Goal: Transaction & Acquisition: Purchase product/service

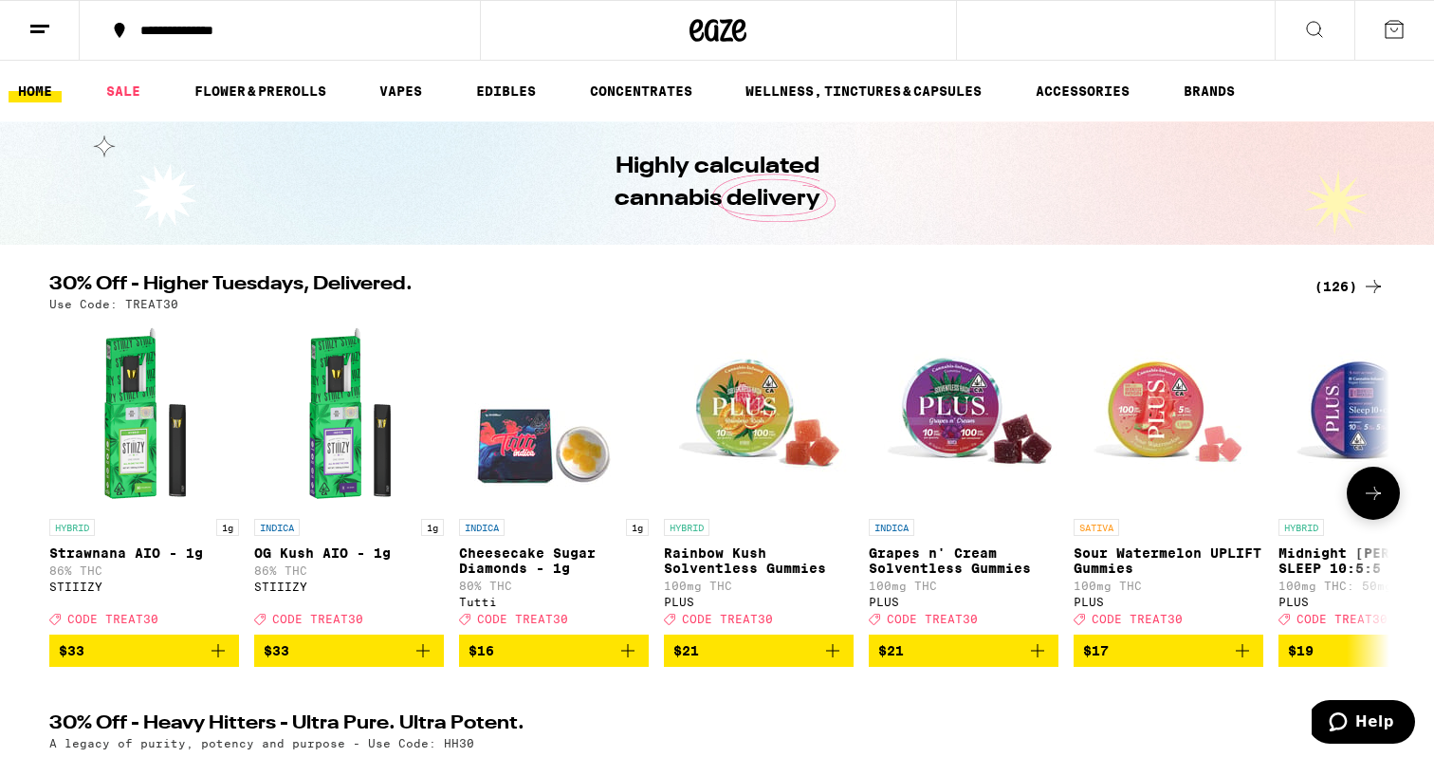
click at [1363, 505] on icon at bounding box center [1373, 493] width 23 height 23
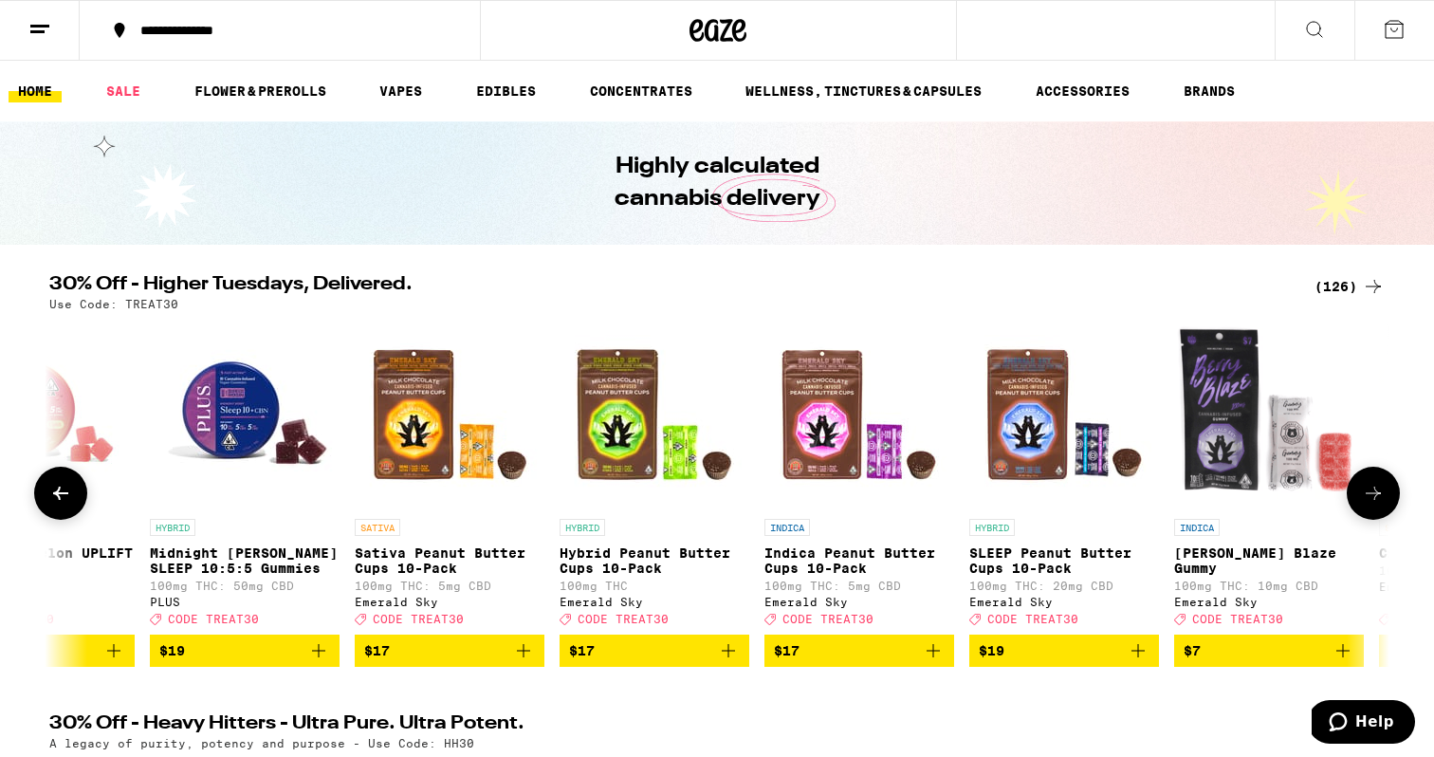
click at [194, 659] on span "$19" at bounding box center [244, 650] width 171 height 23
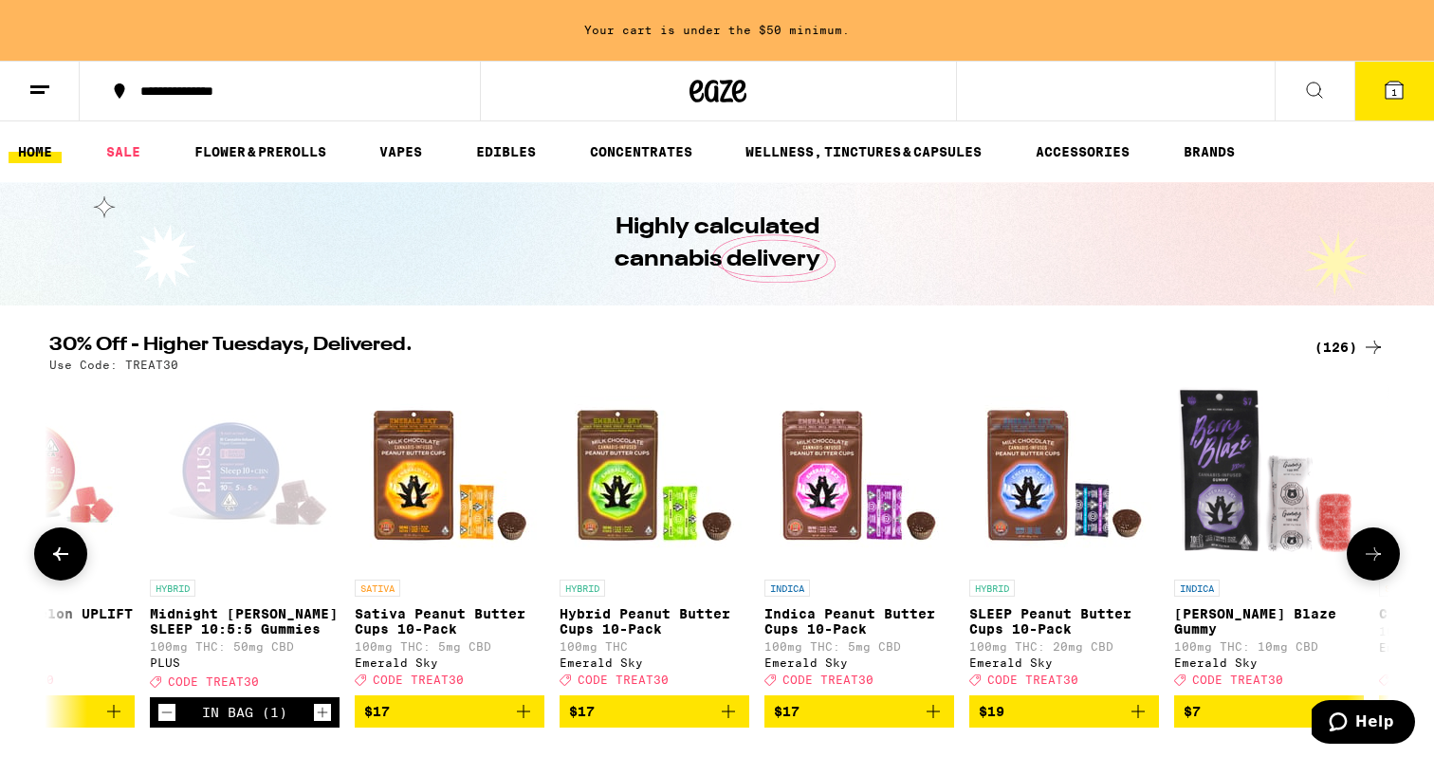
click at [1357, 551] on button at bounding box center [1373, 553] width 53 height 53
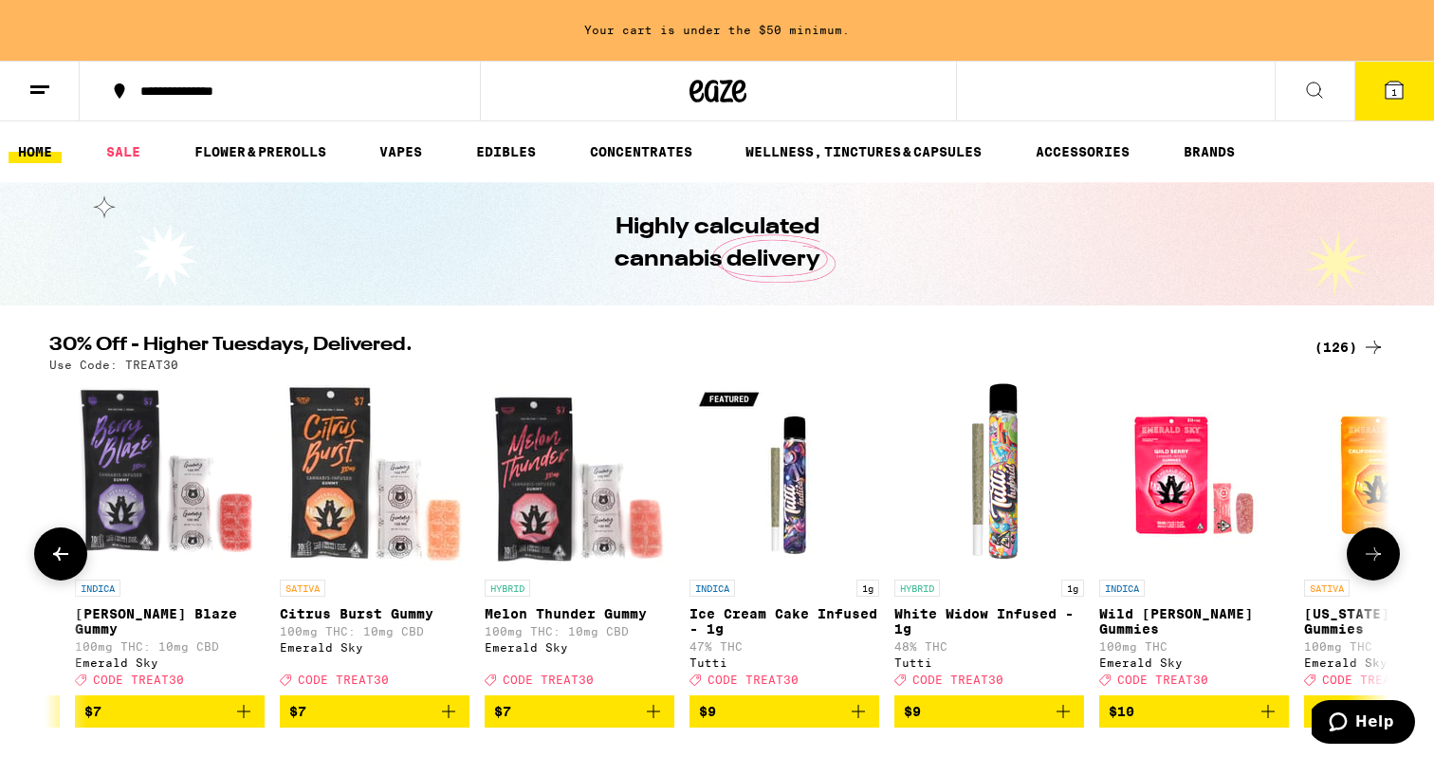
scroll to position [0, 2258]
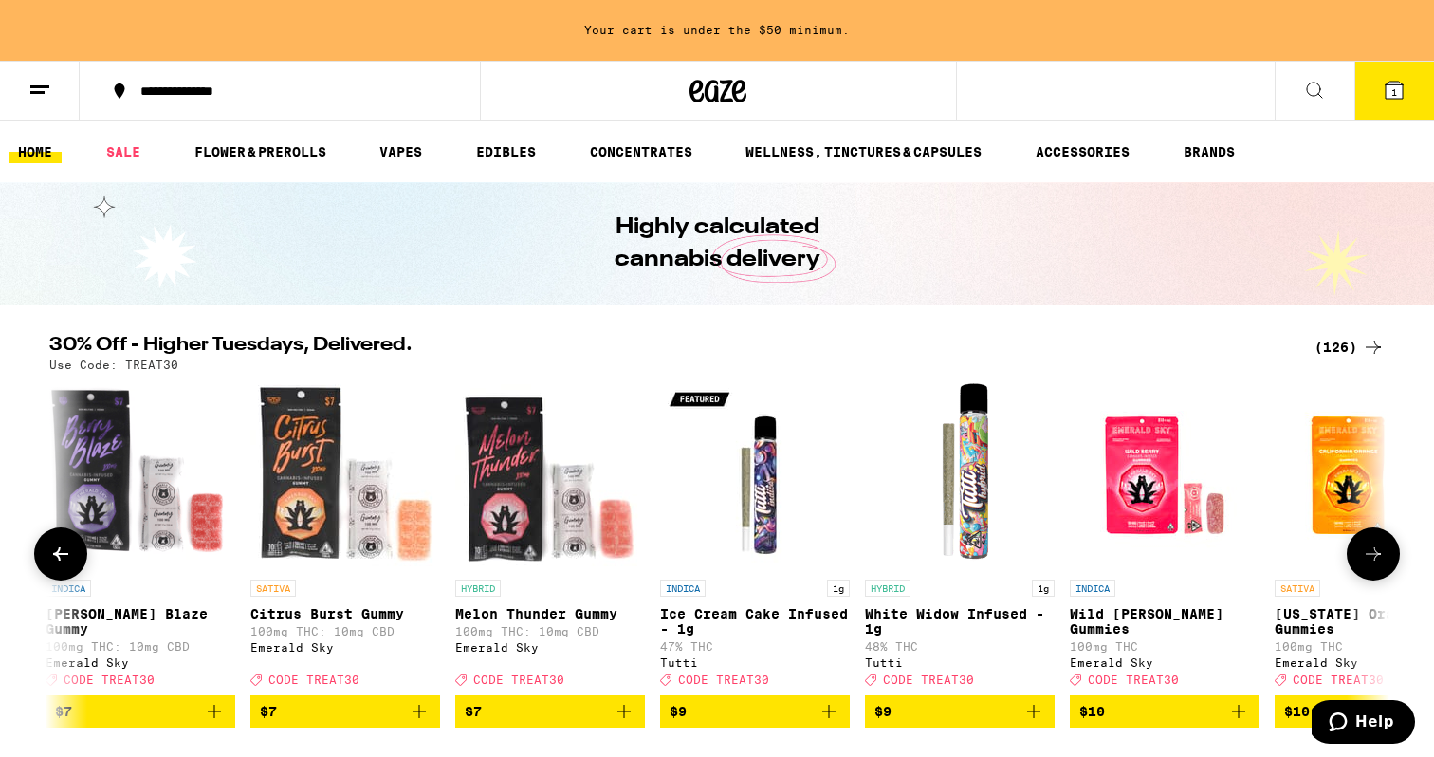
click at [1357, 551] on button at bounding box center [1373, 553] width 53 height 53
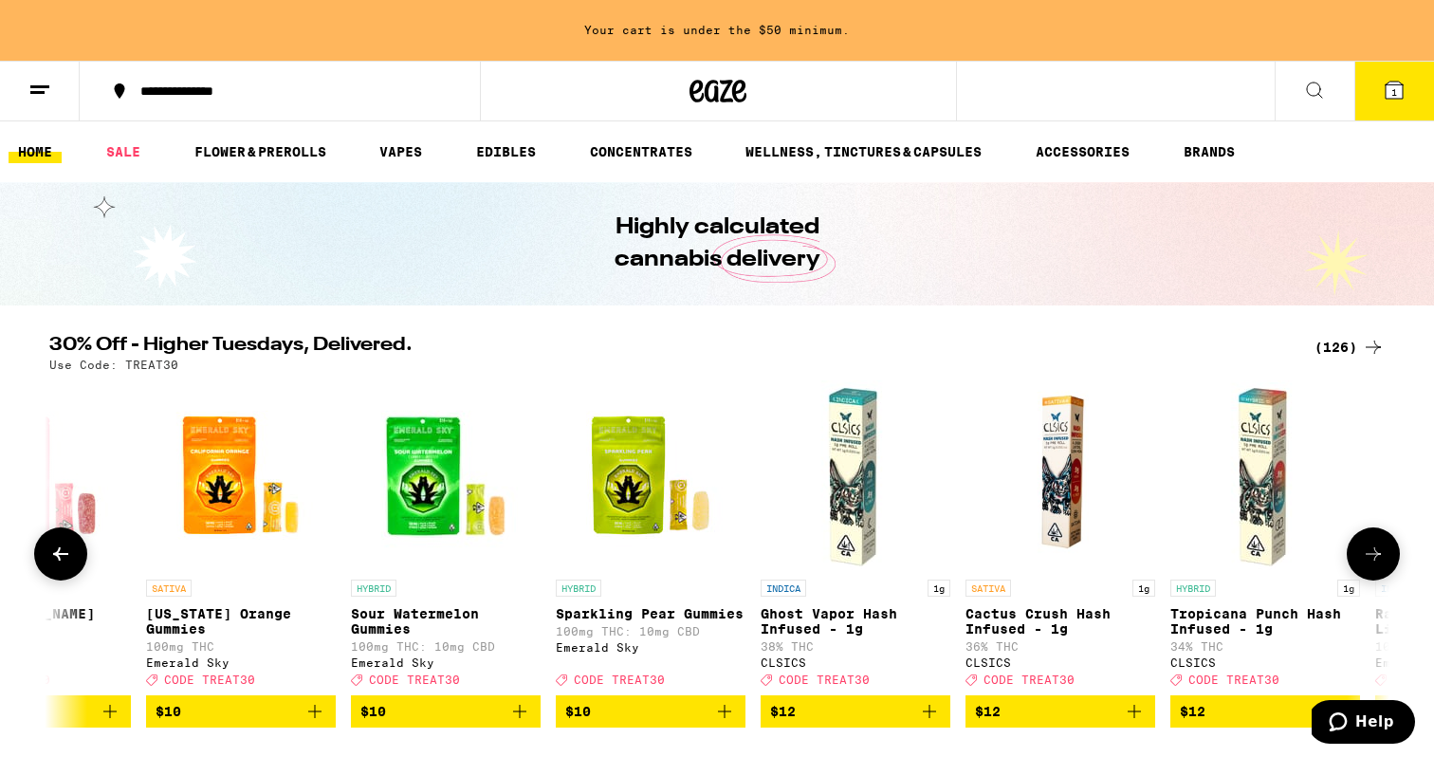
scroll to position [0, 0]
click at [62, 562] on icon at bounding box center [60, 554] width 23 height 23
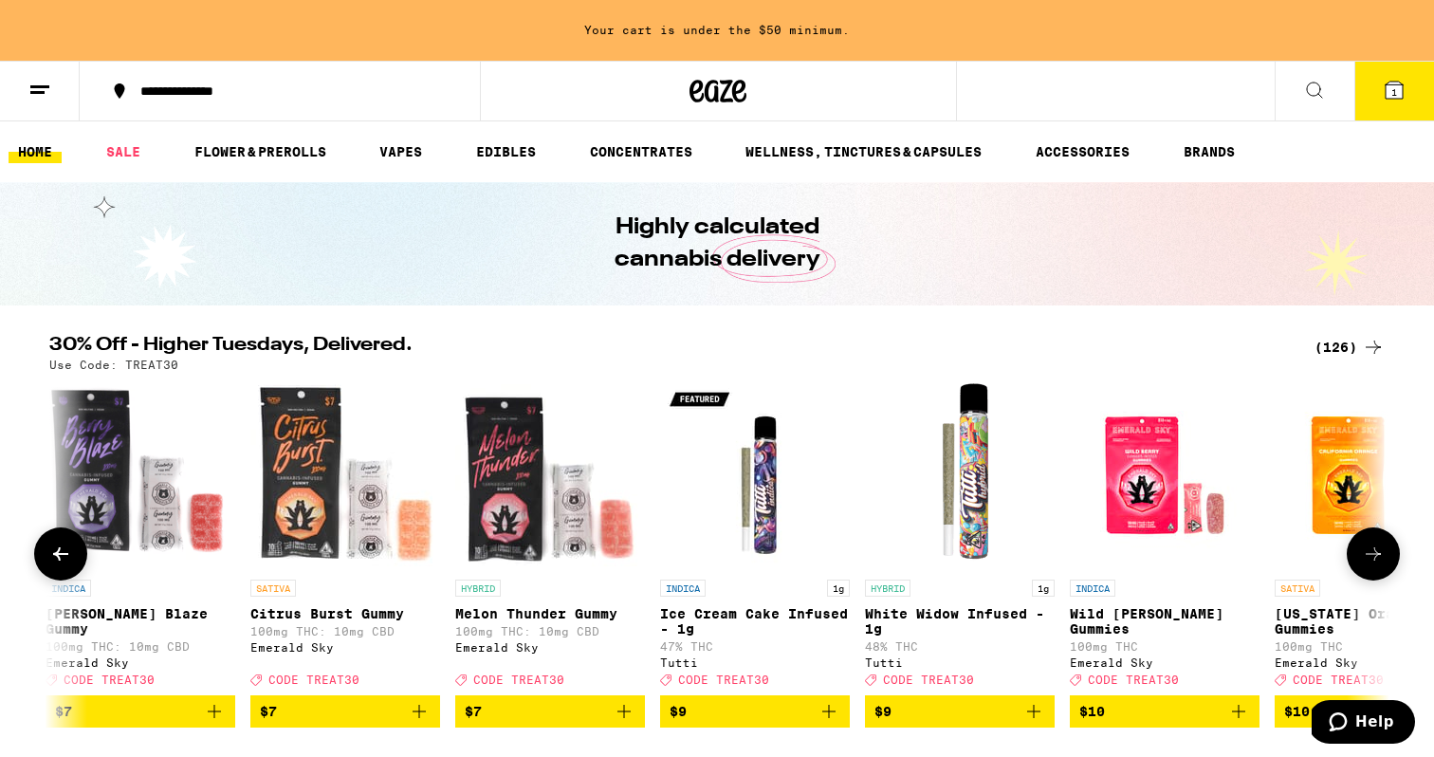
click at [62, 562] on icon at bounding box center [60, 554] width 23 height 23
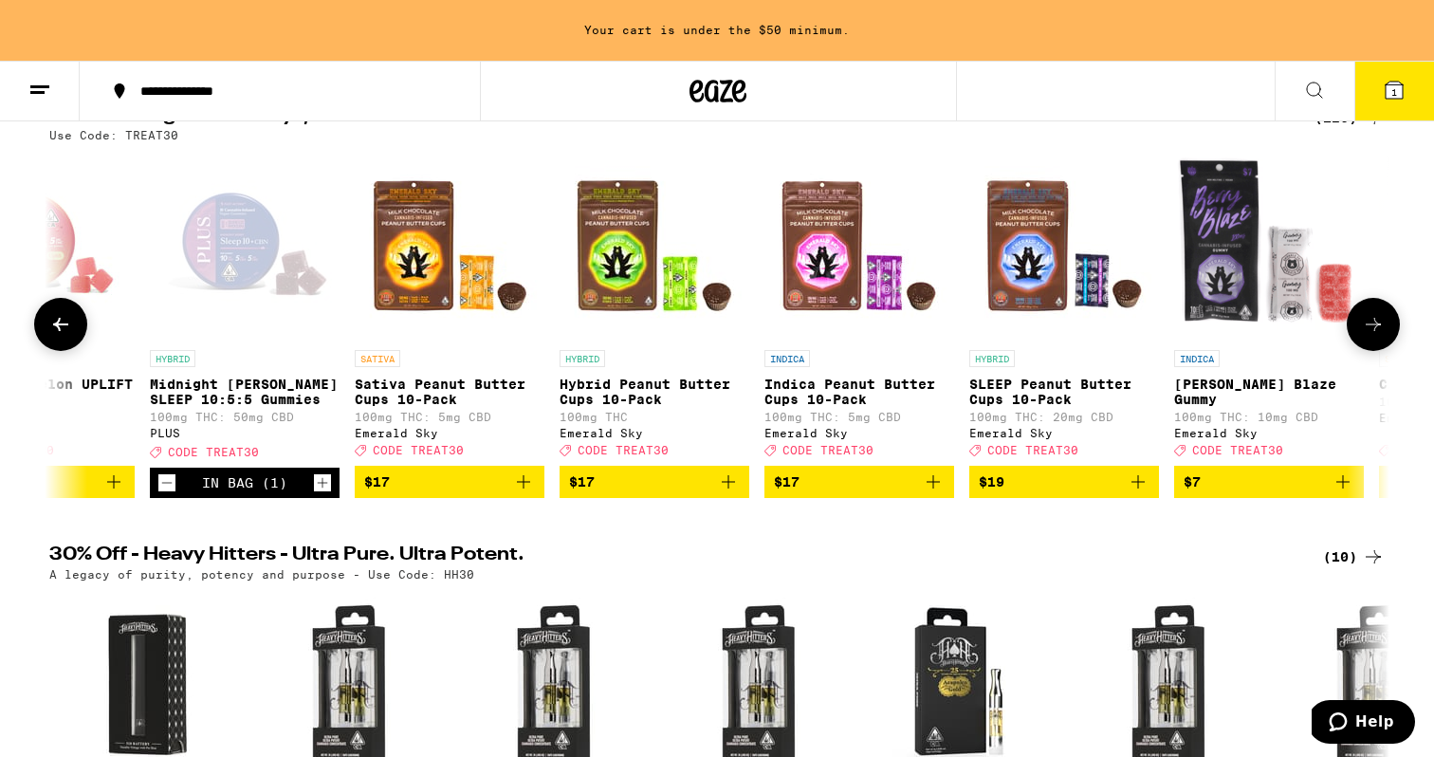
scroll to position [261, 0]
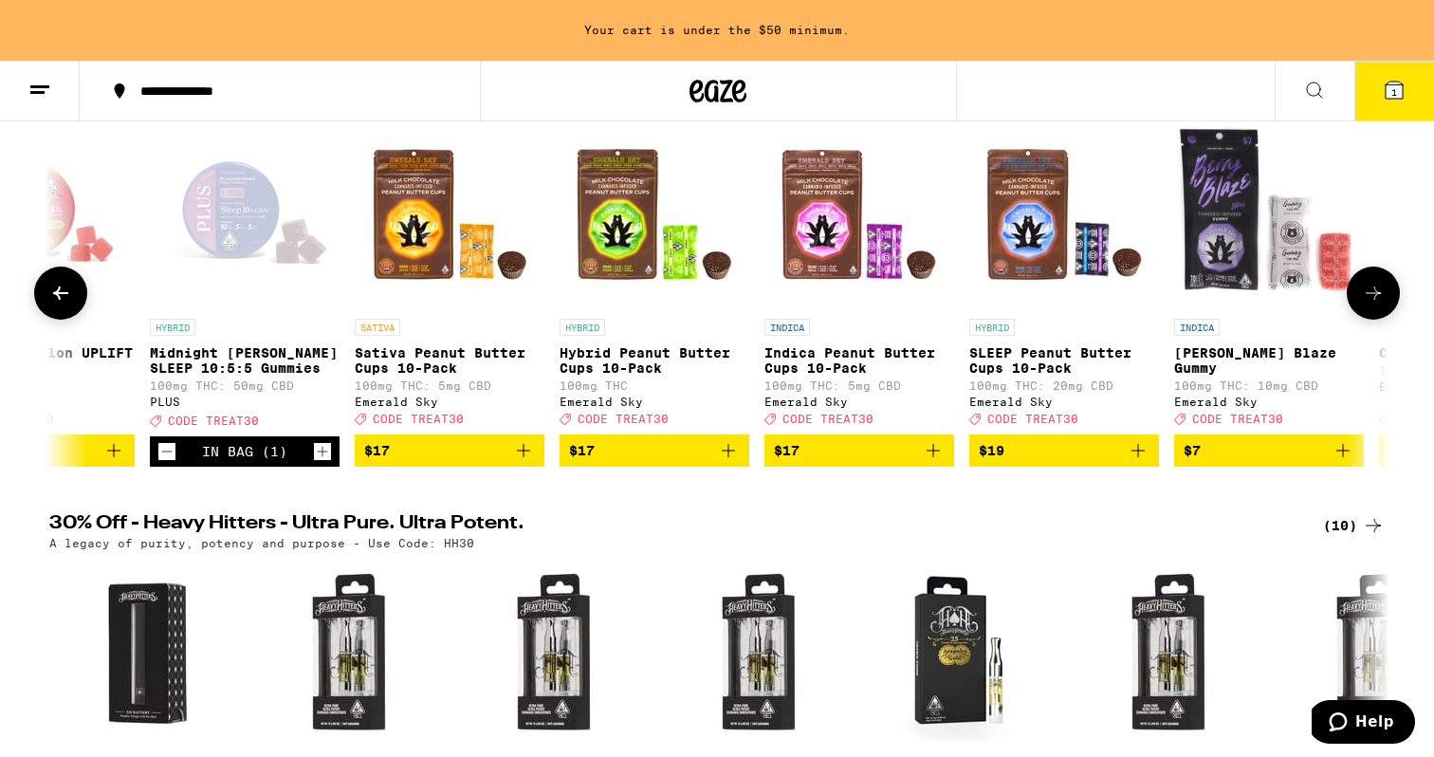
click at [68, 293] on icon at bounding box center [60, 293] width 23 height 23
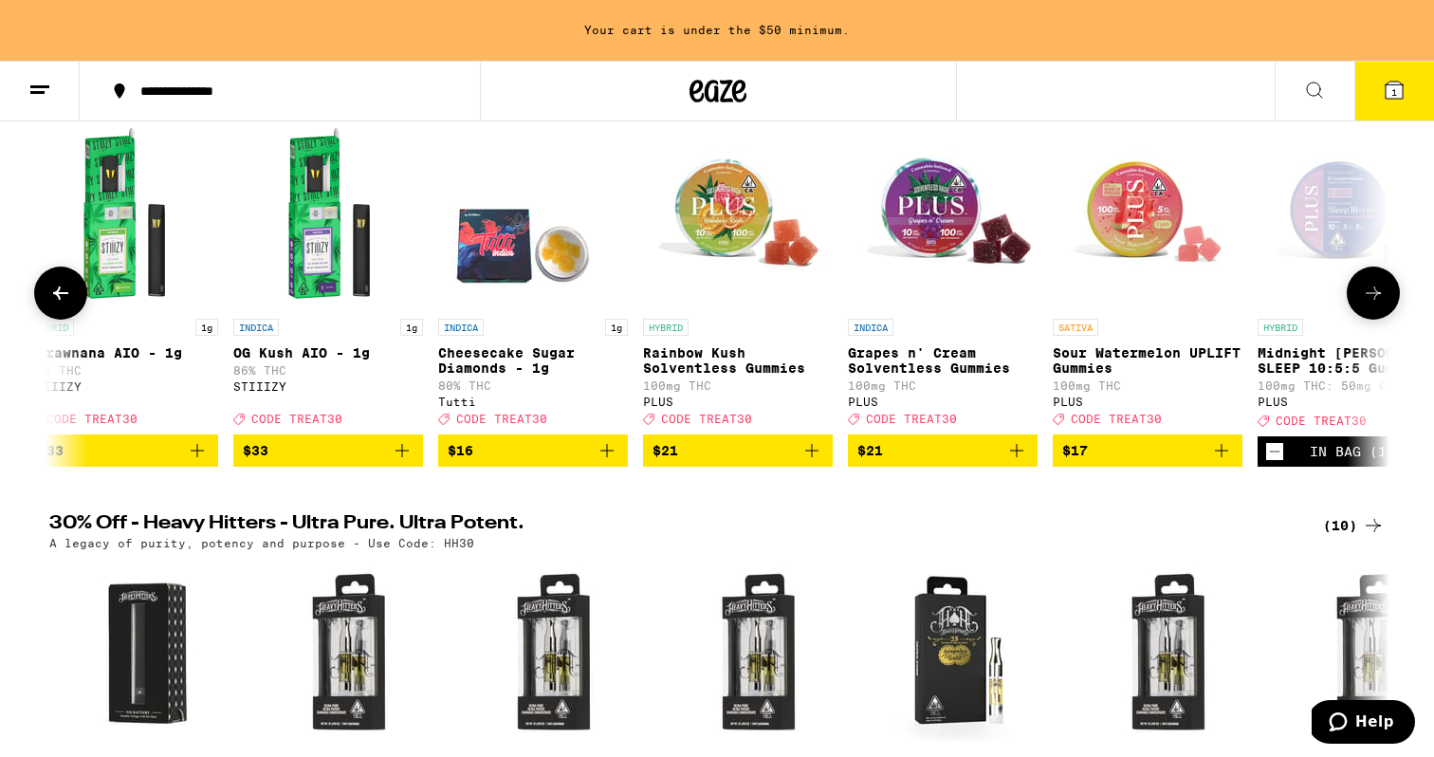
scroll to position [0, 0]
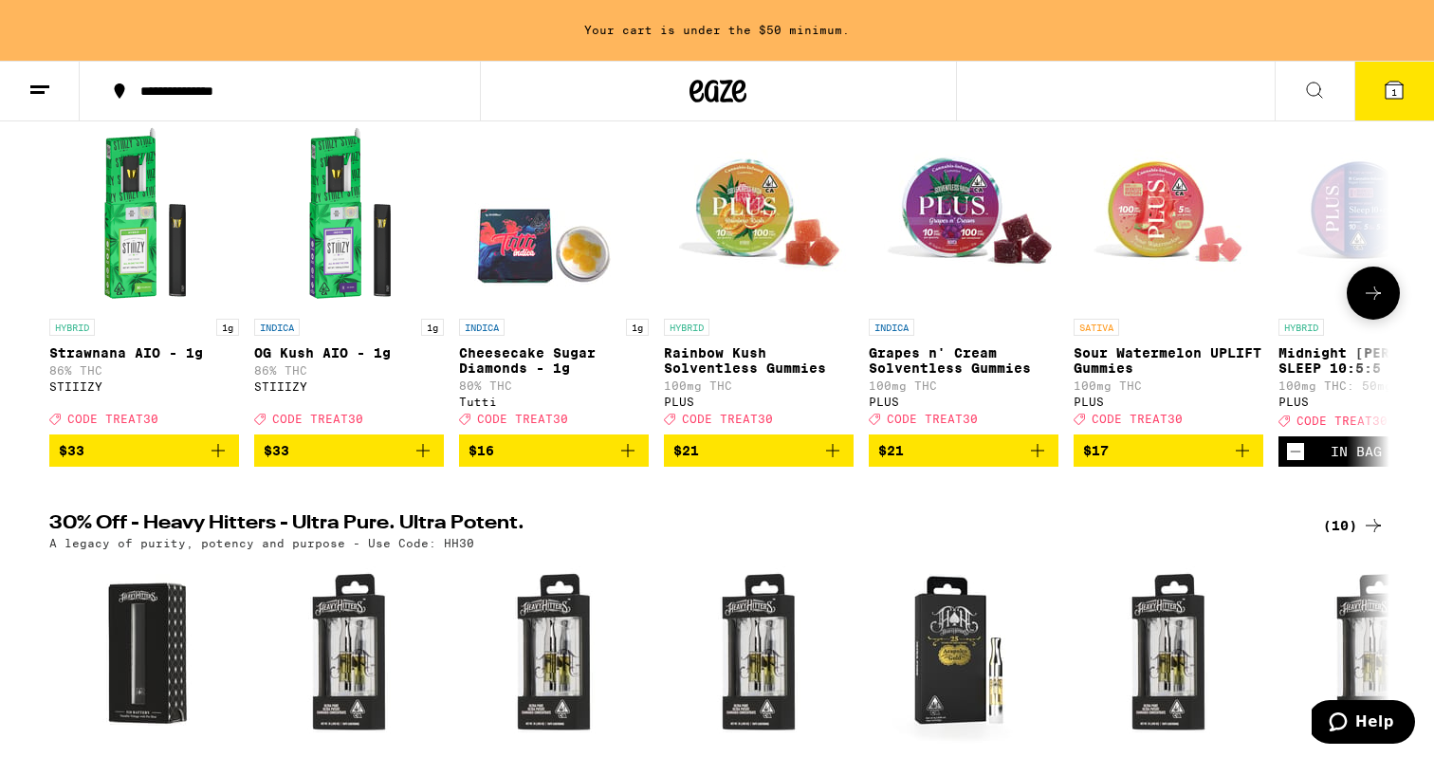
click at [1375, 304] on icon at bounding box center [1373, 293] width 23 height 23
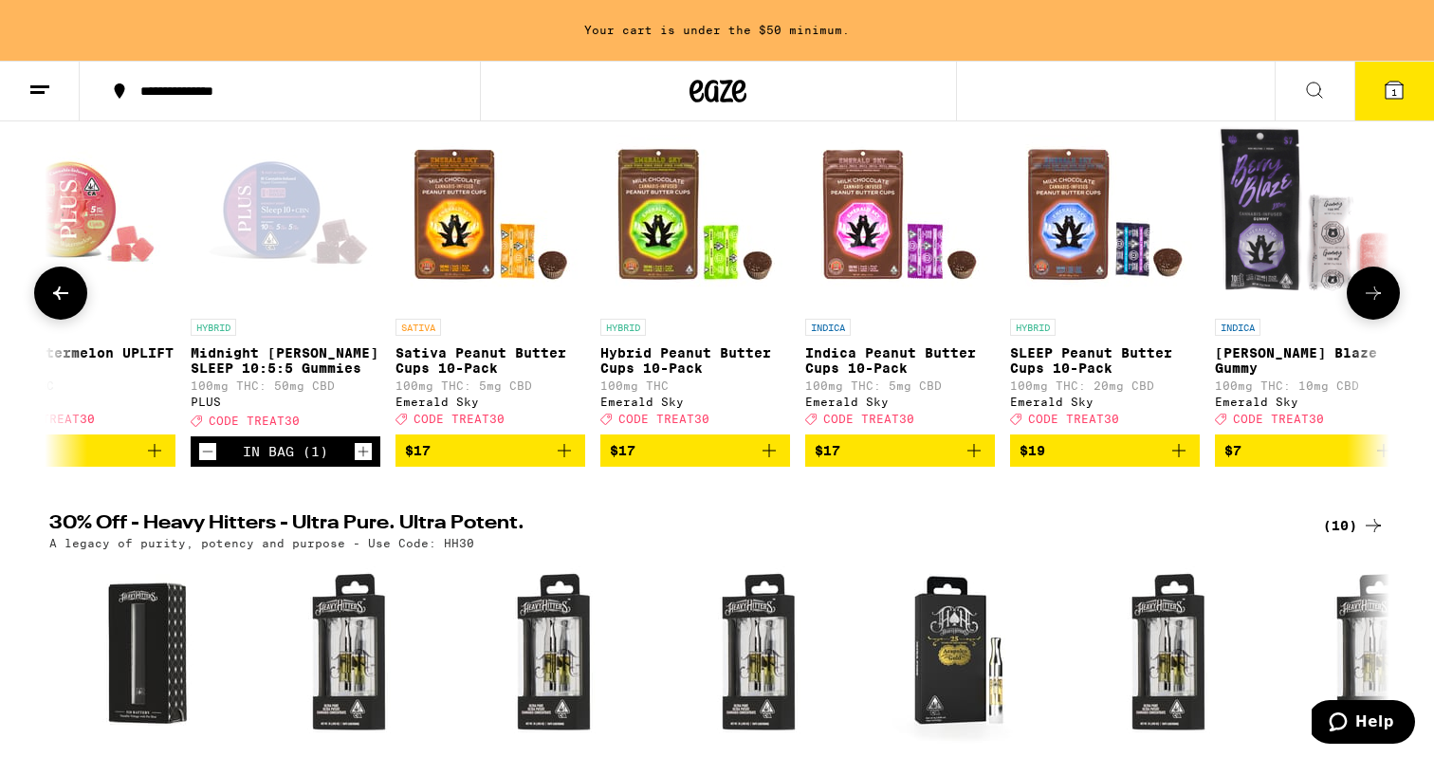
scroll to position [0, 1129]
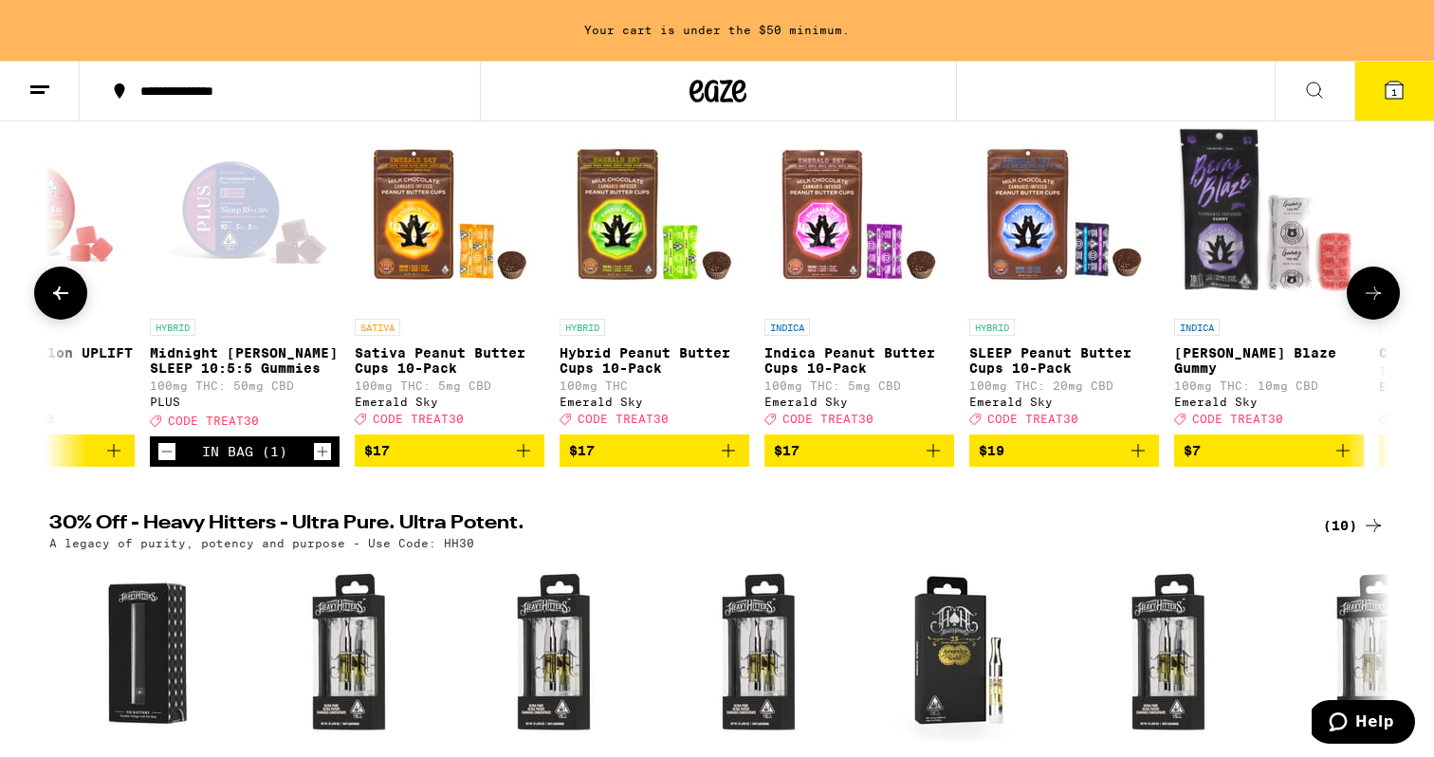
click at [1375, 304] on icon at bounding box center [1373, 293] width 23 height 23
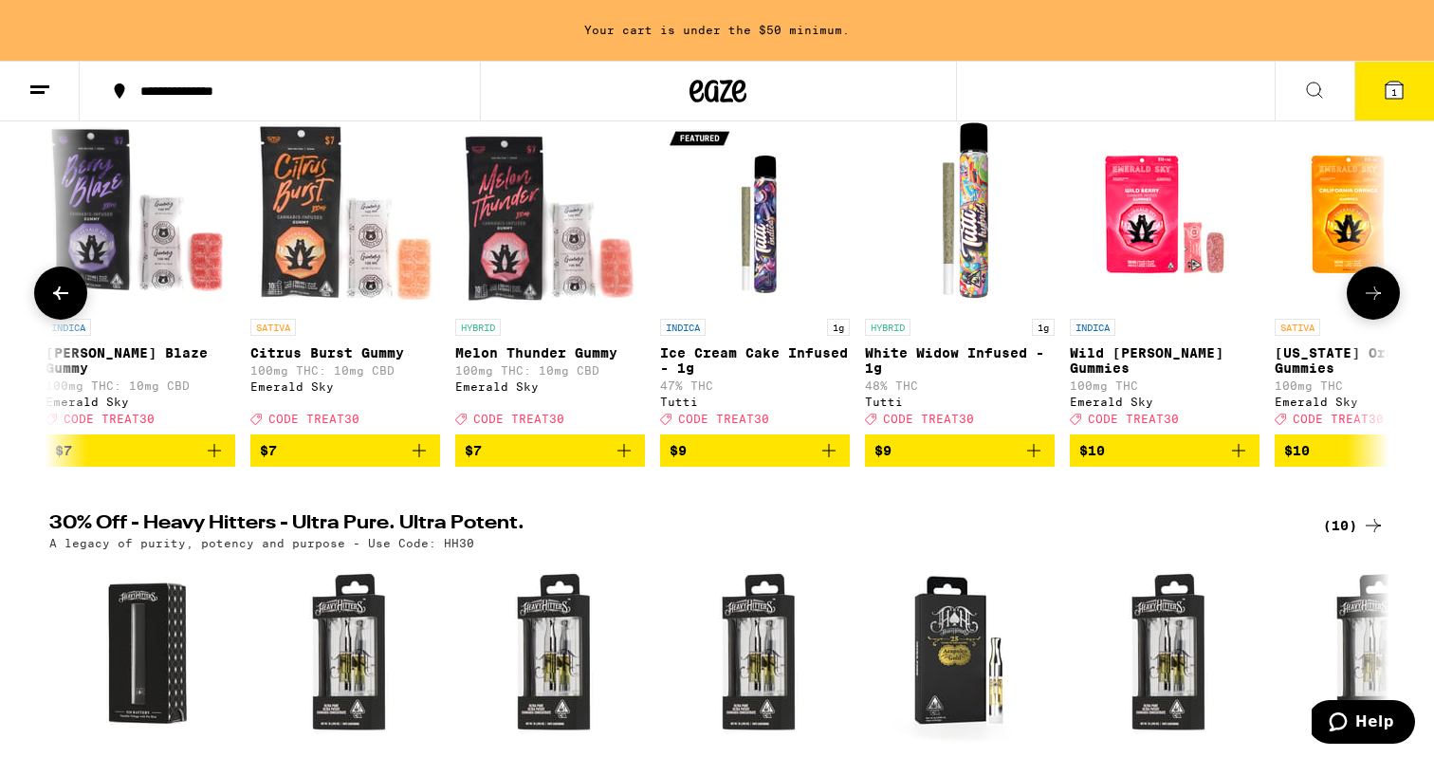
click at [1375, 304] on icon at bounding box center [1373, 293] width 23 height 23
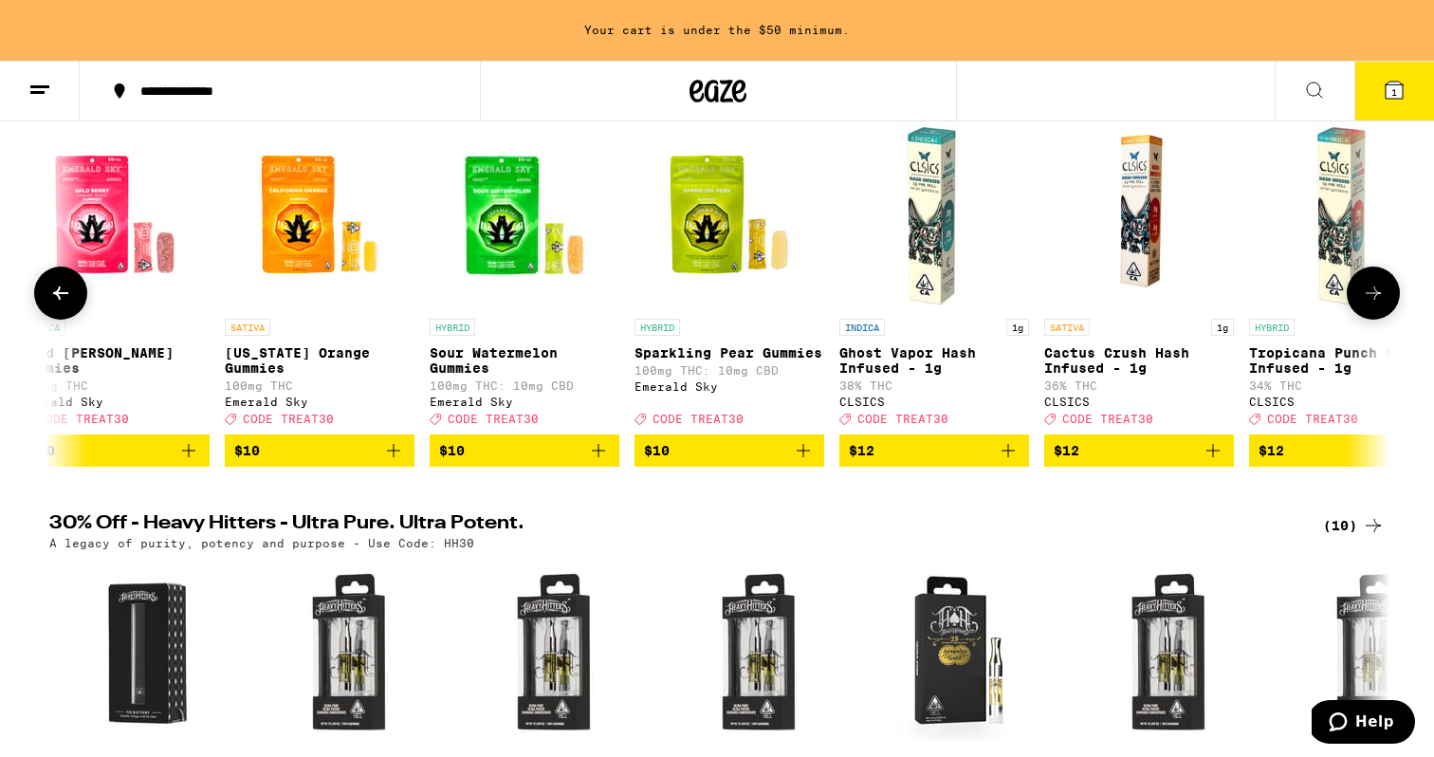
scroll to position [0, 3386]
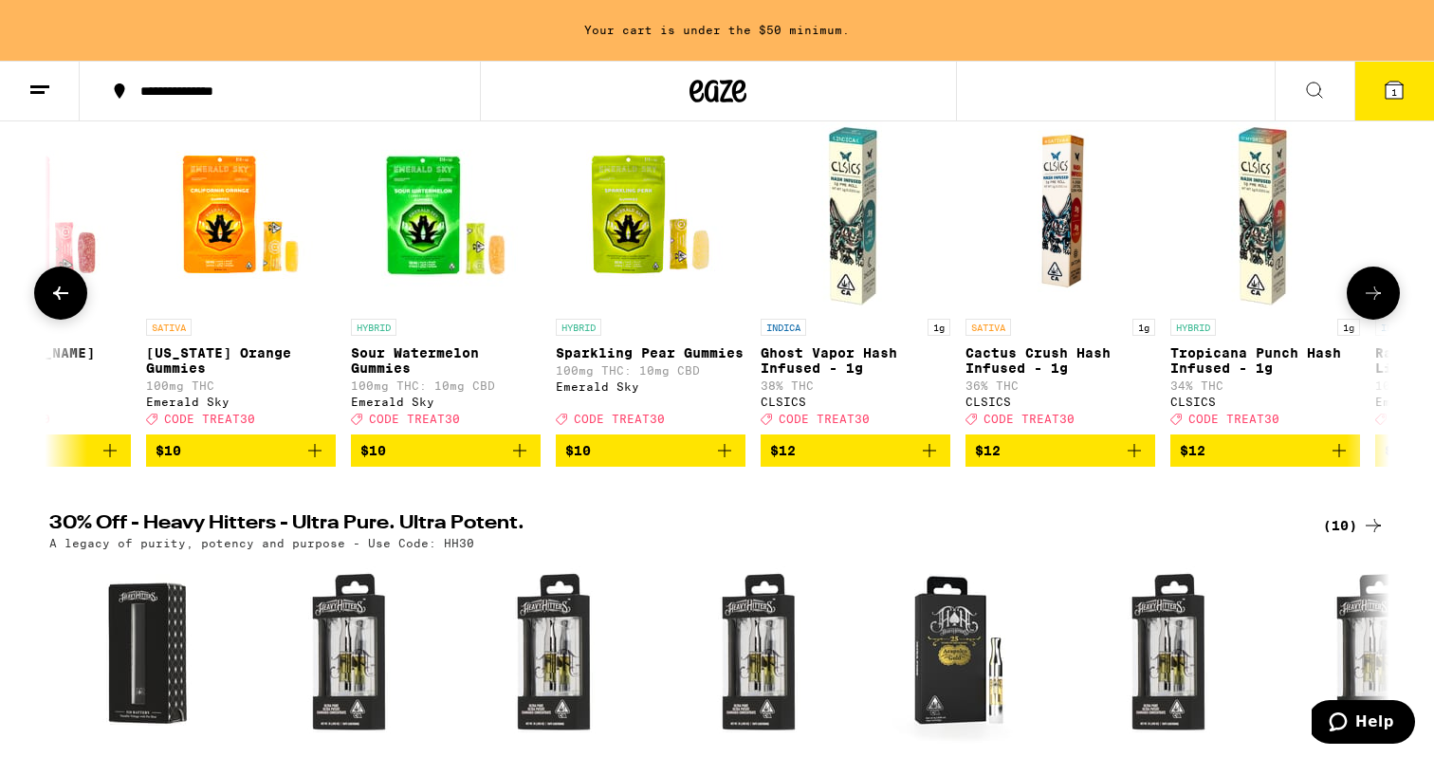
click at [1358, 303] on button at bounding box center [1373, 293] width 53 height 53
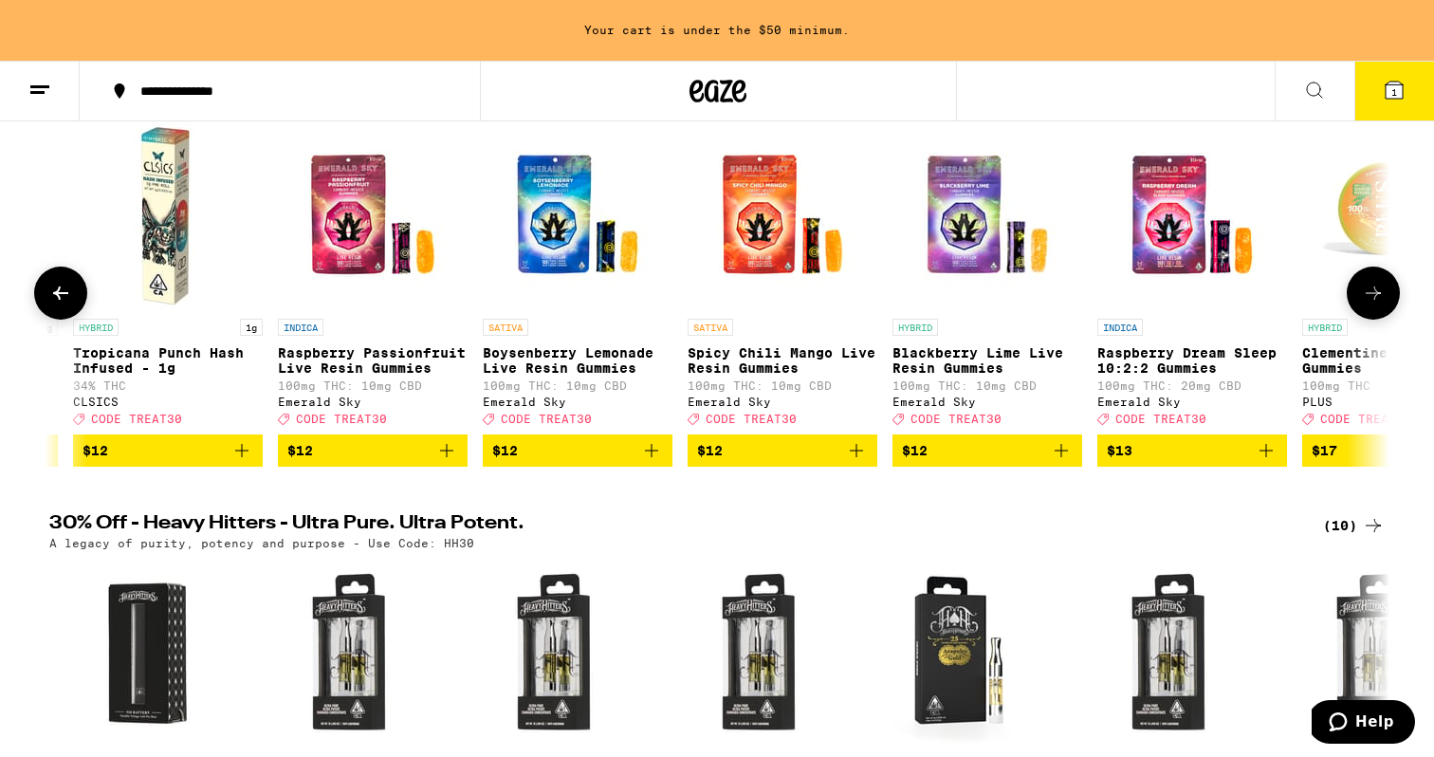
scroll to position [0, 4515]
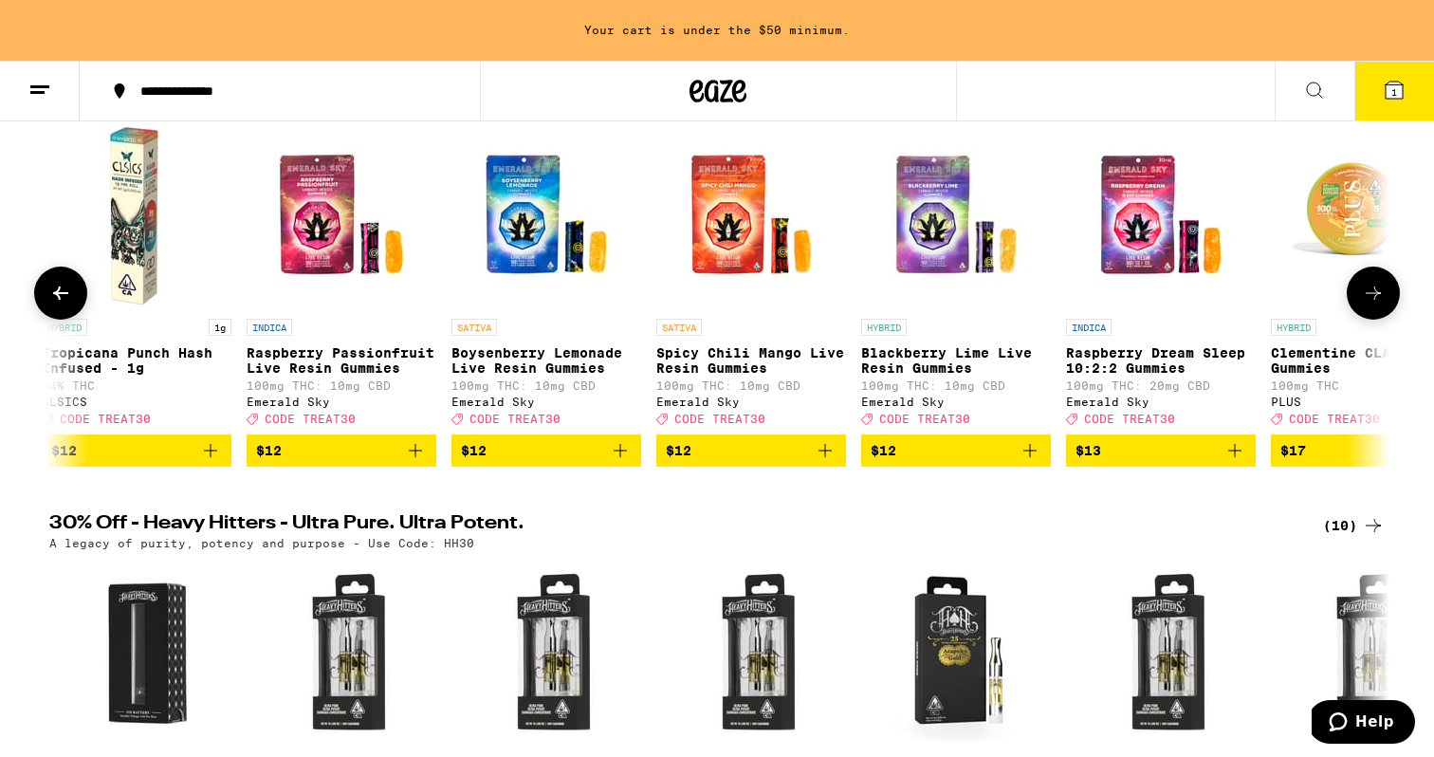
click at [63, 320] on button at bounding box center [60, 293] width 53 height 53
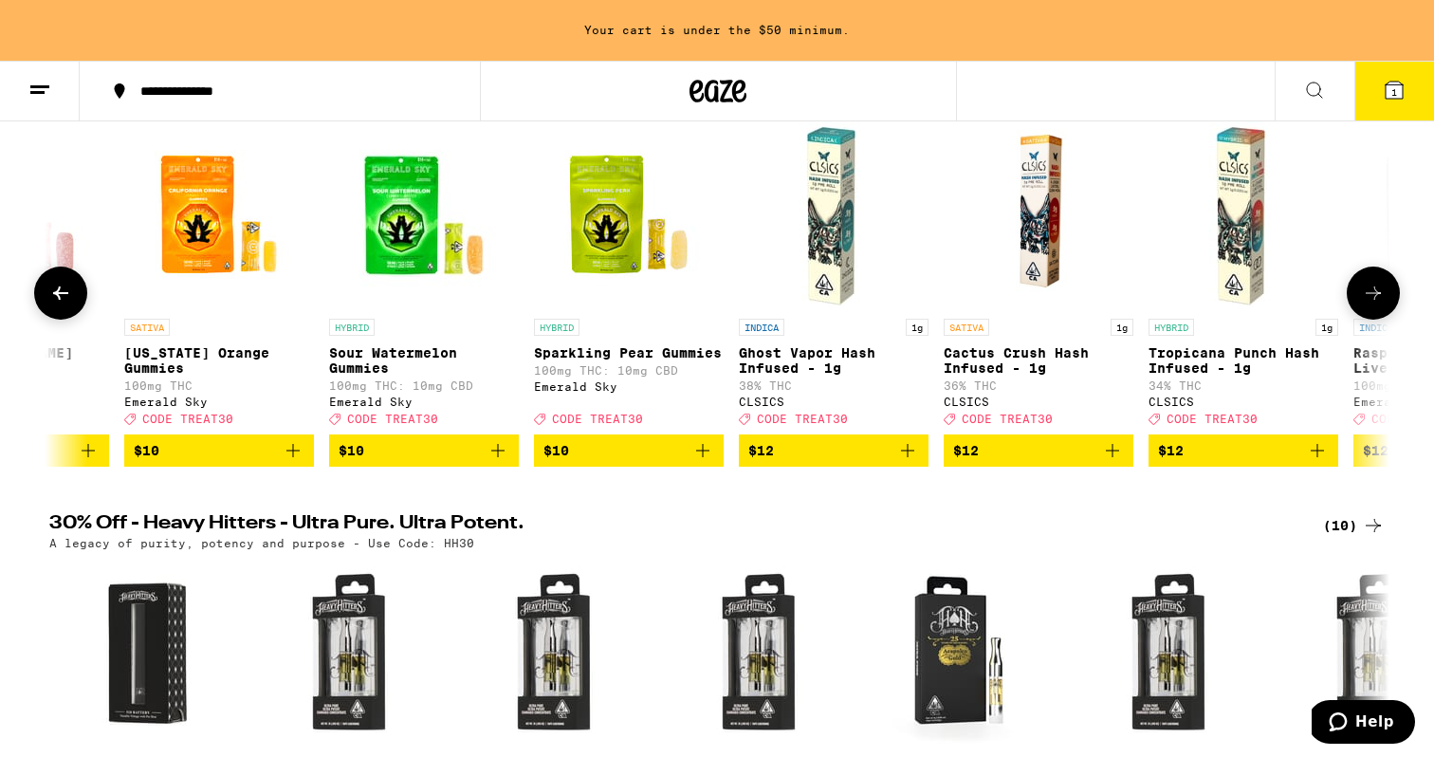
scroll to position [0, 3386]
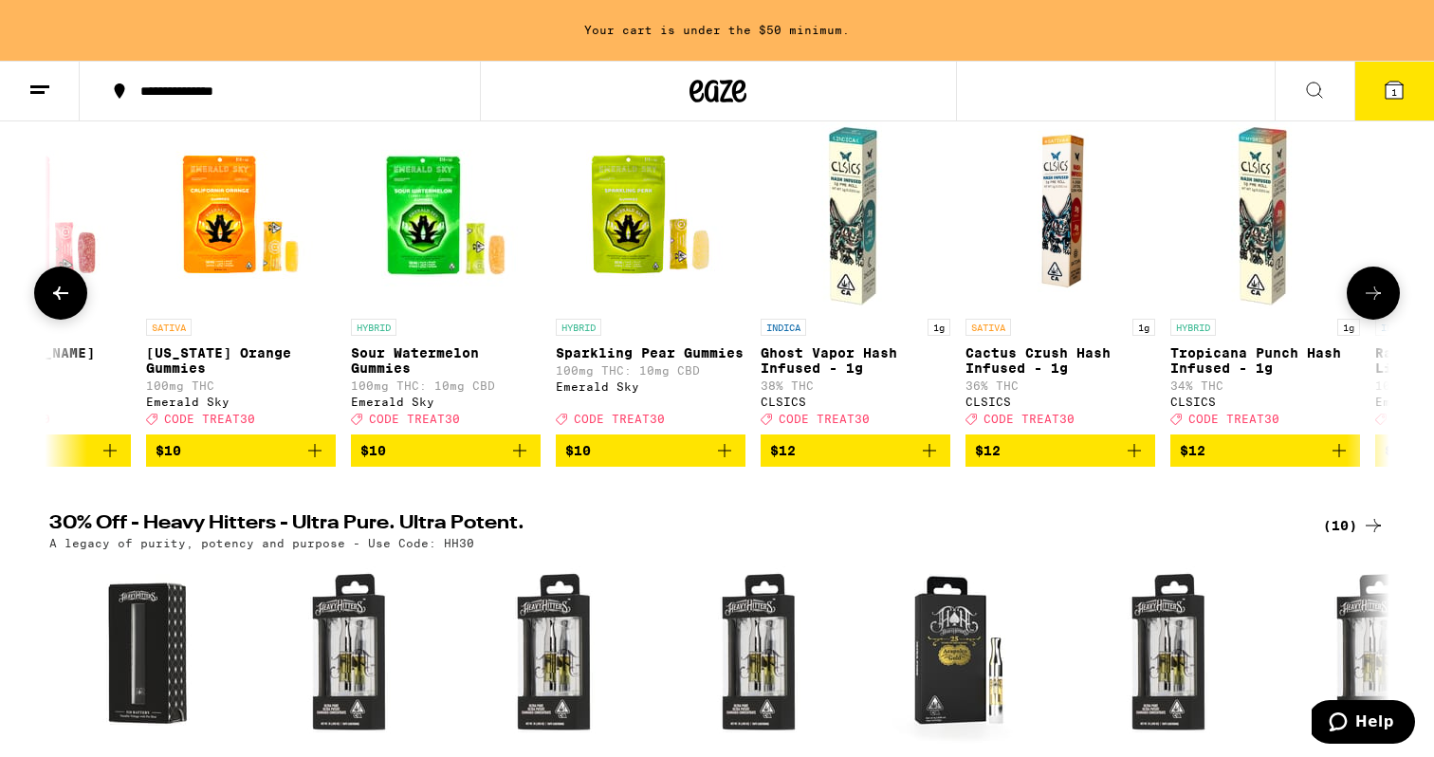
click at [1370, 314] on button at bounding box center [1373, 293] width 53 height 53
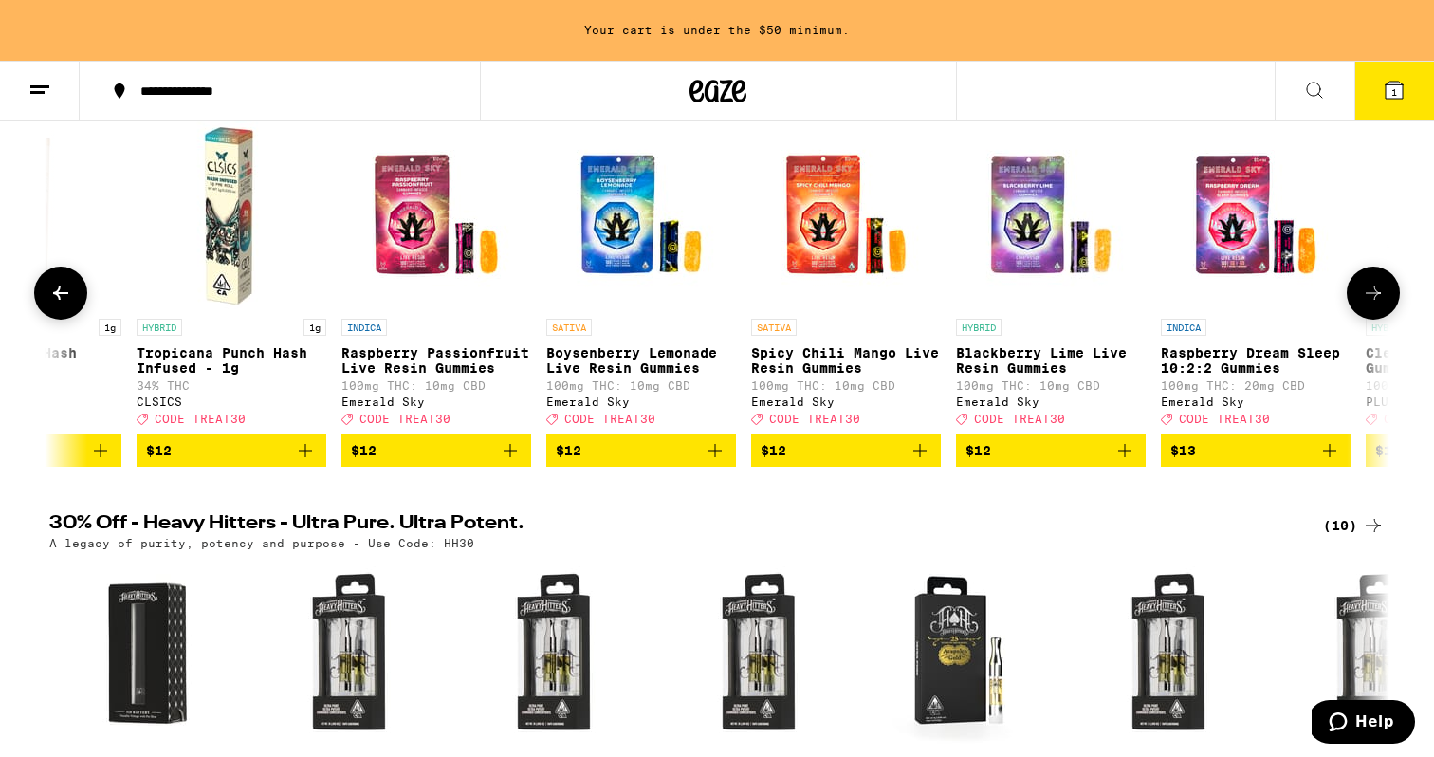
scroll to position [0, 4515]
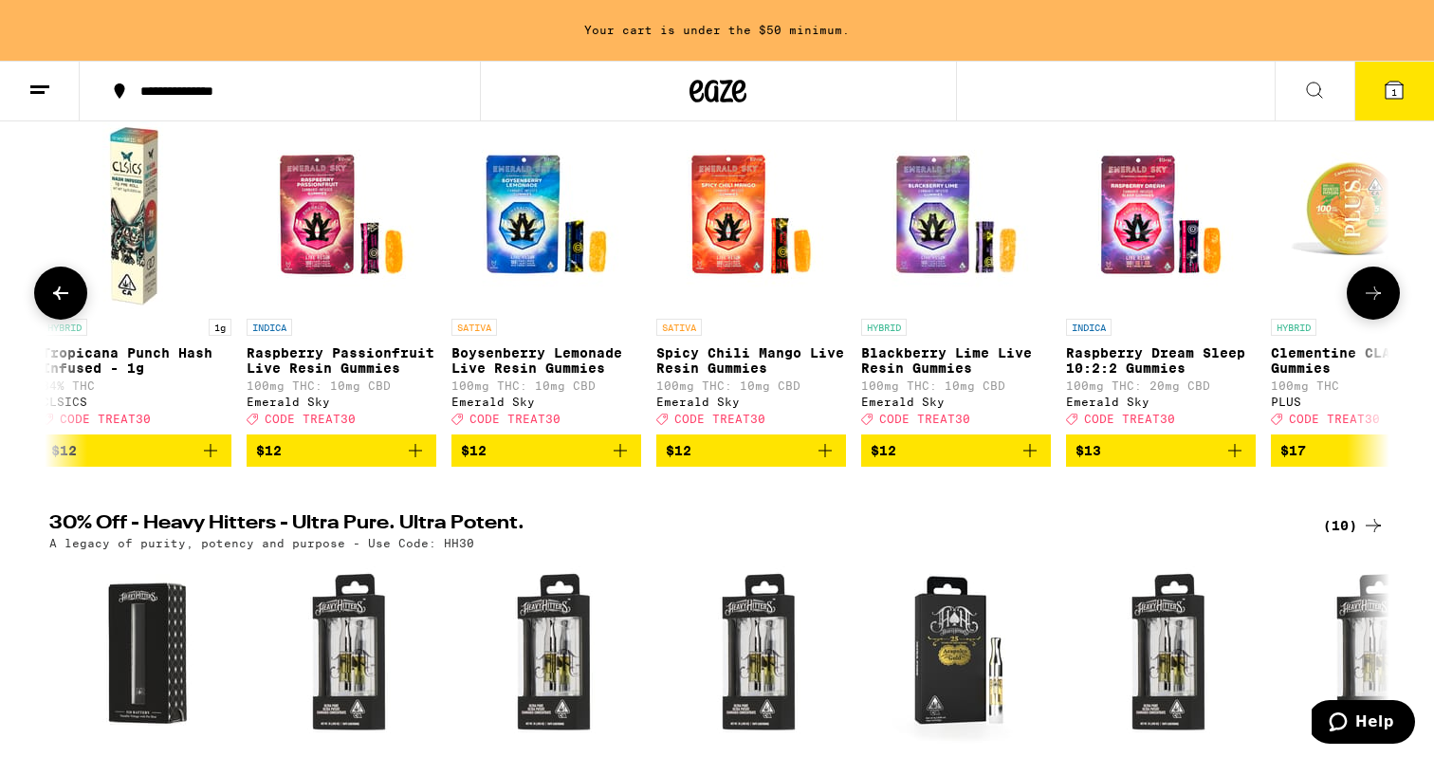
click at [1370, 304] on icon at bounding box center [1373, 293] width 23 height 23
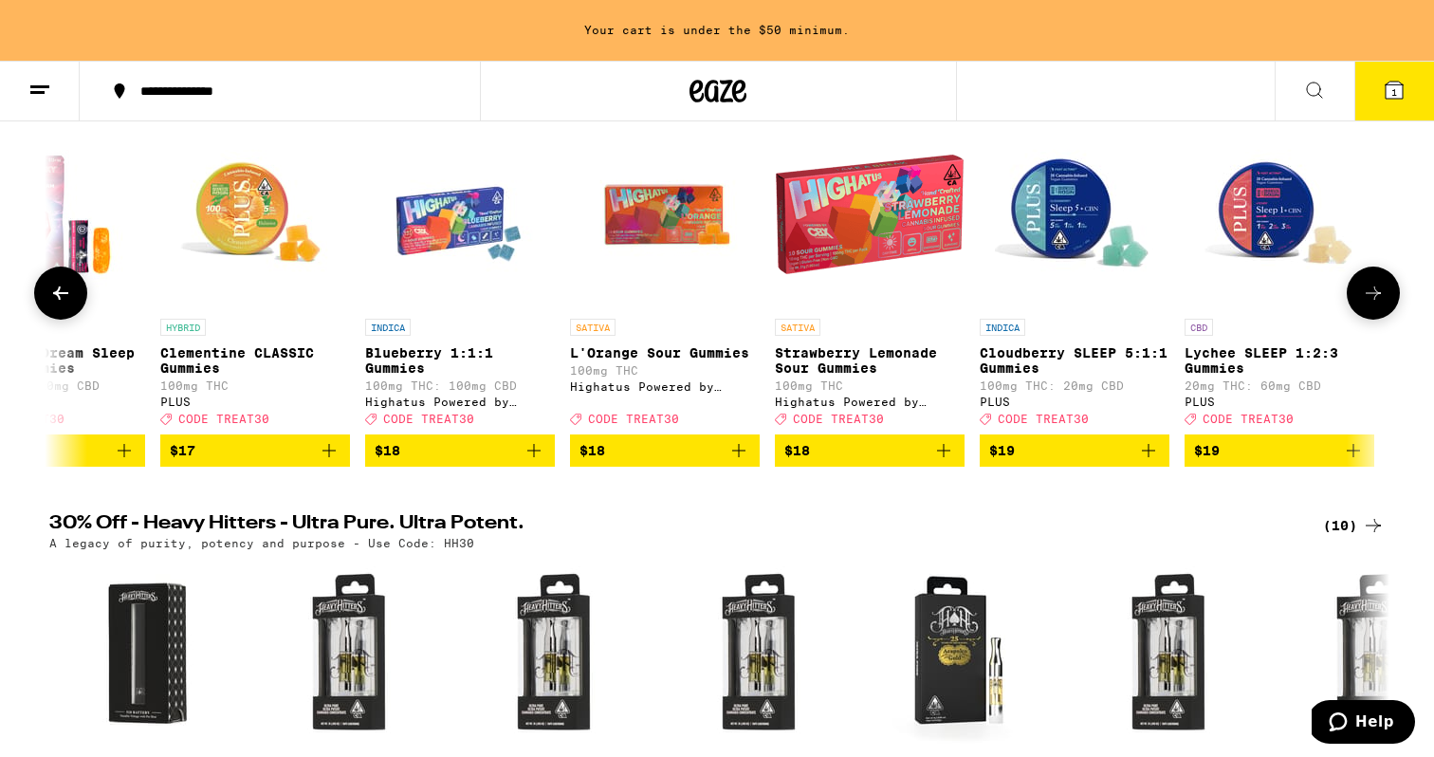
scroll to position [0, 5644]
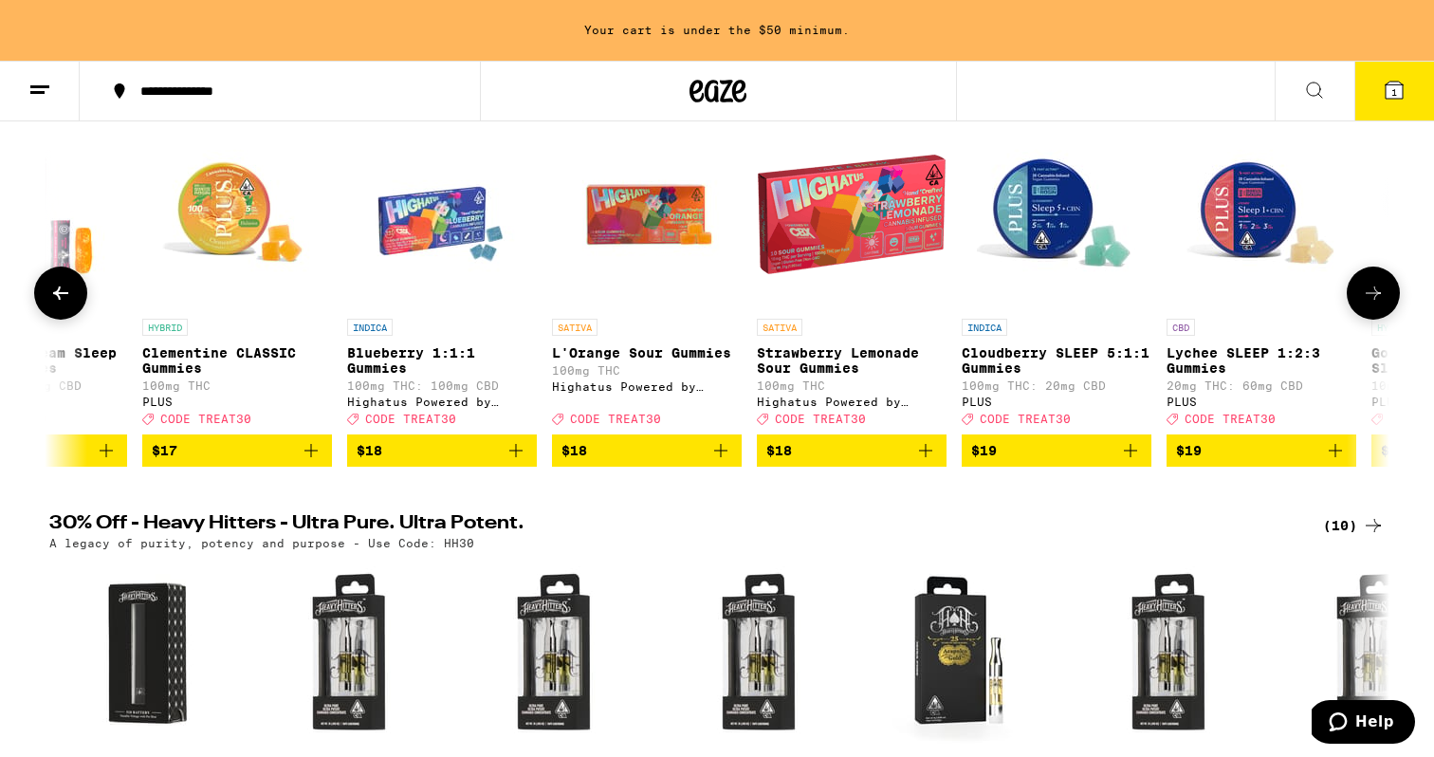
click at [465, 462] on span "$18" at bounding box center [442, 450] width 171 height 23
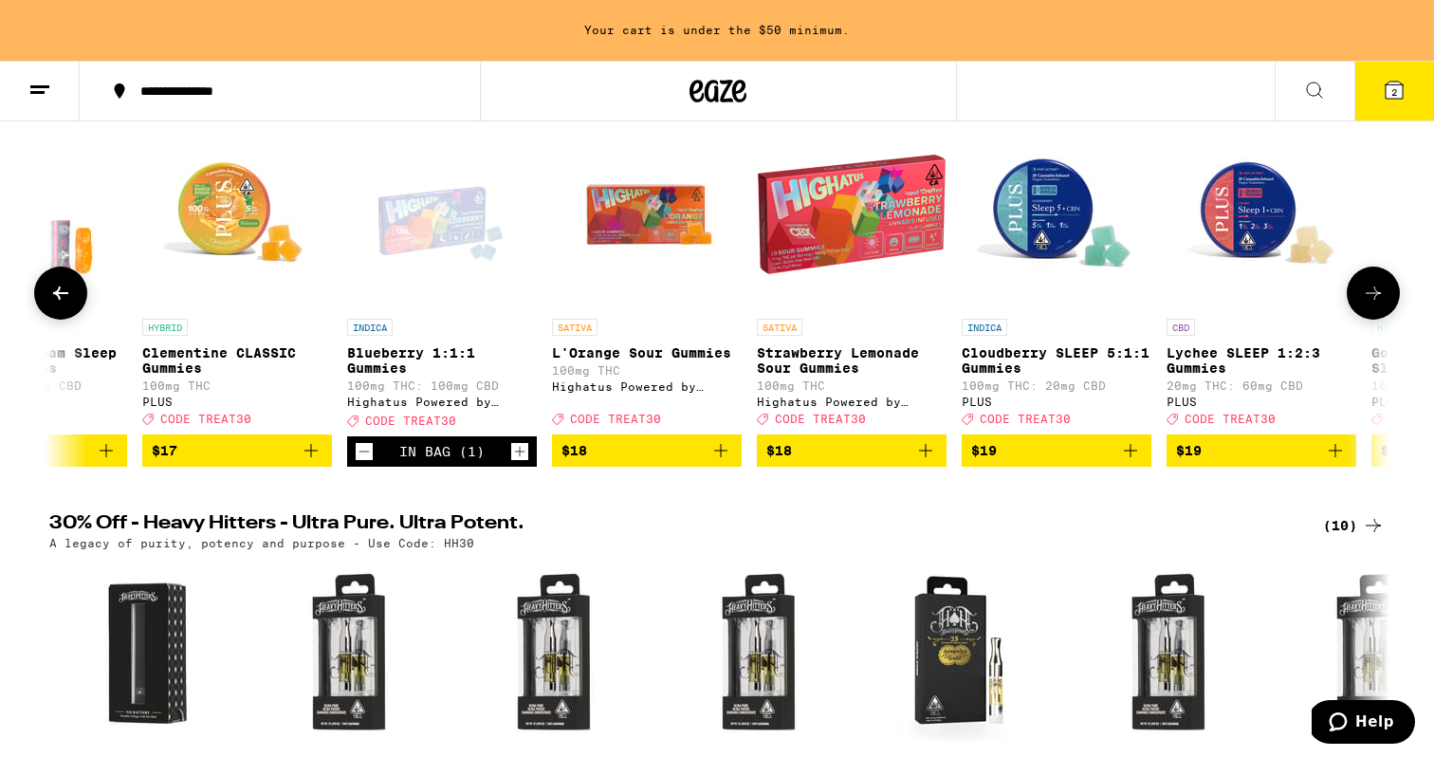
click at [1363, 304] on icon at bounding box center [1373, 293] width 23 height 23
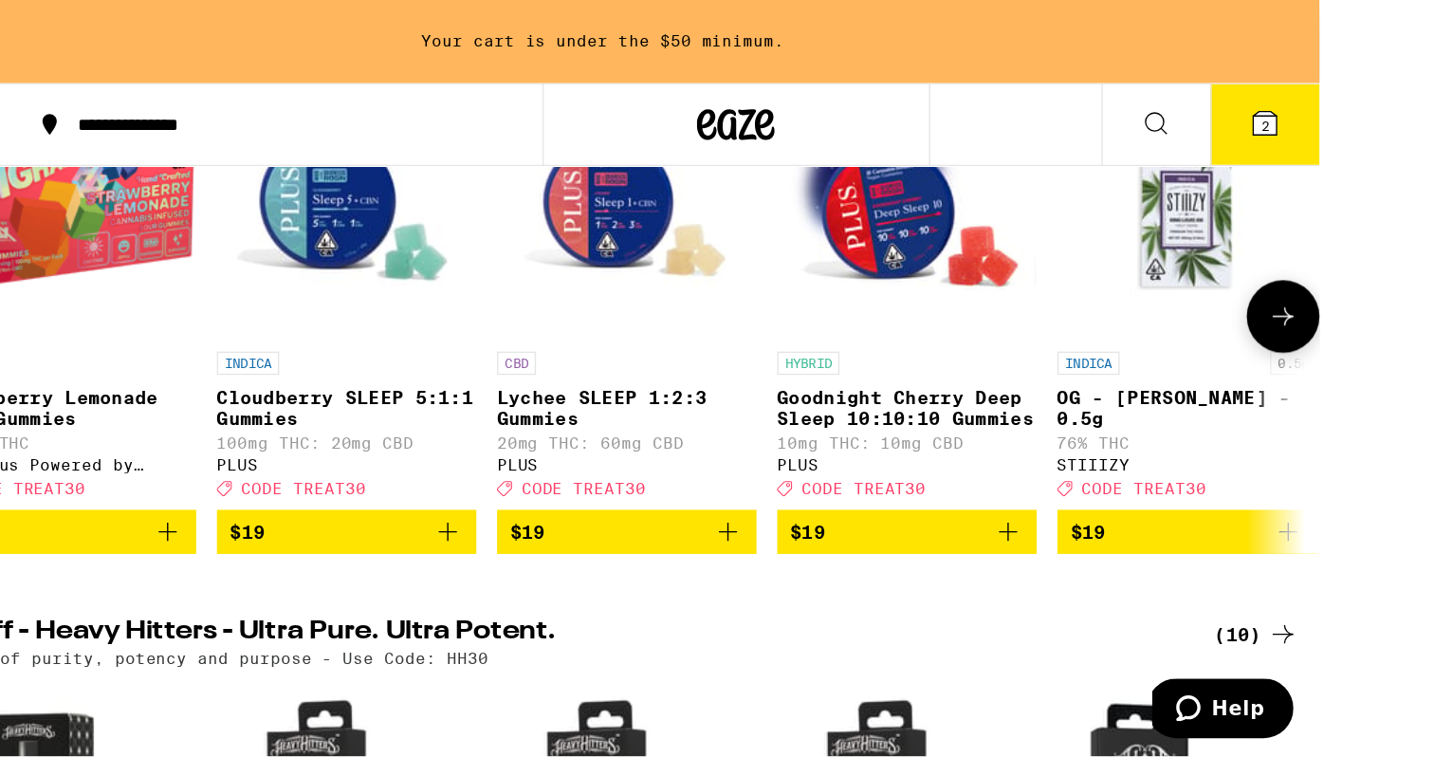
scroll to position [233, 0]
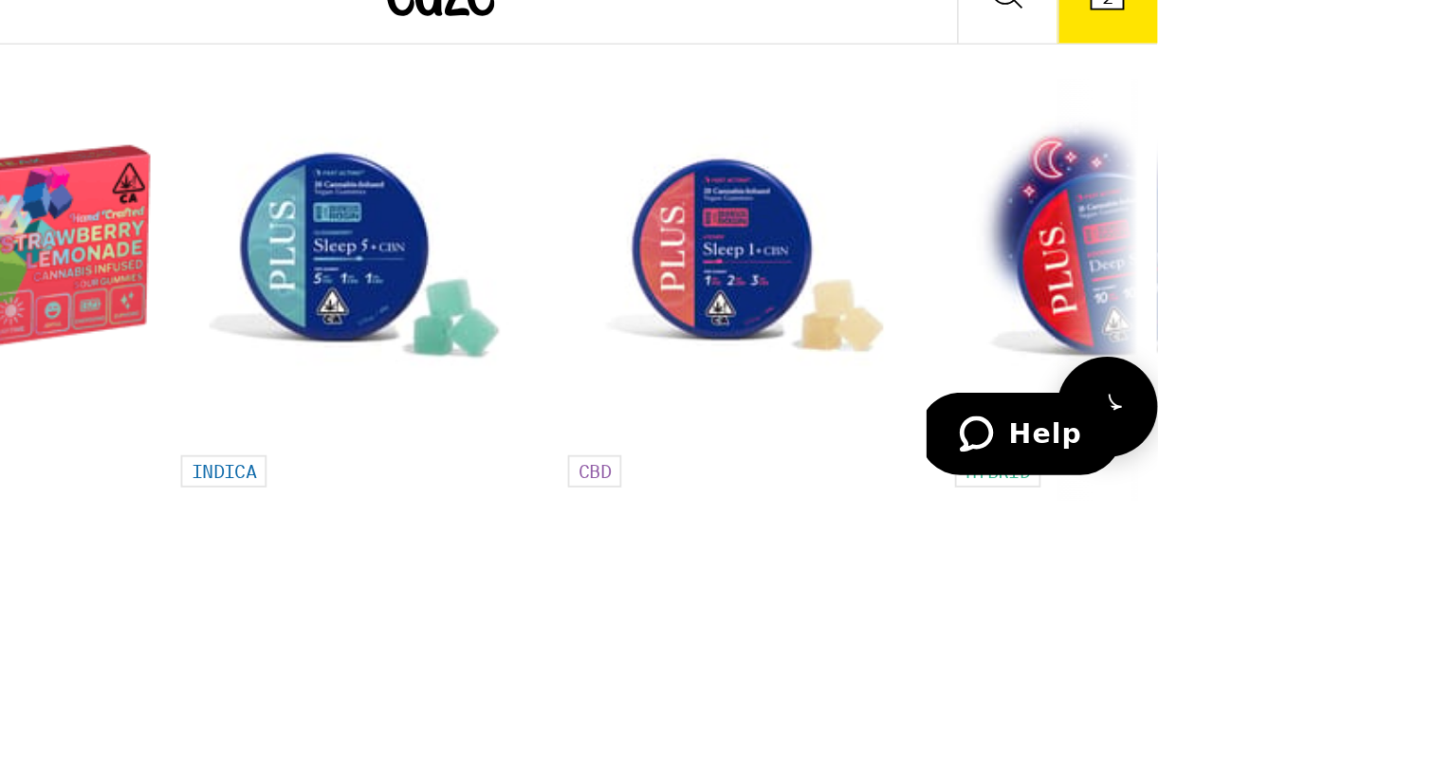
click at [242, 177] on img "Open page for Cloudberry SLEEP 5:1:1 Gummies from PLUS" at bounding box center [337, 272] width 190 height 190
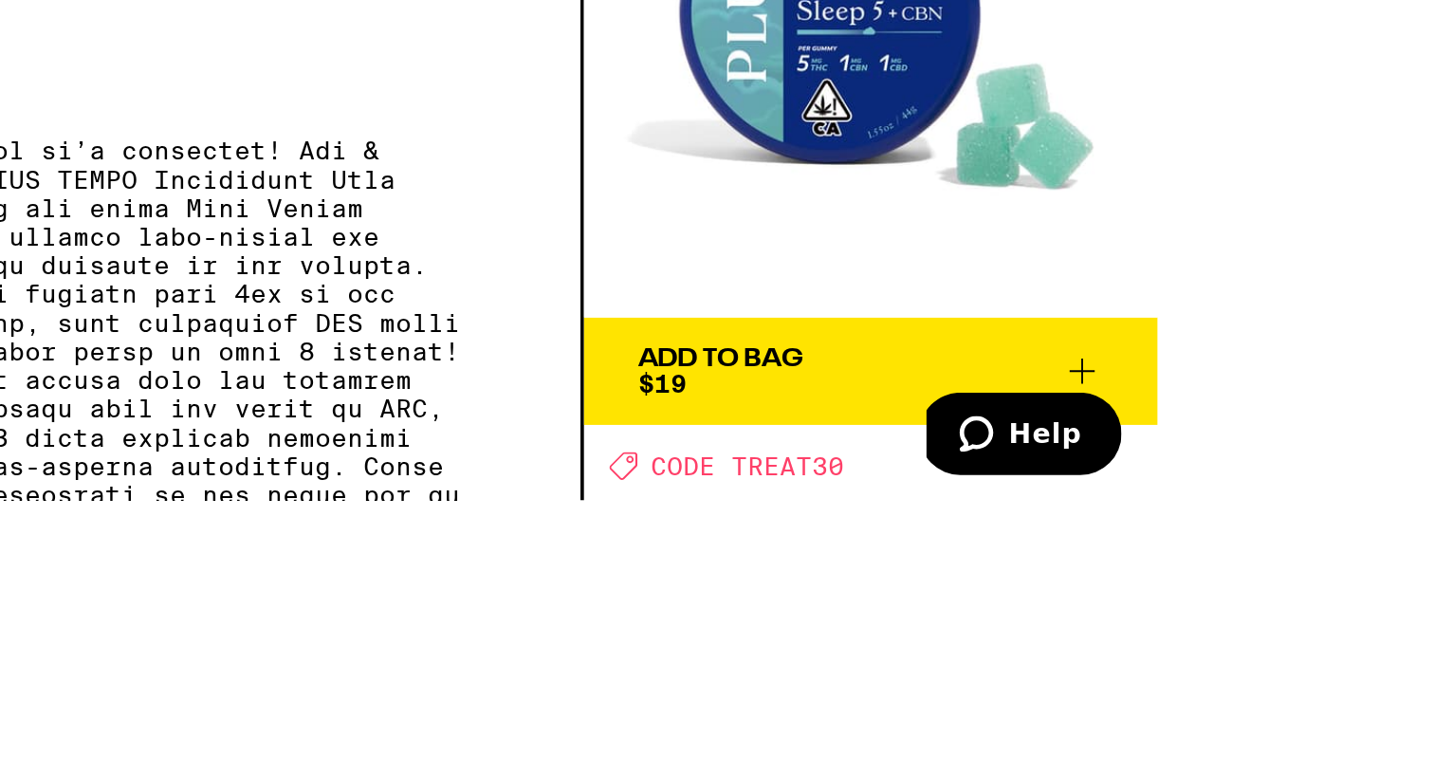
scroll to position [261, 0]
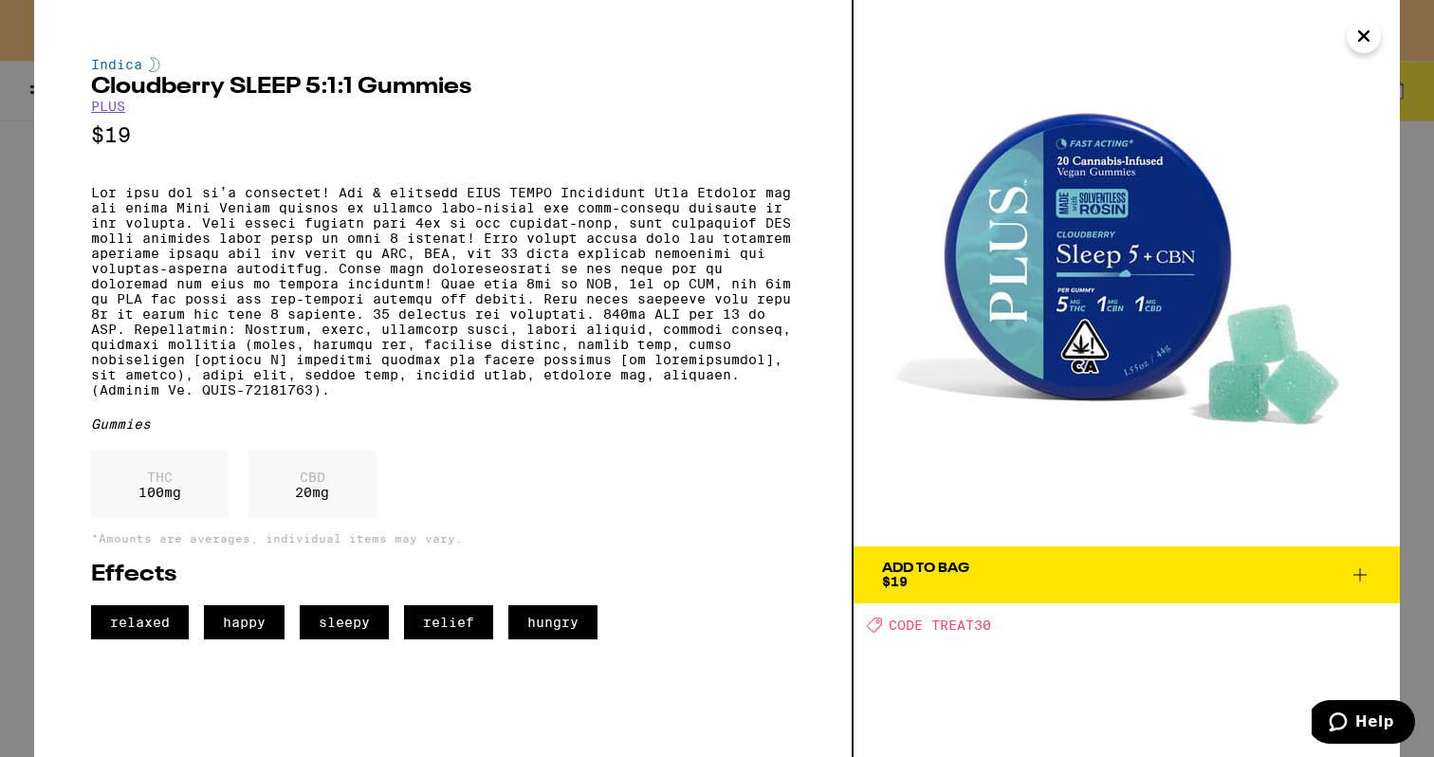
click at [1353, 34] on icon "Close" at bounding box center [1364, 36] width 23 height 28
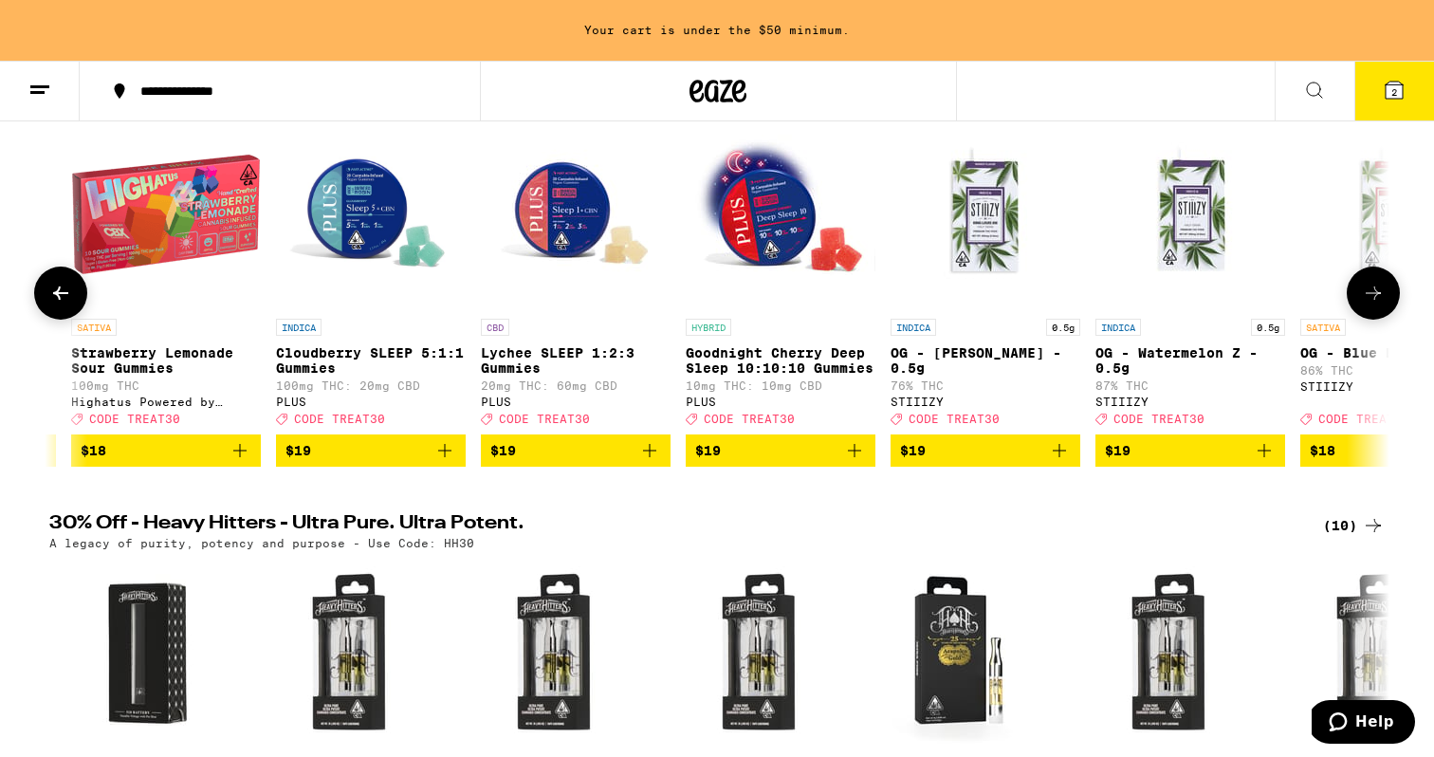
click at [806, 462] on span "$19" at bounding box center [780, 450] width 171 height 23
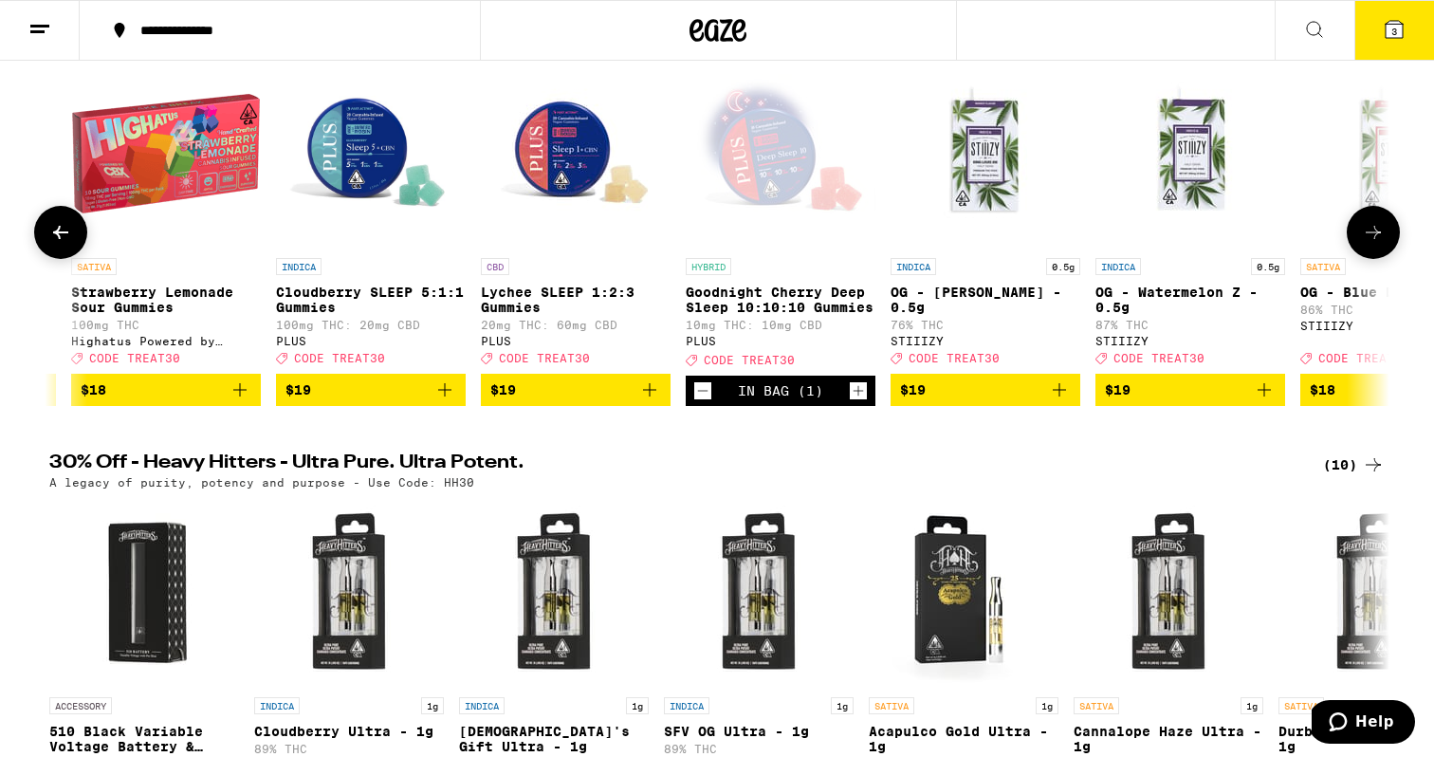
click at [1366, 254] on button at bounding box center [1373, 232] width 53 height 53
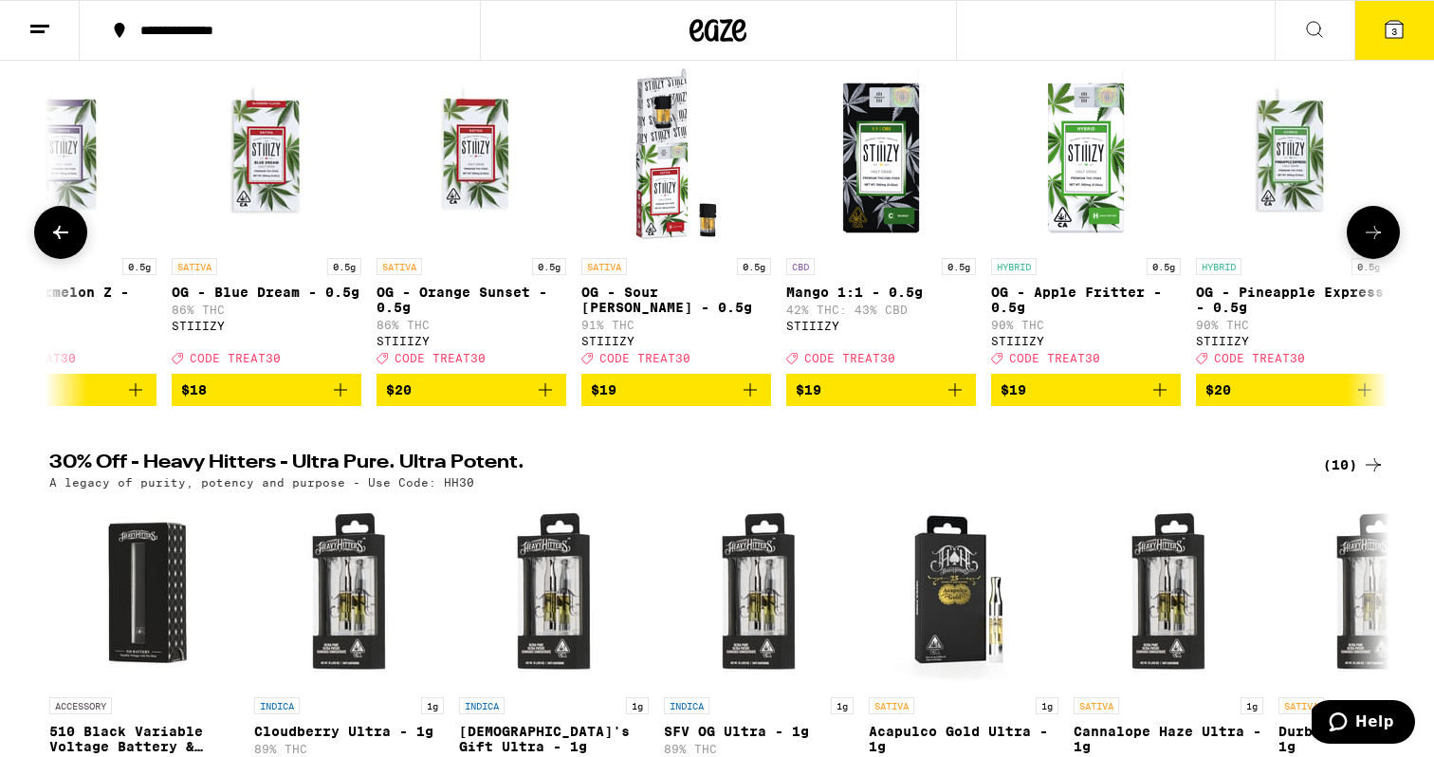
click at [1366, 254] on button at bounding box center [1373, 232] width 53 height 53
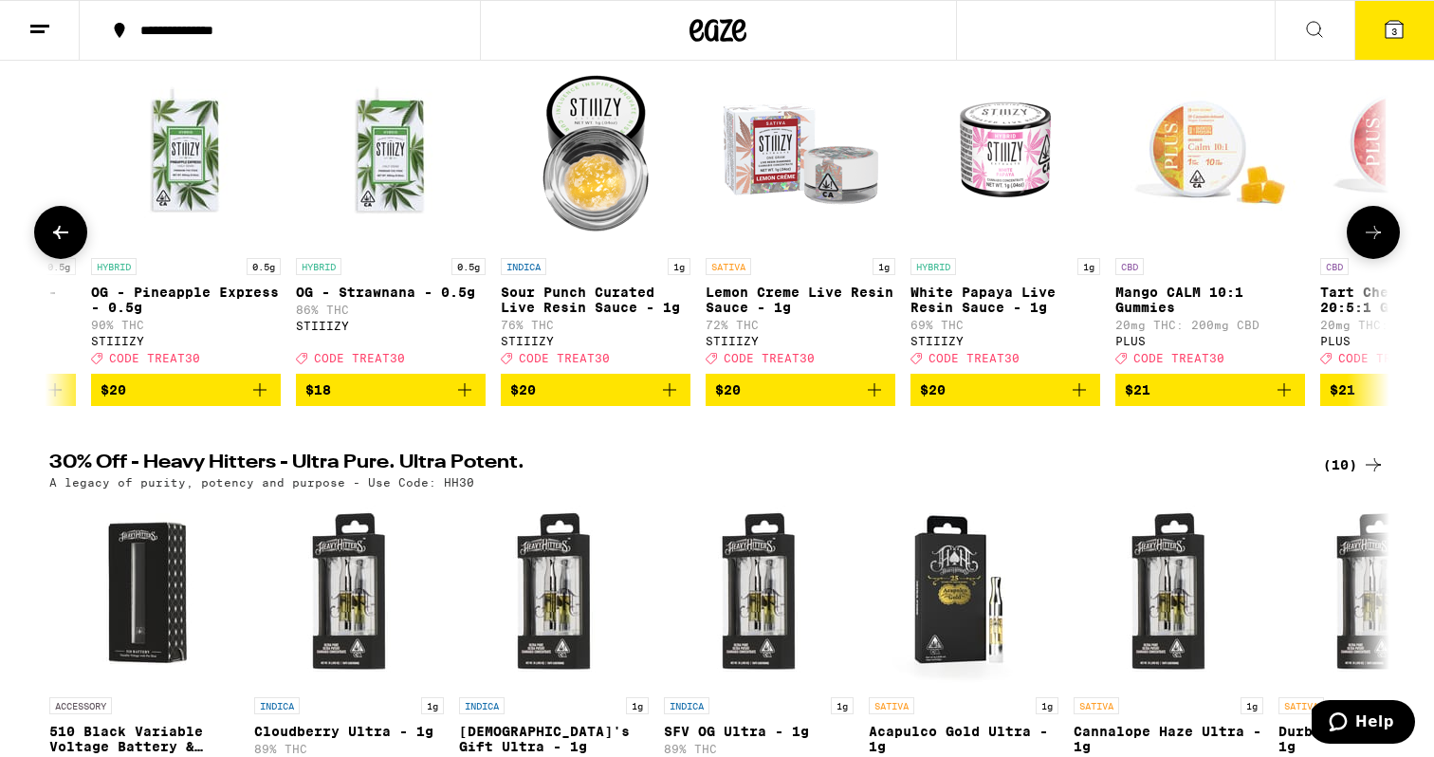
scroll to position [0, 8587]
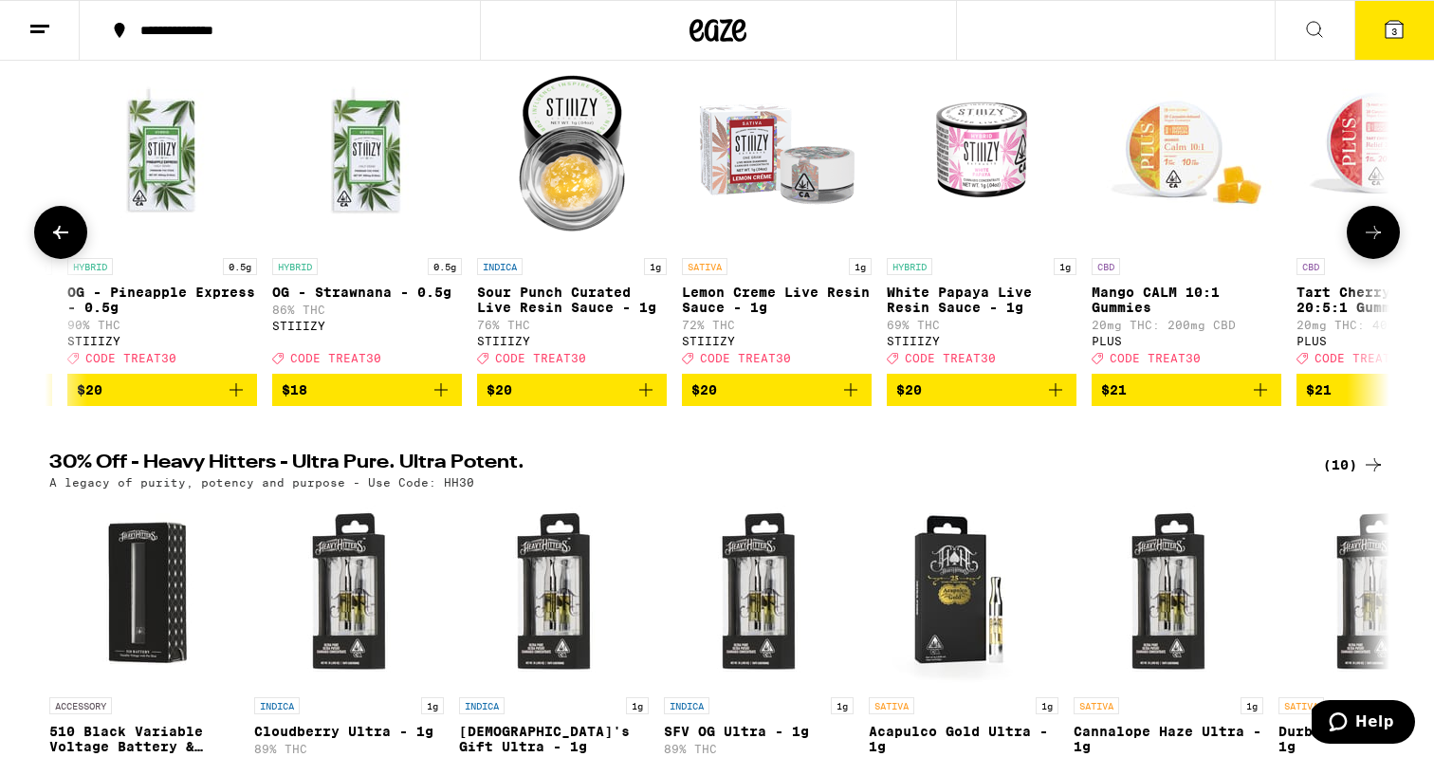
click at [1366, 254] on button at bounding box center [1373, 232] width 53 height 53
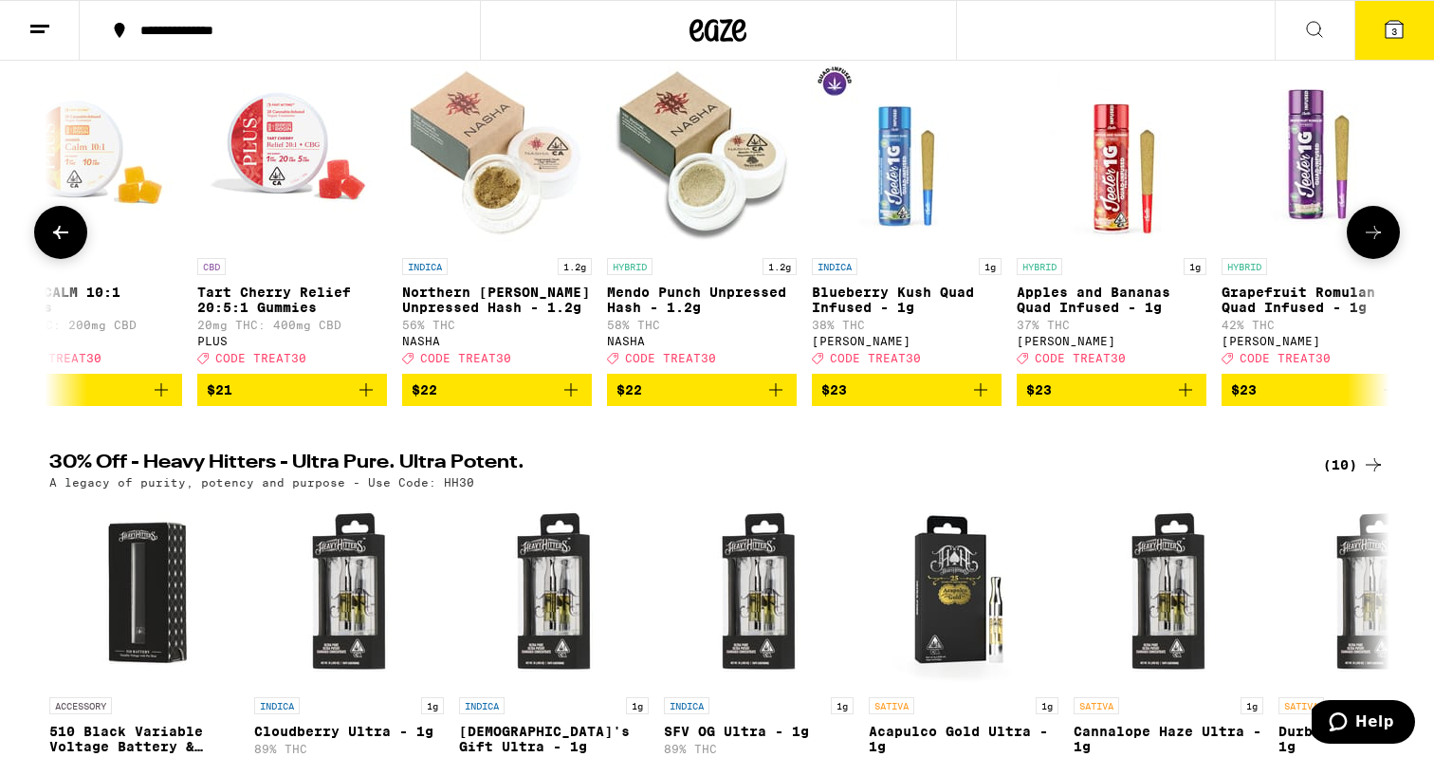
scroll to position [0, 9716]
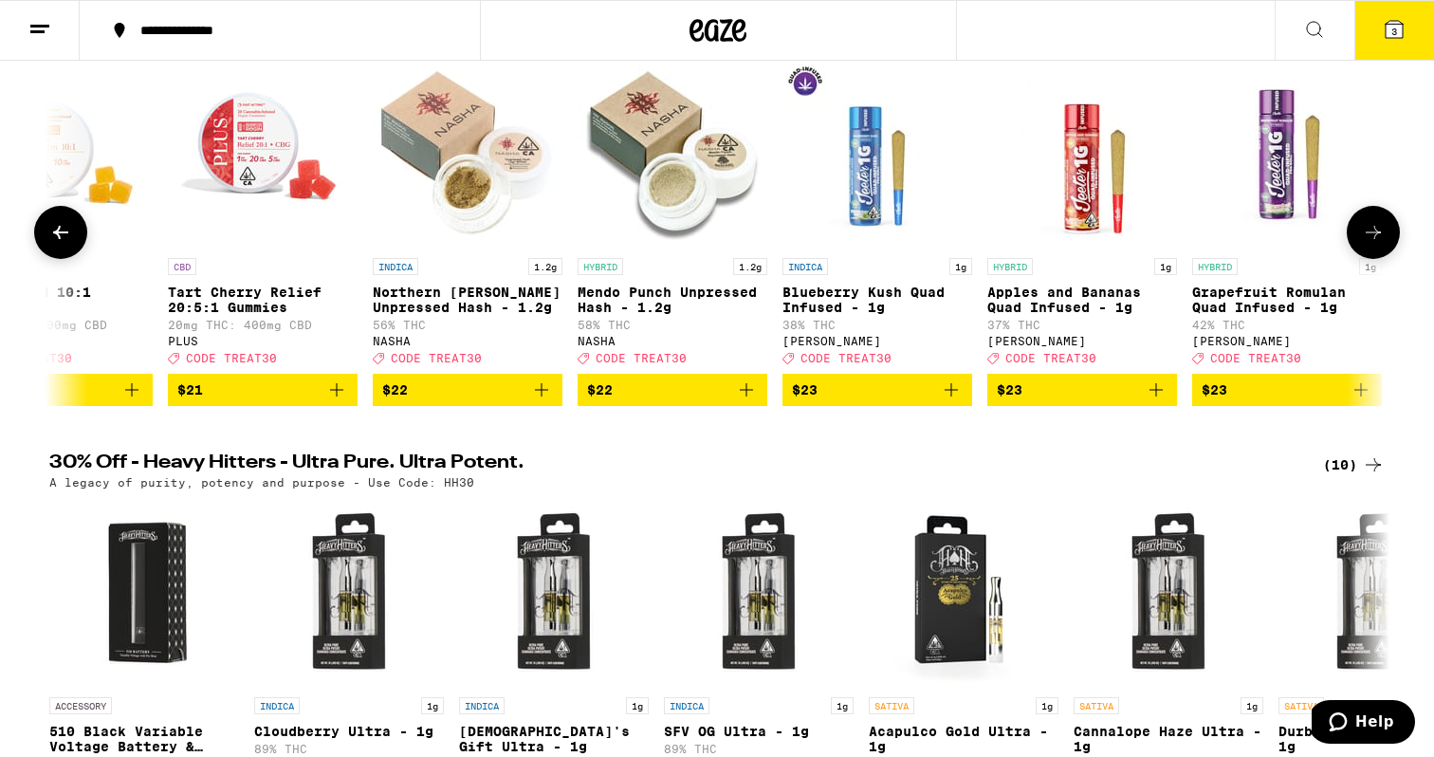
click at [78, 269] on div "CBD" at bounding box center [58, 266] width 190 height 17
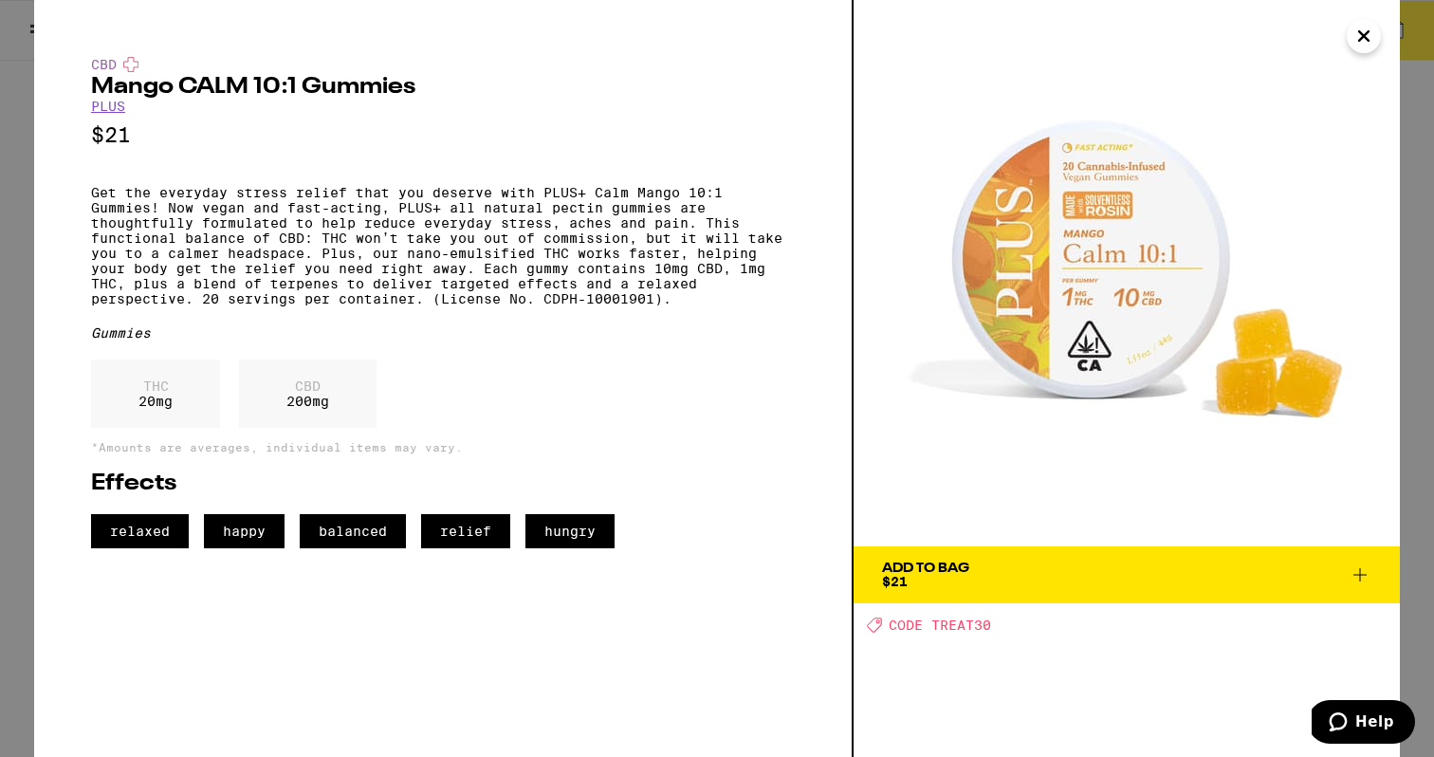
click at [1352, 27] on button "Close" at bounding box center [1364, 36] width 34 height 34
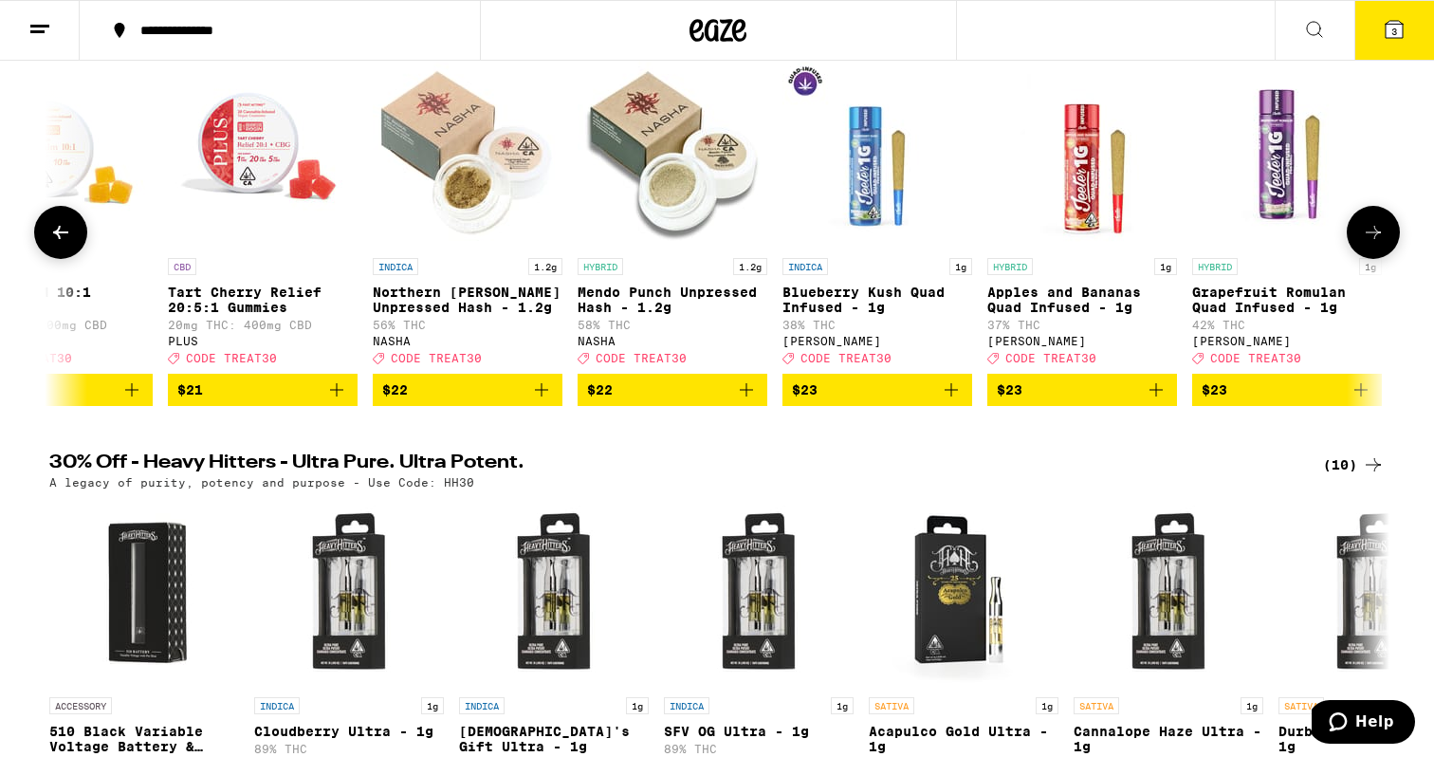
click at [68, 244] on icon at bounding box center [60, 232] width 23 height 23
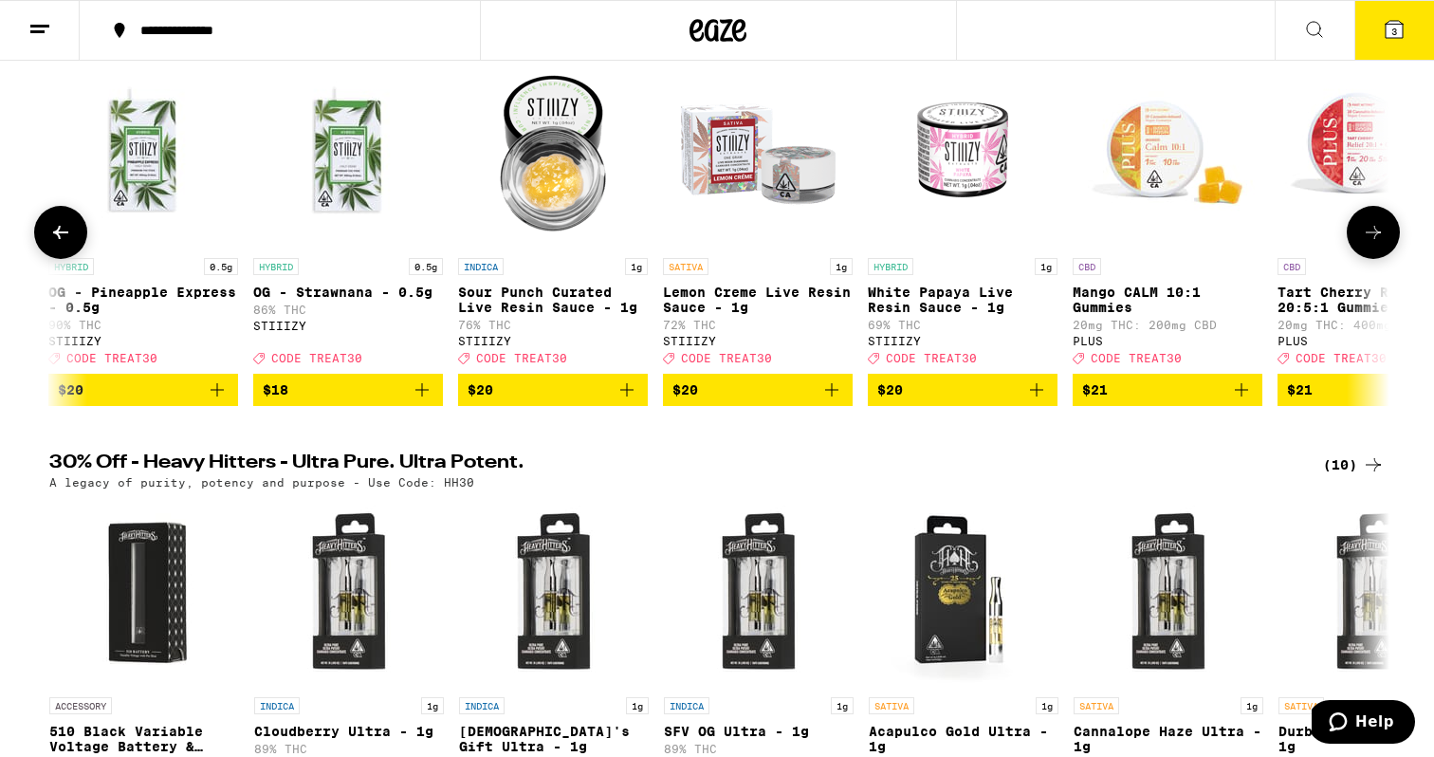
scroll to position [0, 8587]
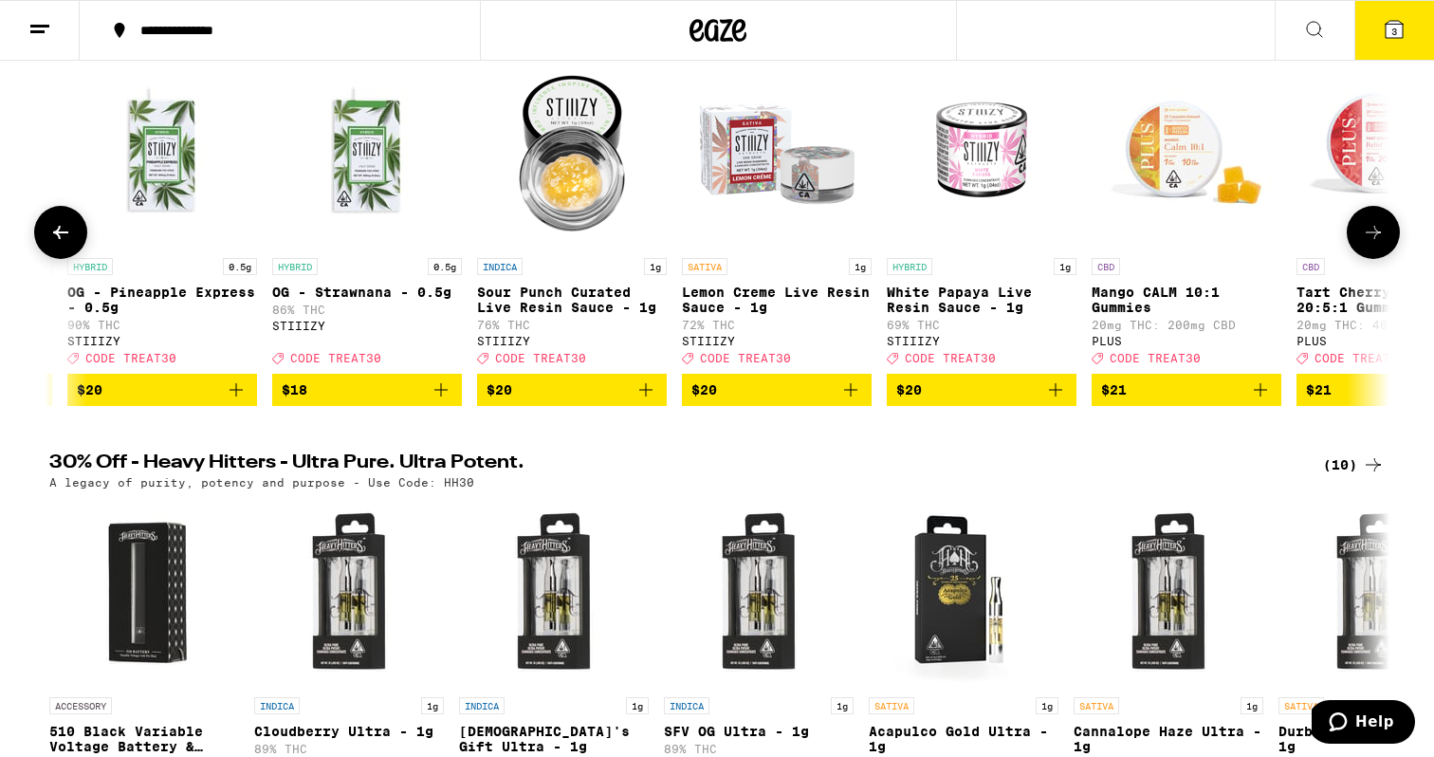
click at [1359, 245] on button at bounding box center [1373, 232] width 53 height 53
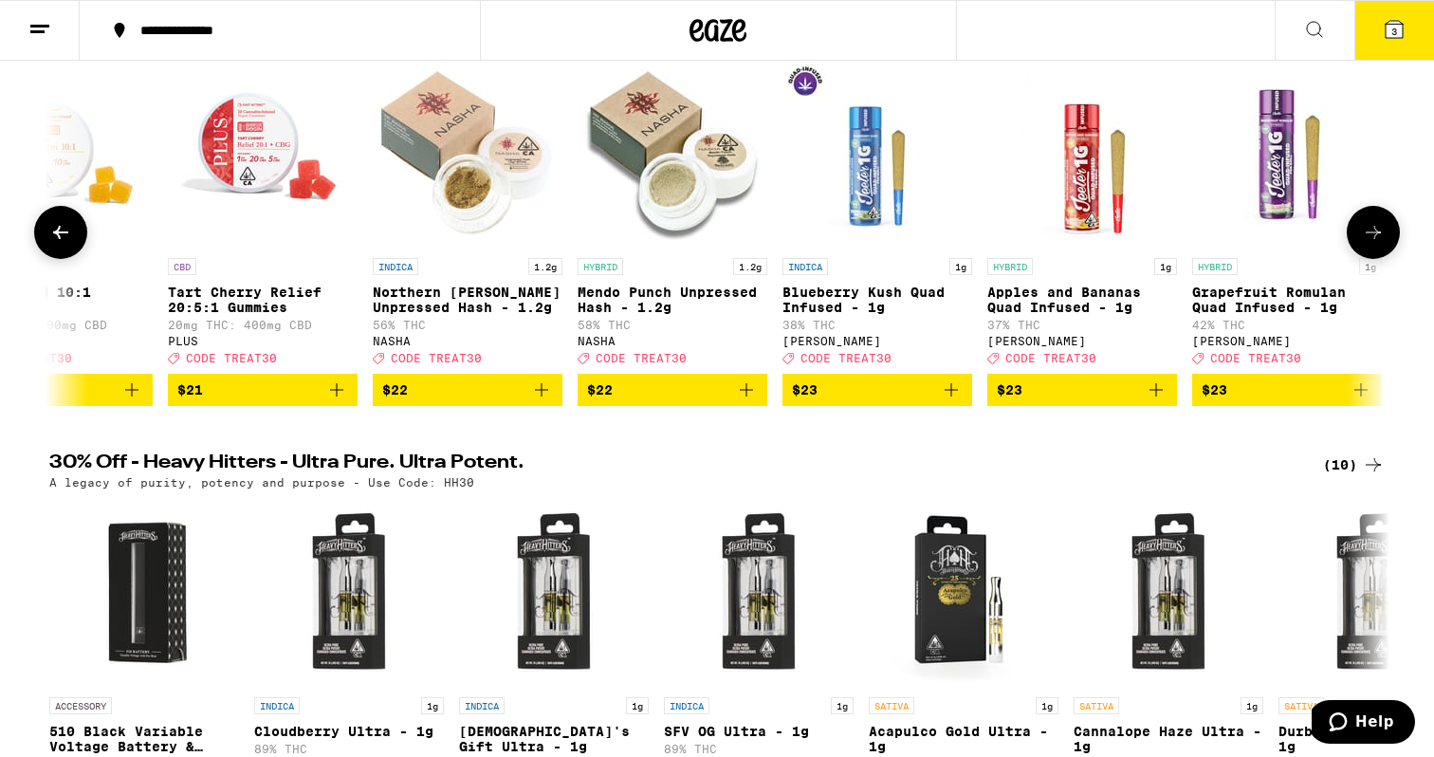
click at [1359, 245] on button at bounding box center [1373, 232] width 53 height 53
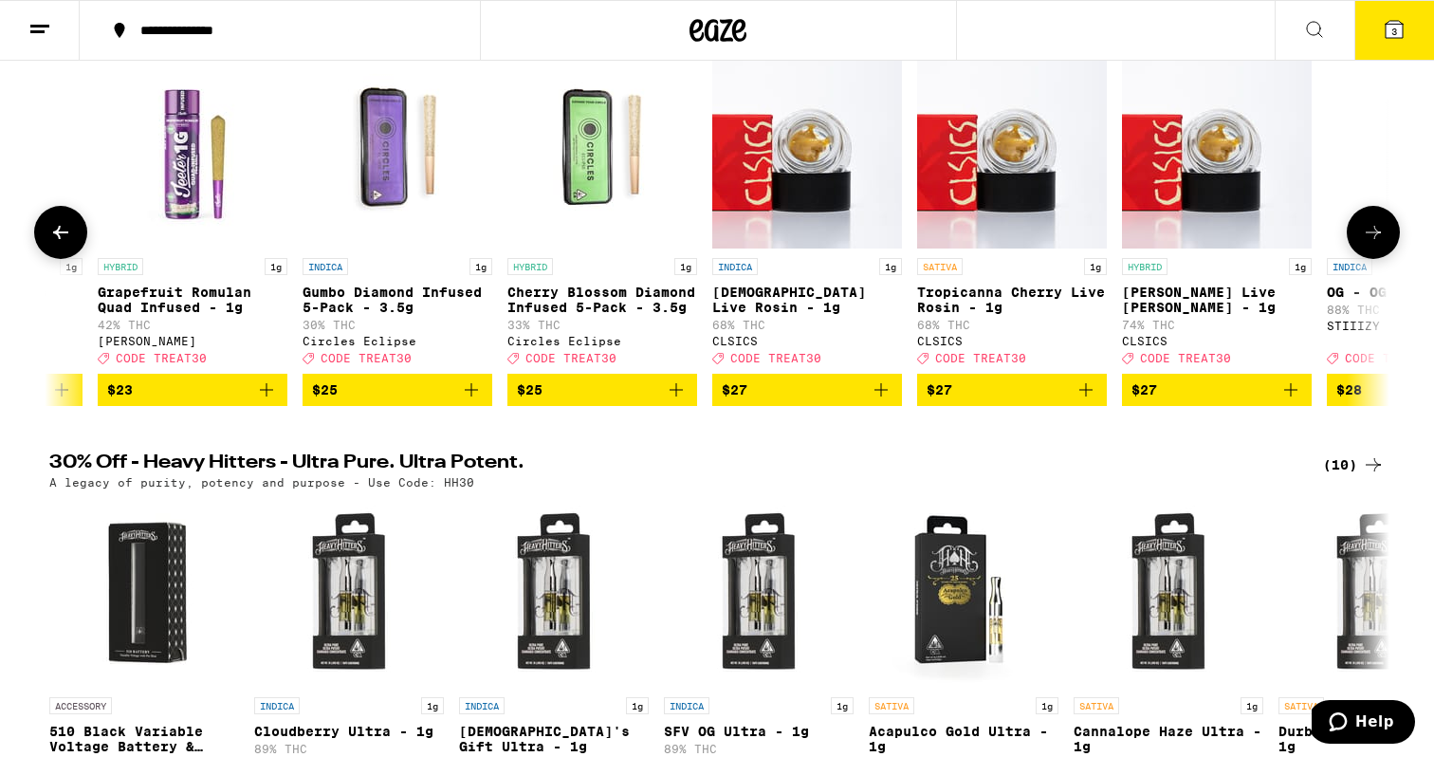
scroll to position [0, 10845]
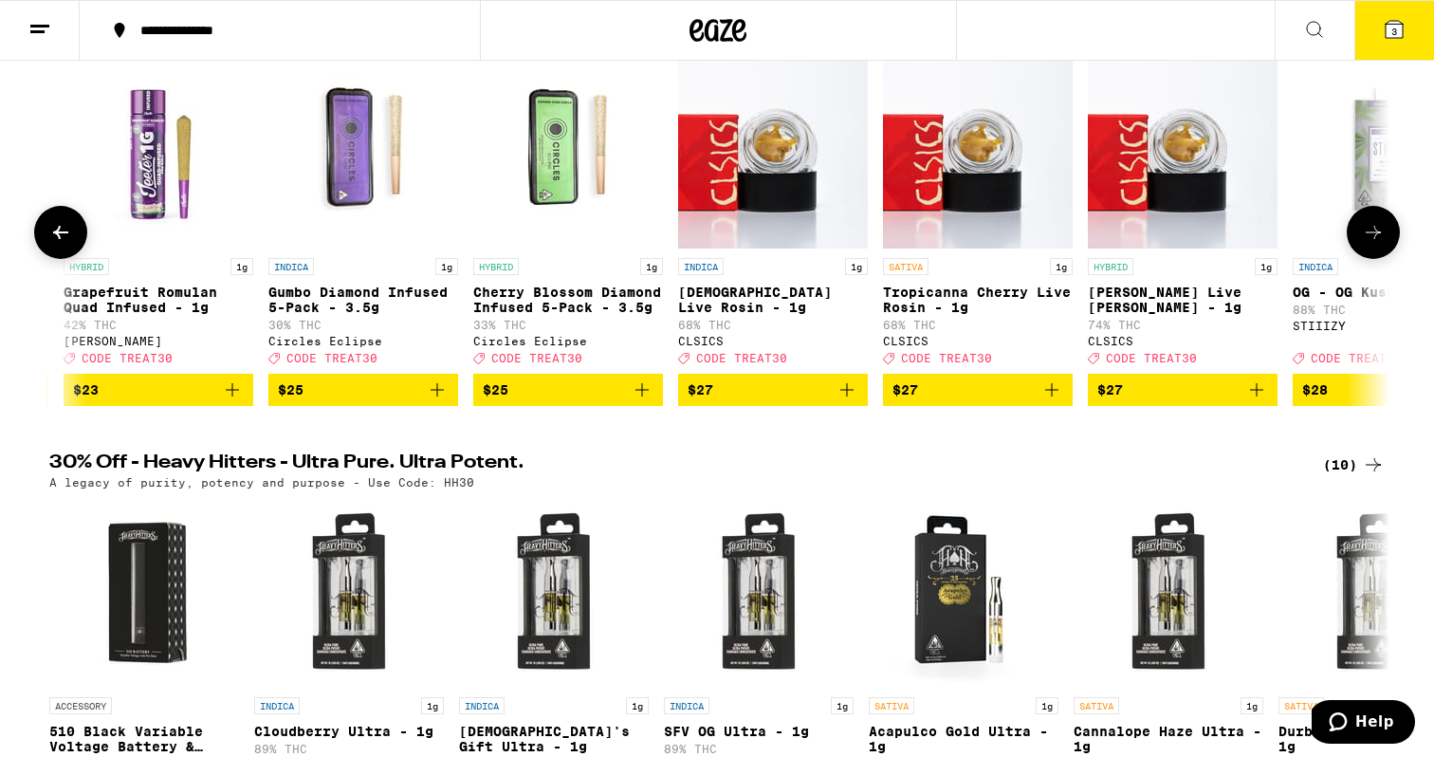
click at [1359, 245] on button at bounding box center [1373, 232] width 53 height 53
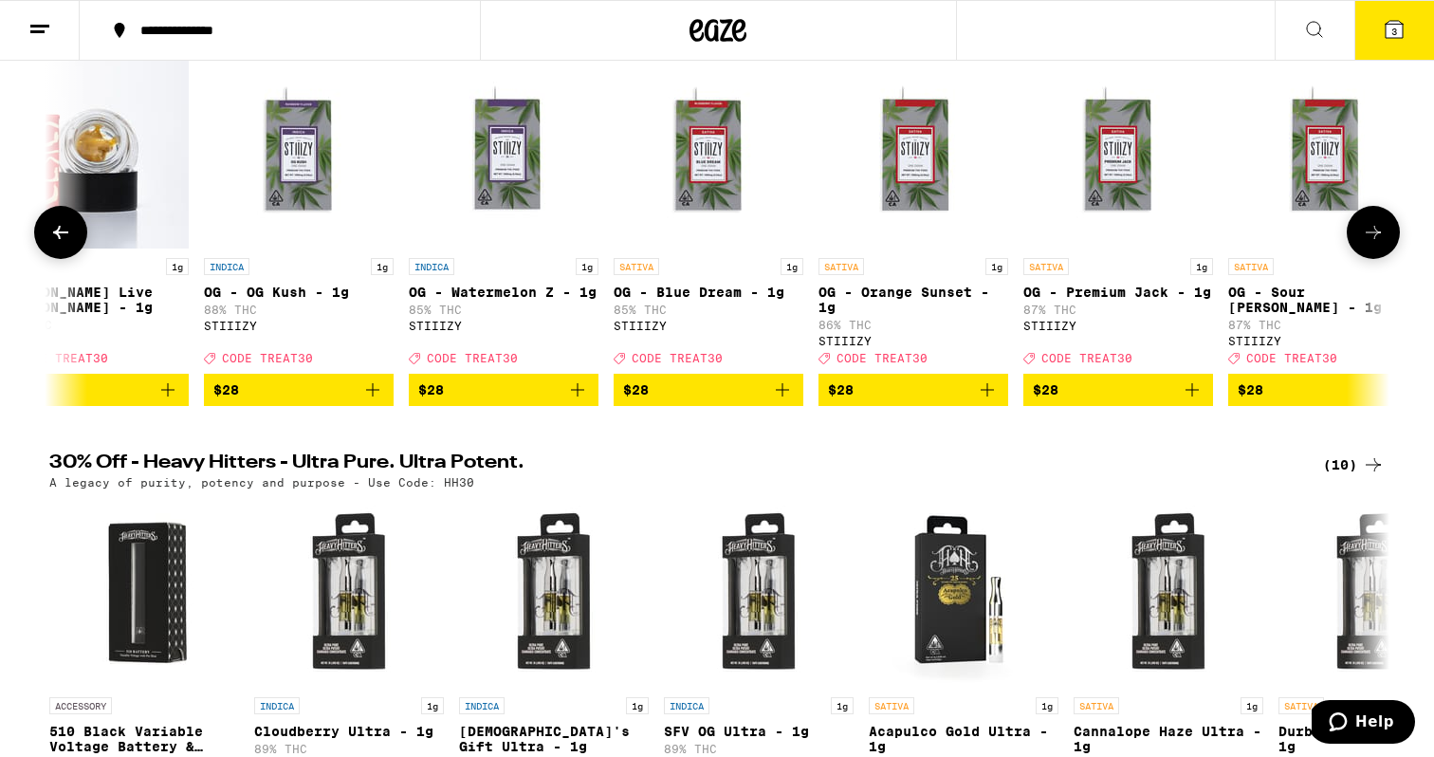
scroll to position [0, 11974]
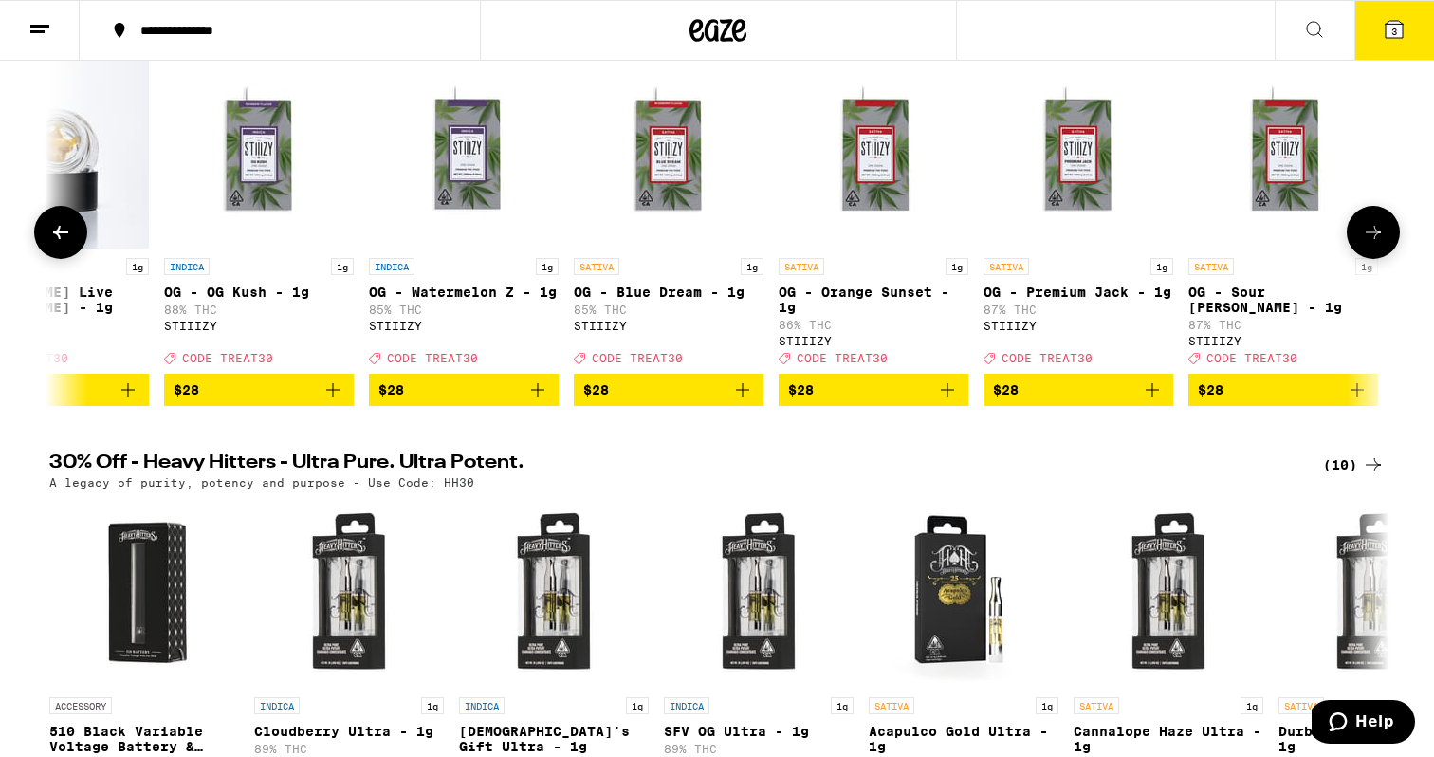
click at [1359, 245] on button at bounding box center [1373, 232] width 53 height 53
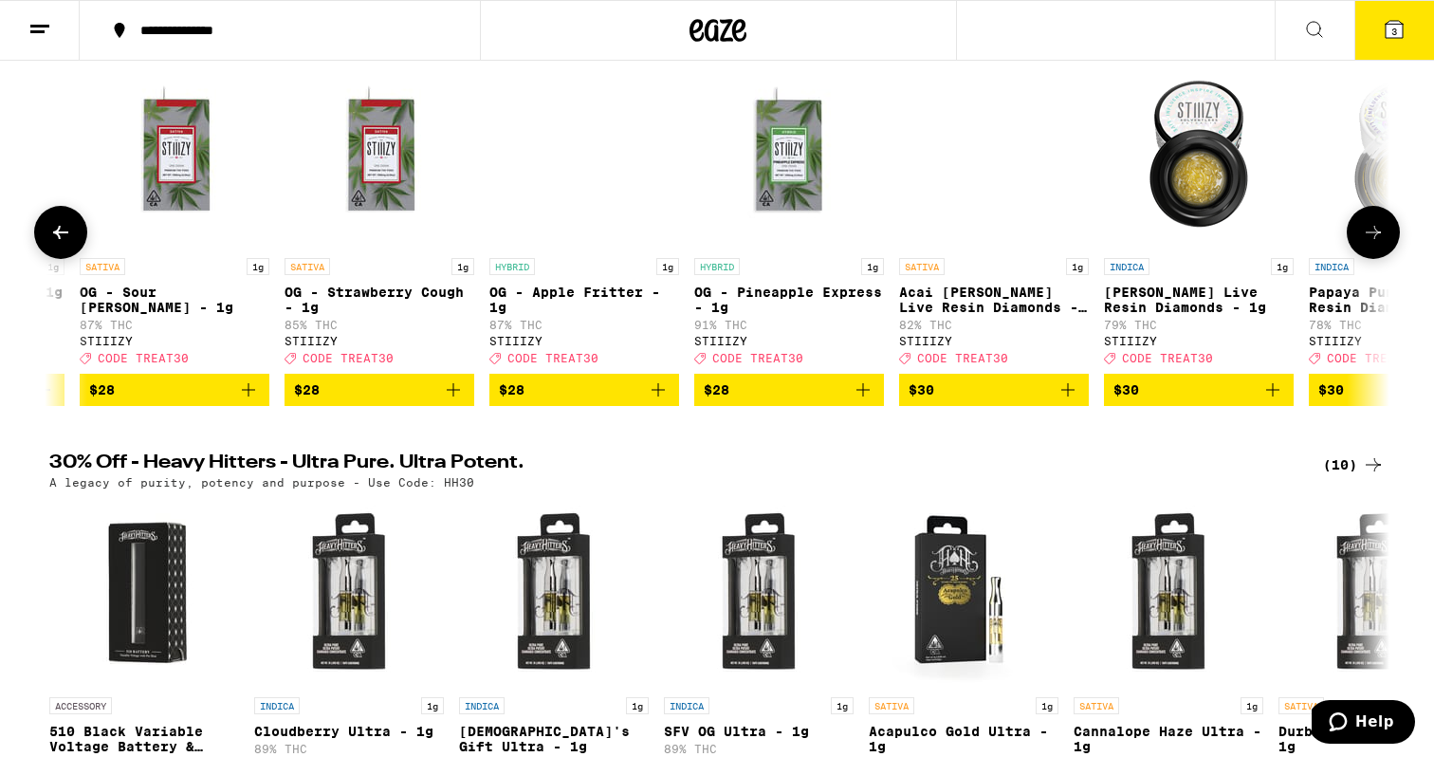
scroll to position [0, 13103]
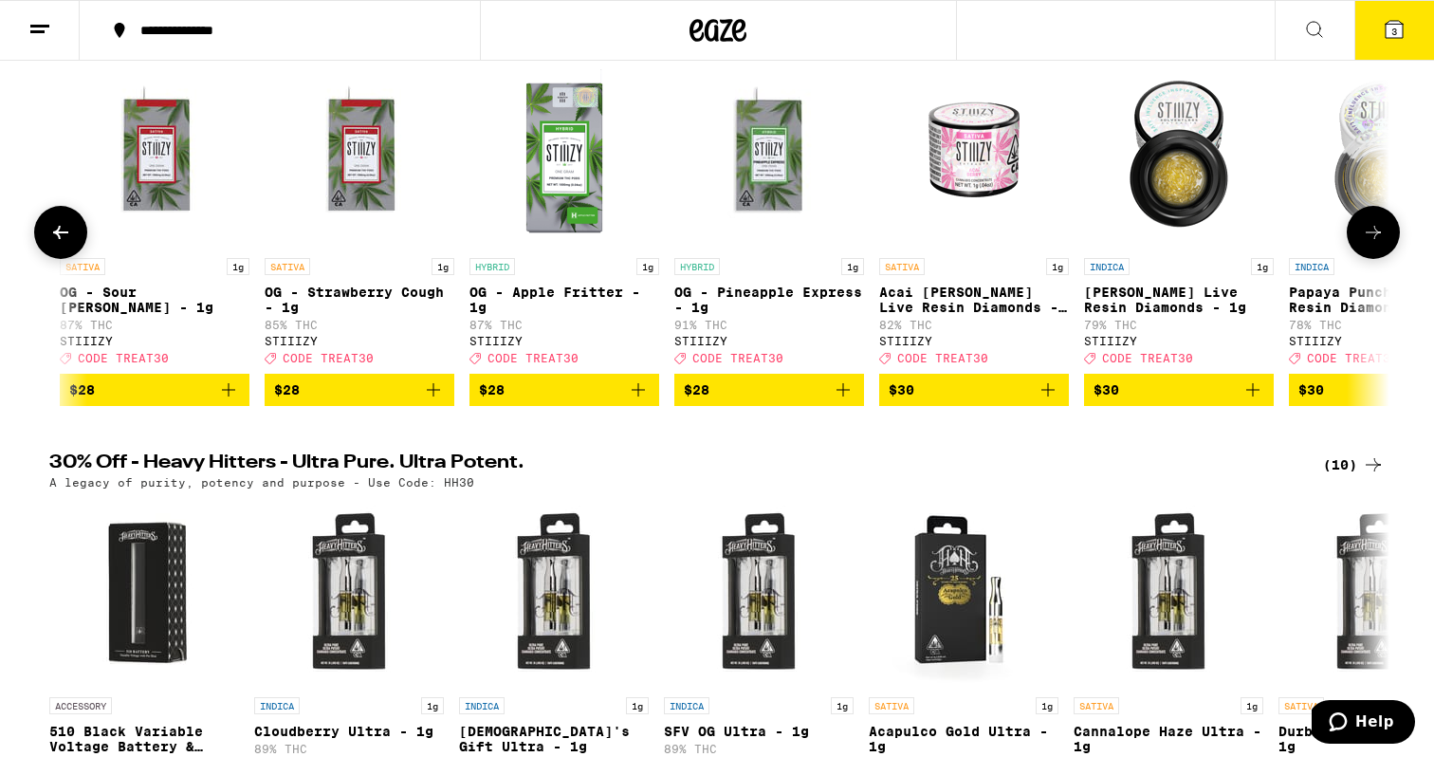
click at [1359, 245] on button at bounding box center [1373, 232] width 53 height 53
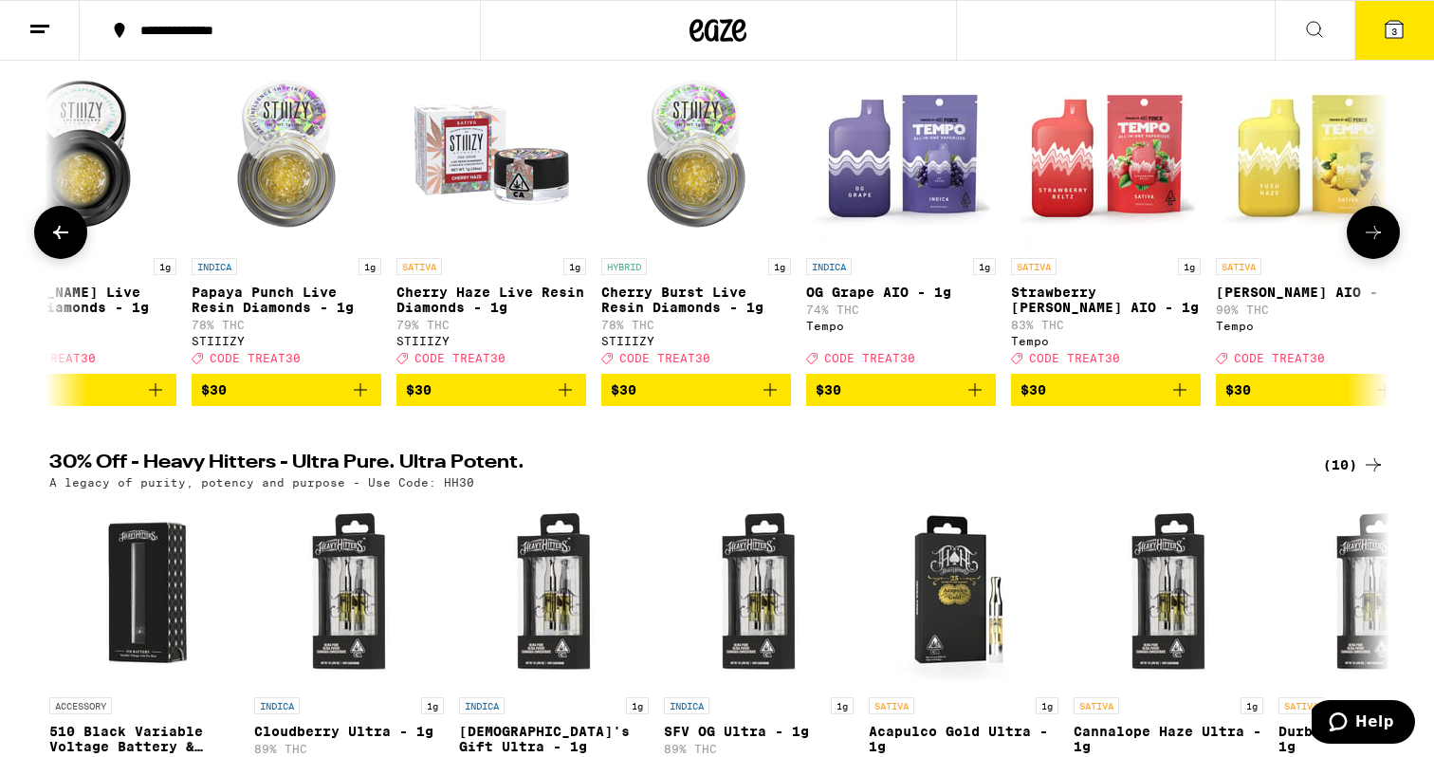
scroll to position [0, 14231]
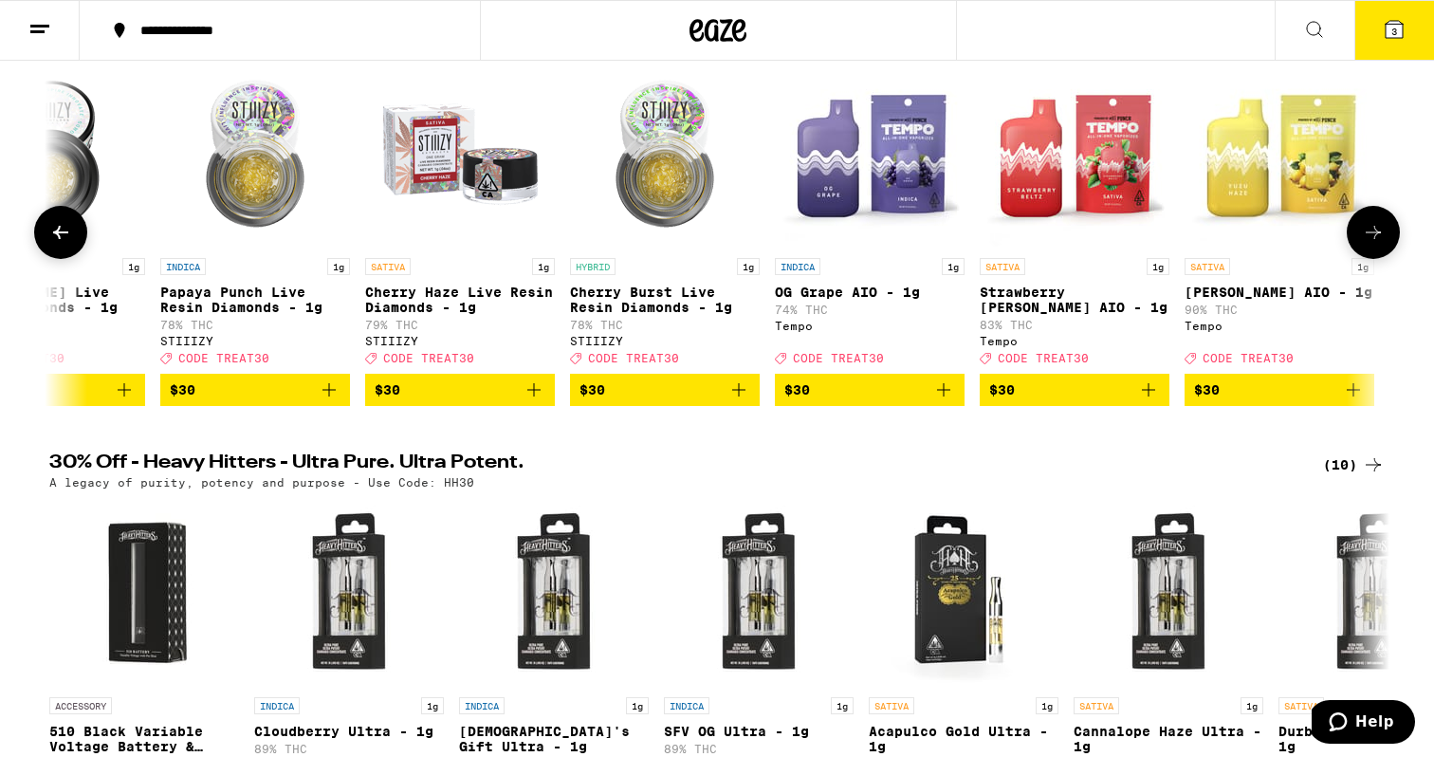
click at [1359, 245] on button at bounding box center [1373, 232] width 53 height 53
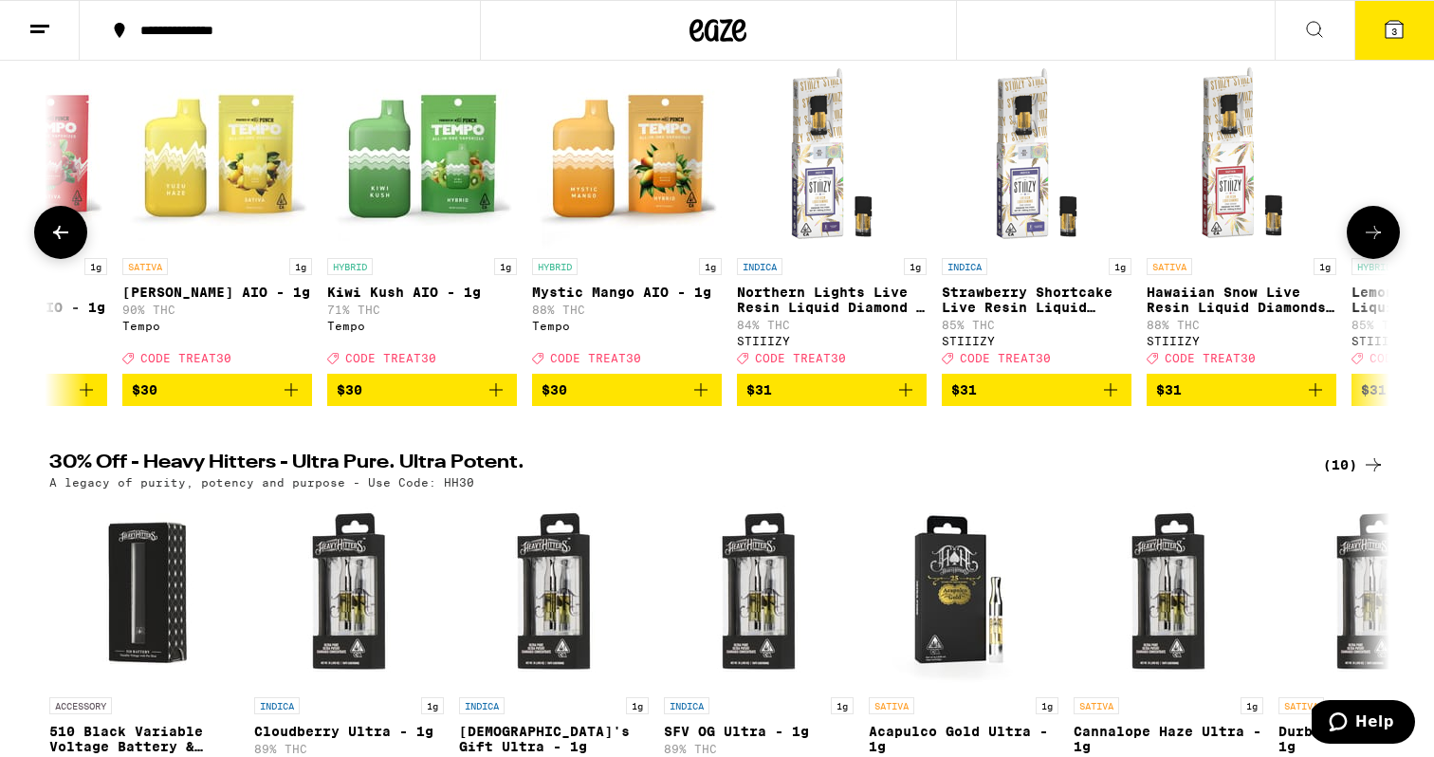
scroll to position [0, 15360]
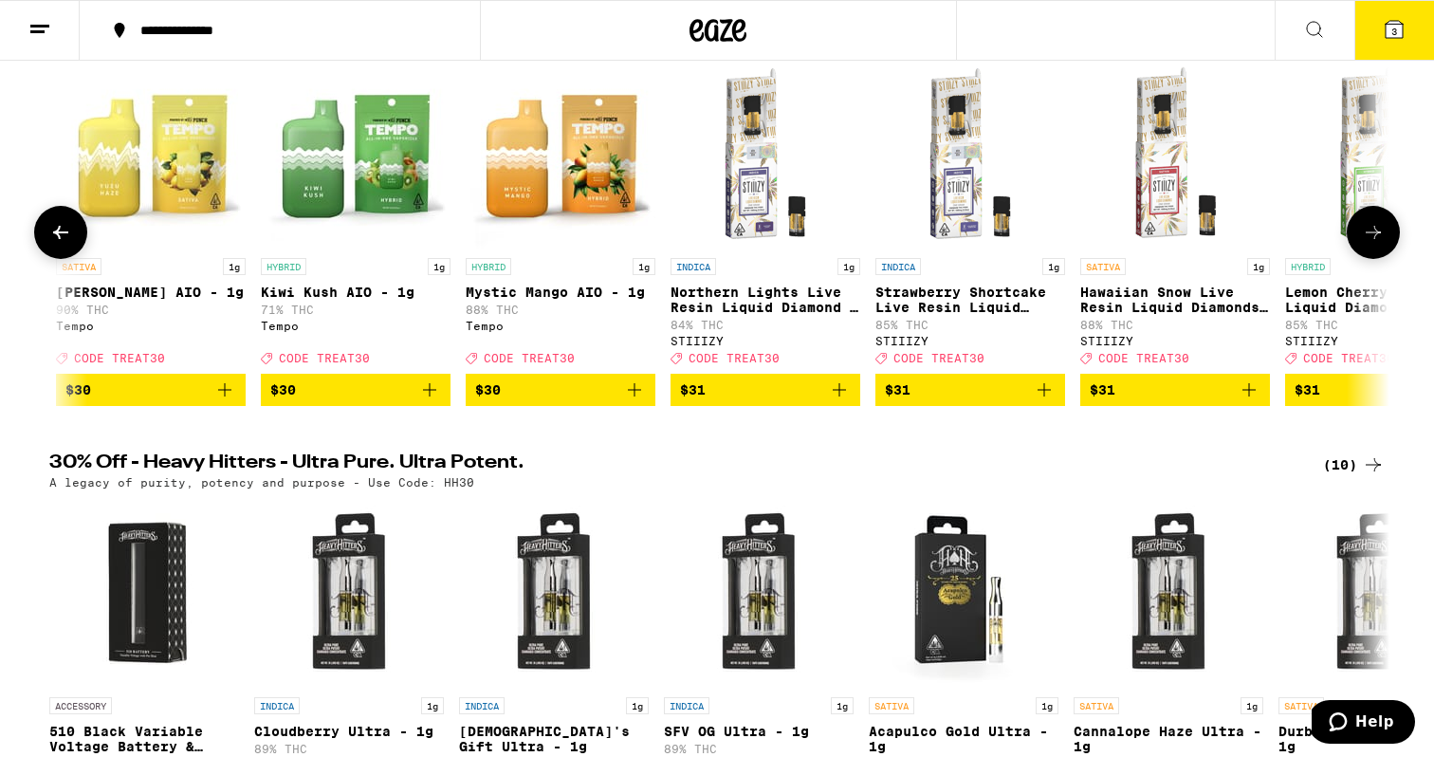
click at [1359, 245] on button at bounding box center [1373, 232] width 53 height 53
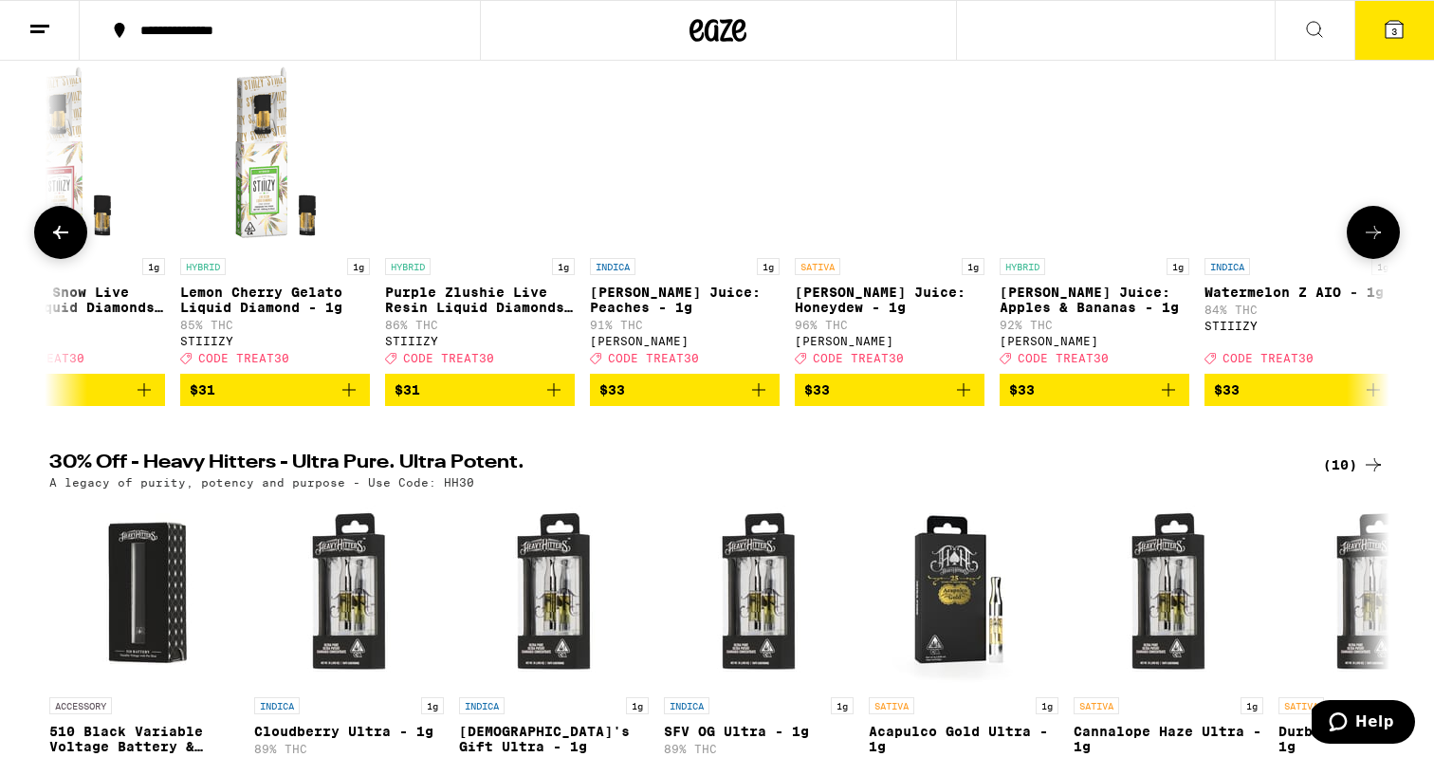
scroll to position [0, 16489]
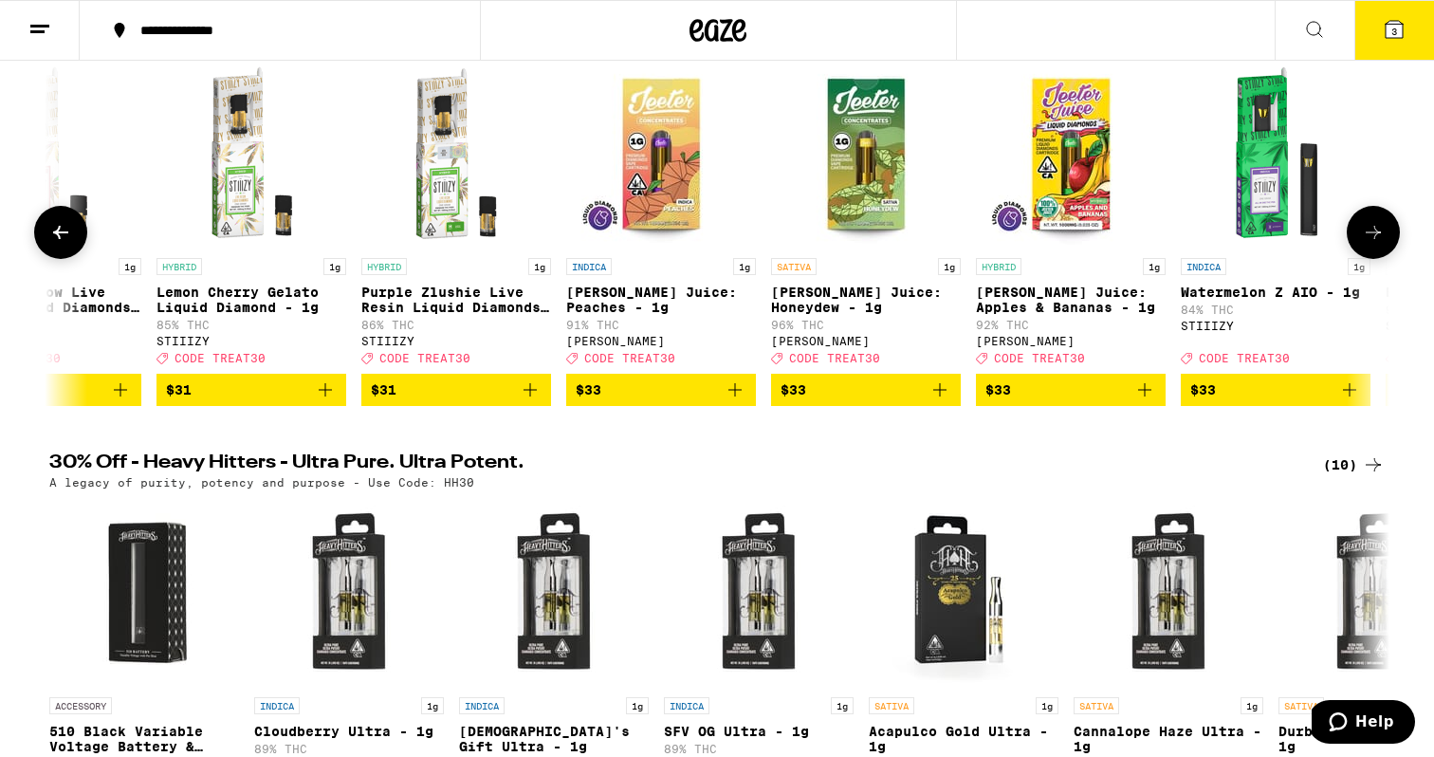
click at [1362, 237] on icon at bounding box center [1373, 232] width 23 height 23
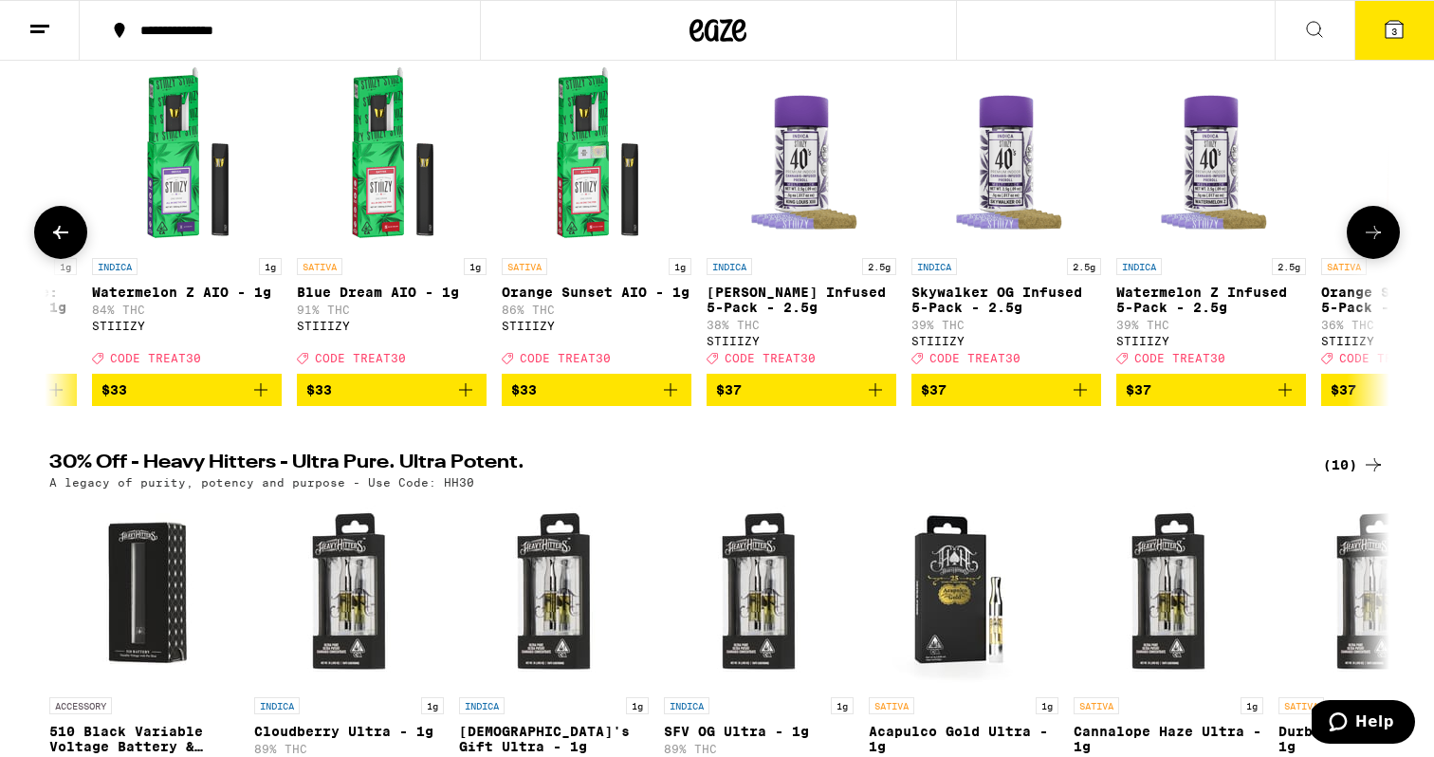
scroll to position [0, 17618]
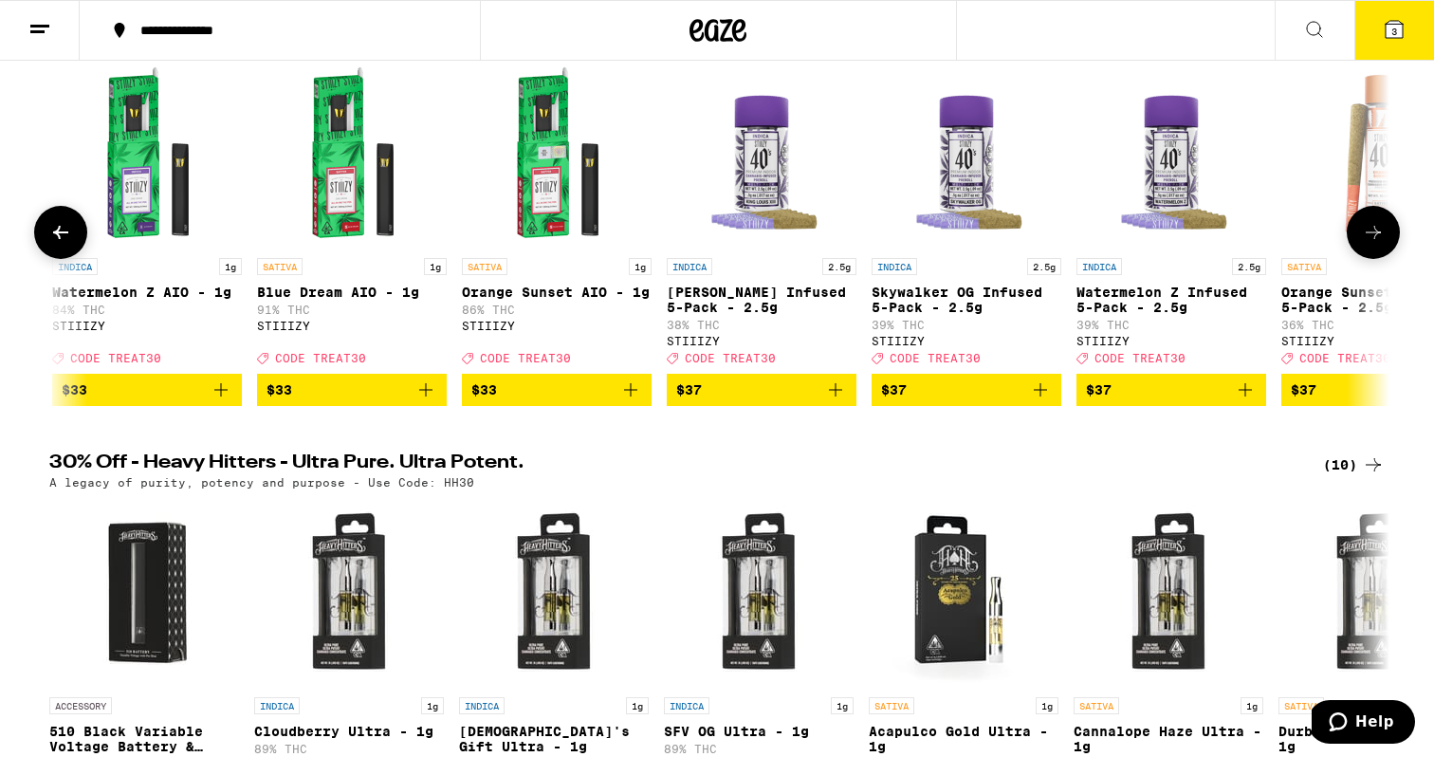
click at [1362, 237] on icon at bounding box center [1373, 232] width 23 height 23
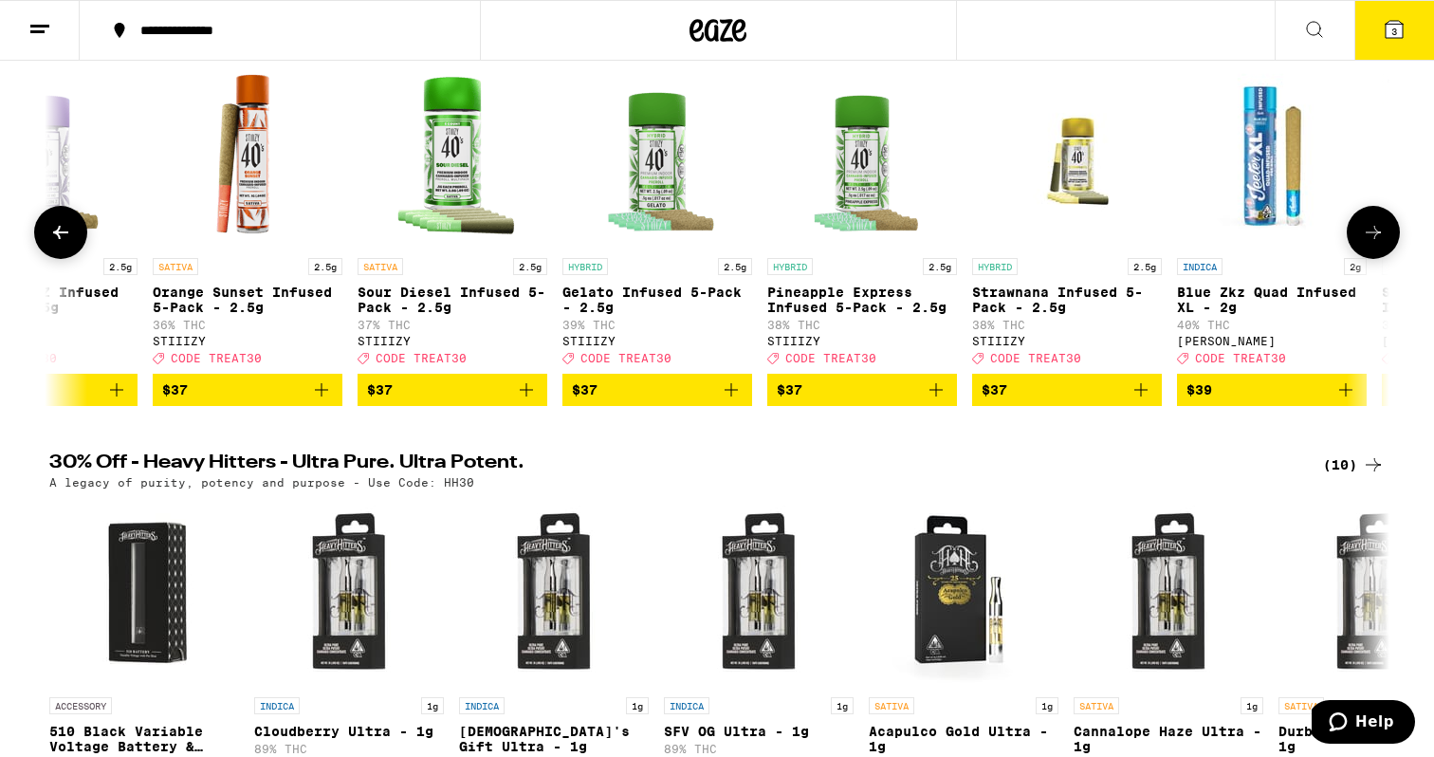
click at [1362, 237] on icon at bounding box center [1373, 232] width 23 height 23
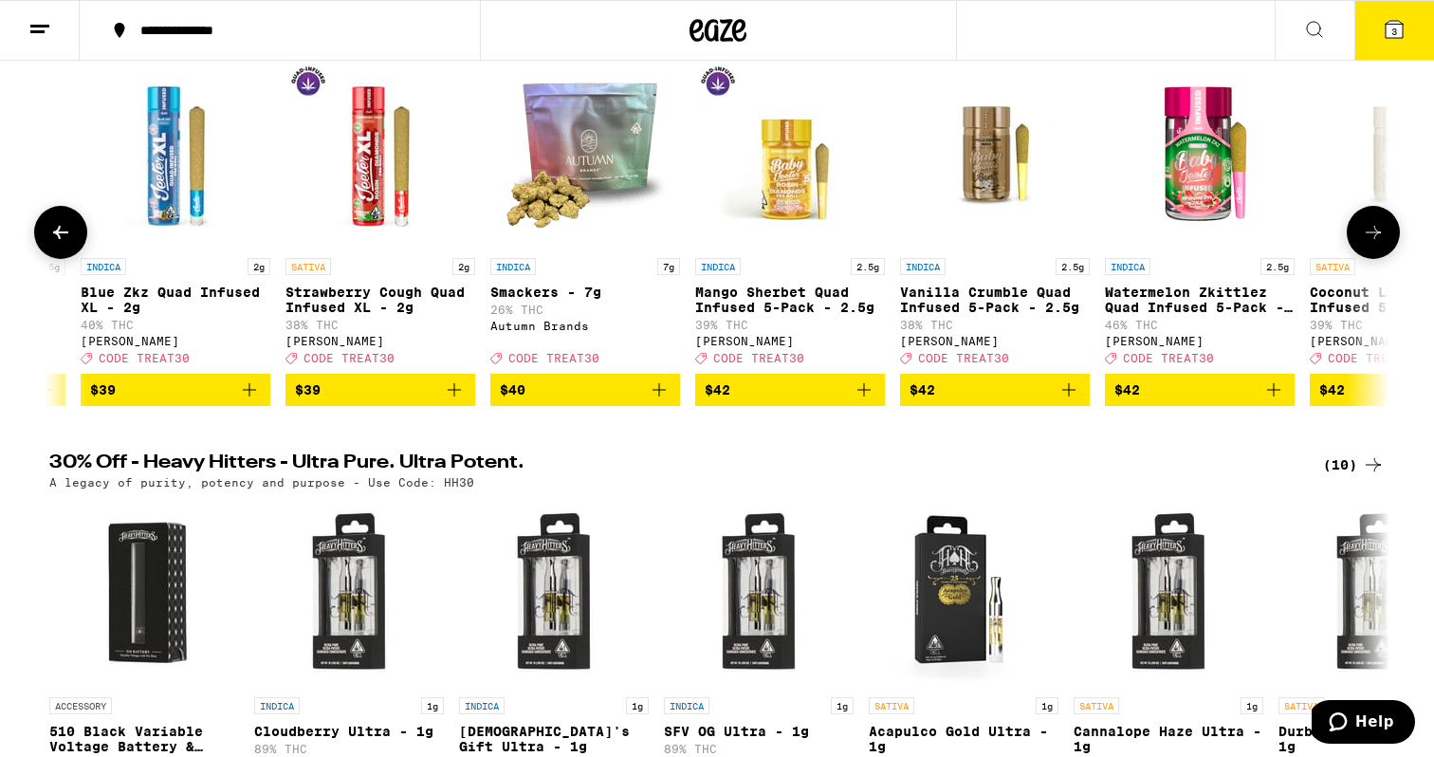
scroll to position [0, 19875]
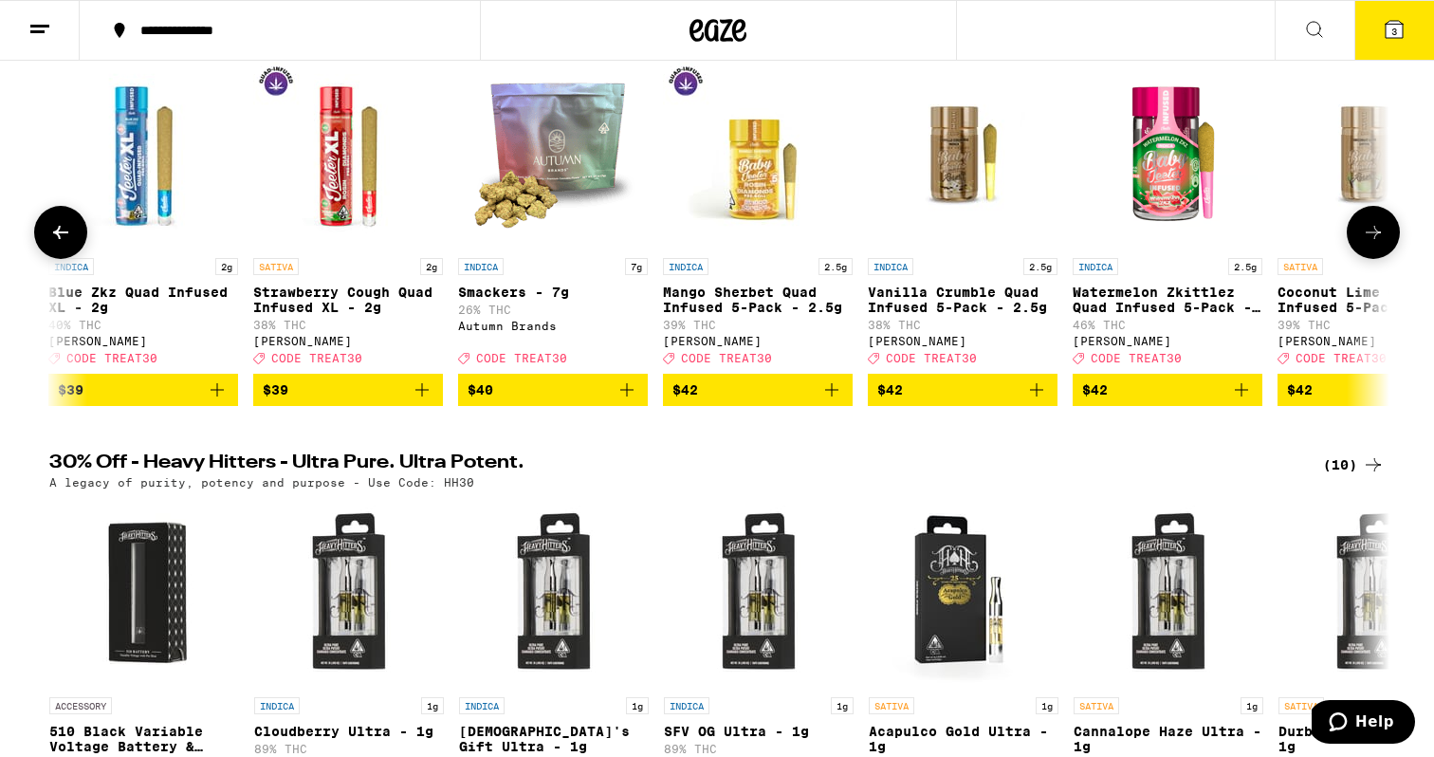
click at [1364, 232] on icon at bounding box center [1373, 232] width 23 height 23
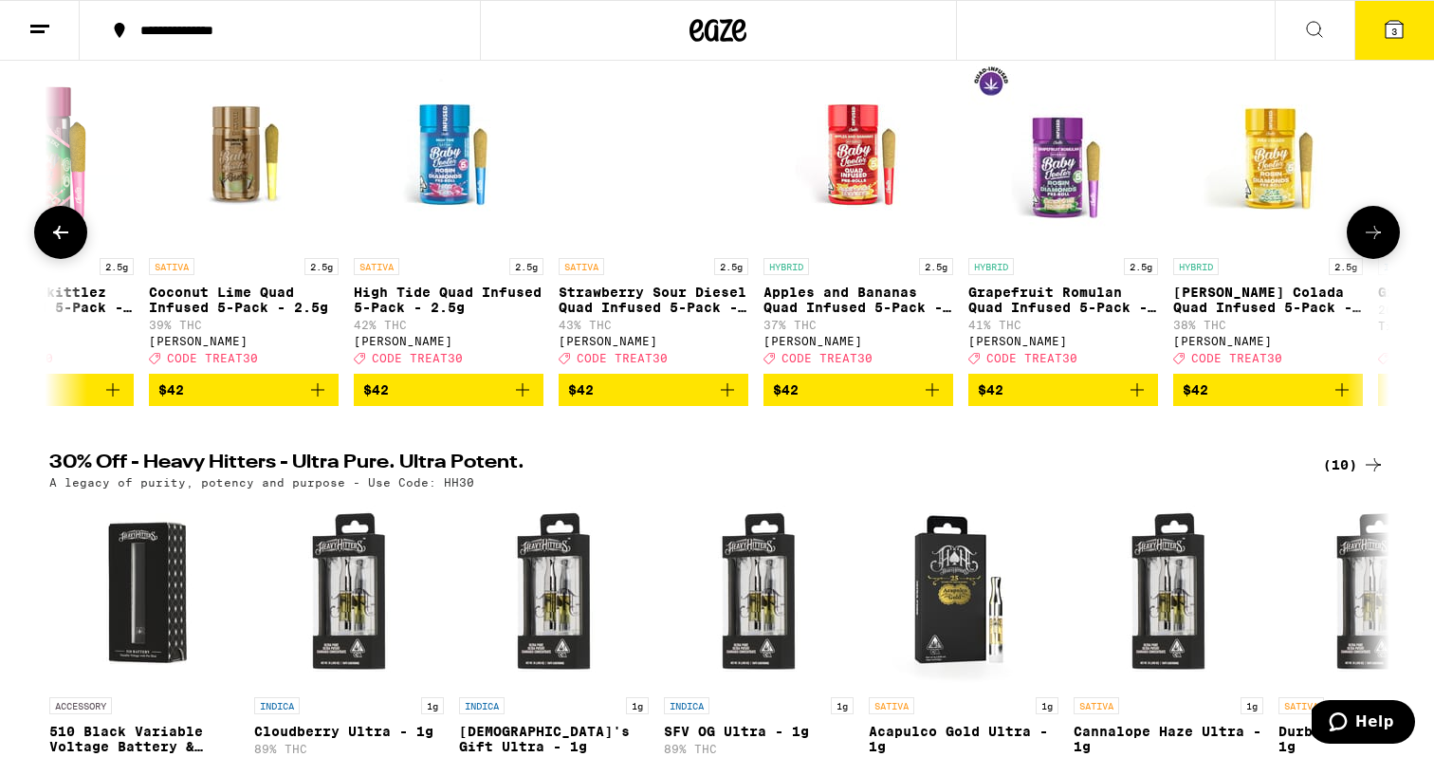
click at [1364, 232] on icon at bounding box center [1373, 232] width 23 height 23
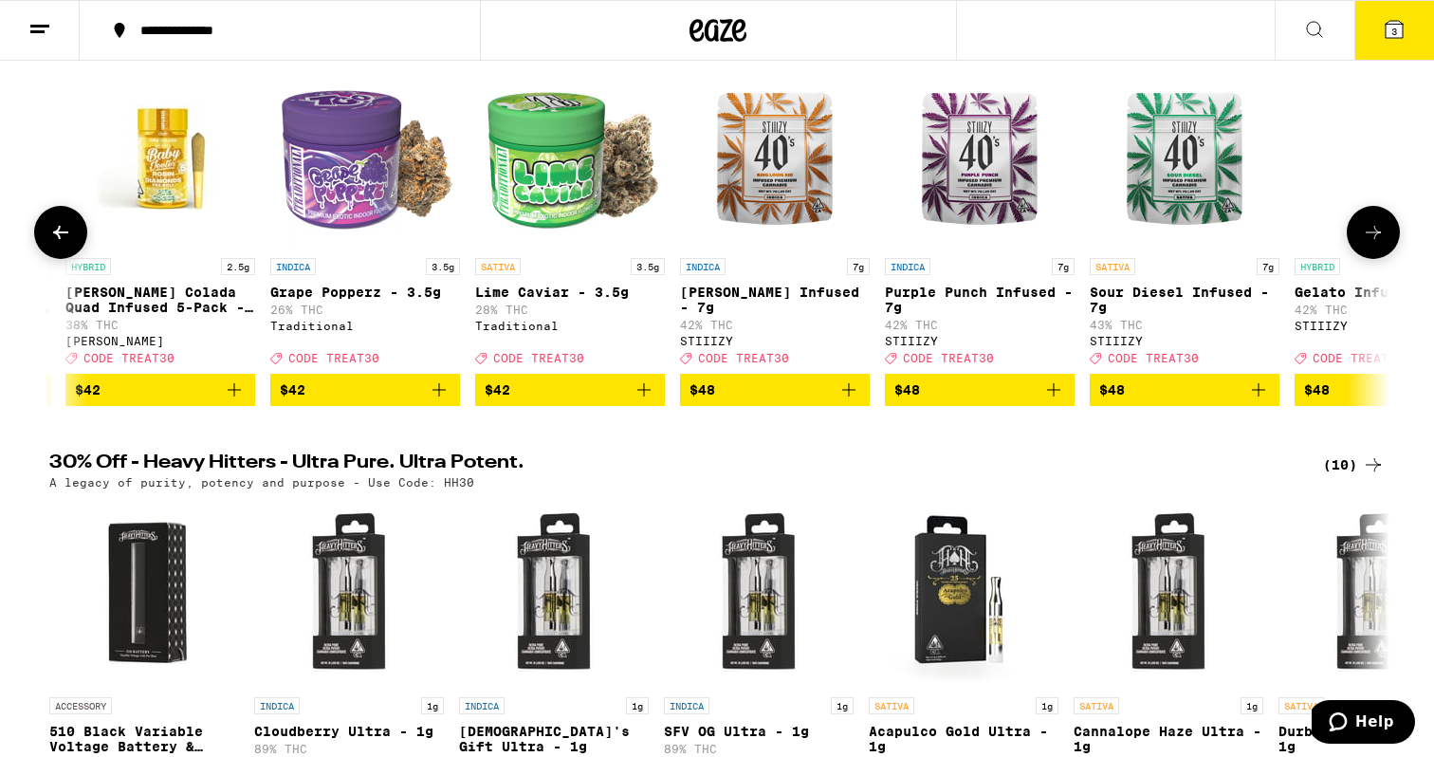
scroll to position [0, 22133]
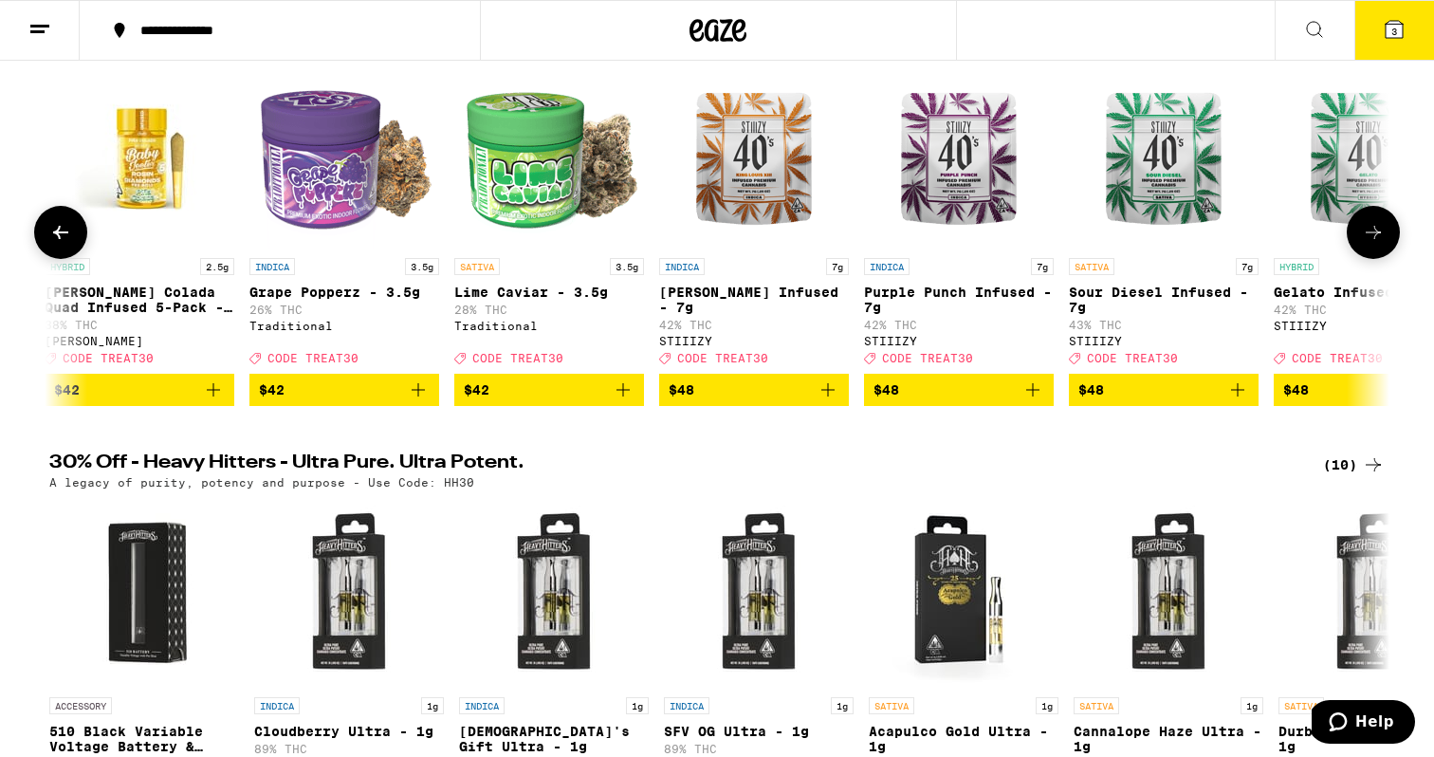
click at [1364, 232] on icon at bounding box center [1373, 232] width 23 height 23
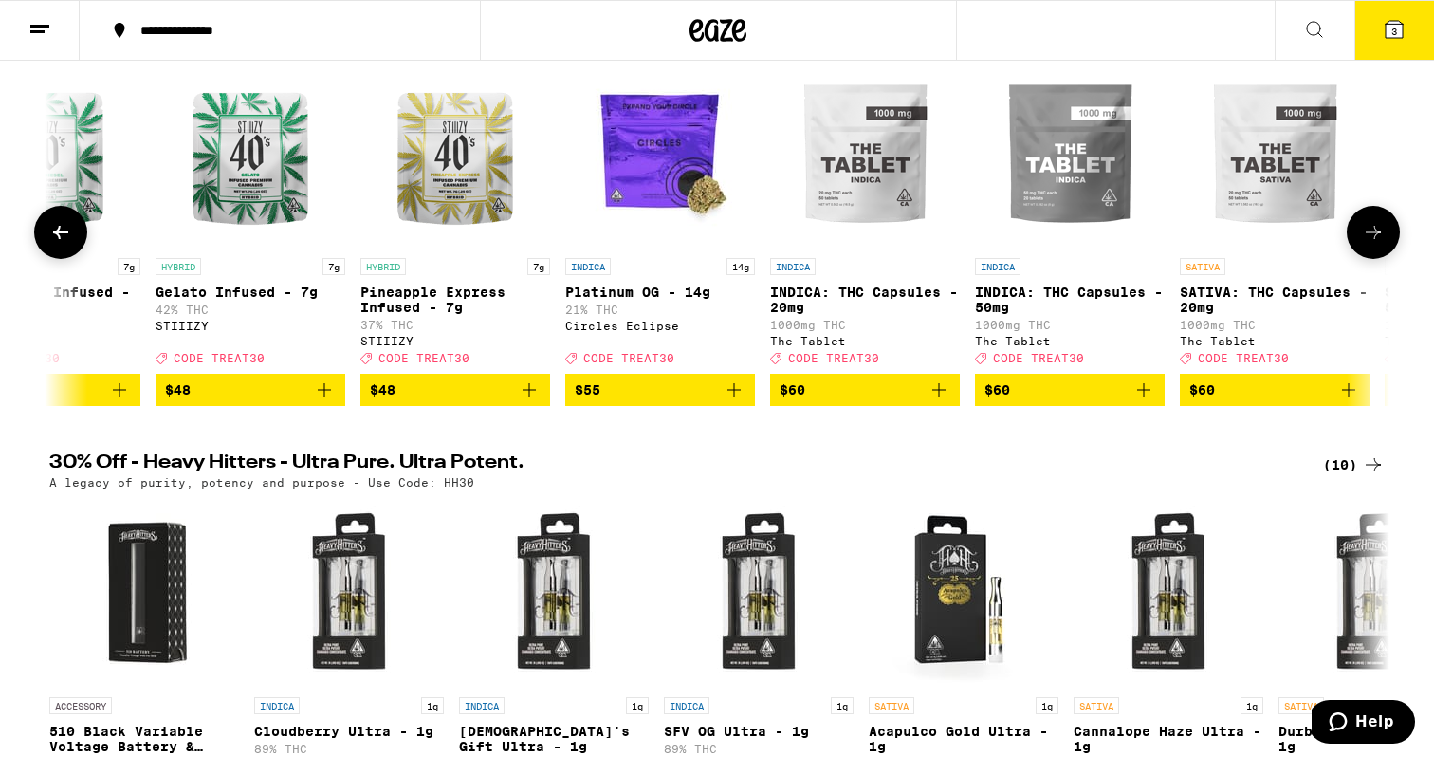
scroll to position [0, 23262]
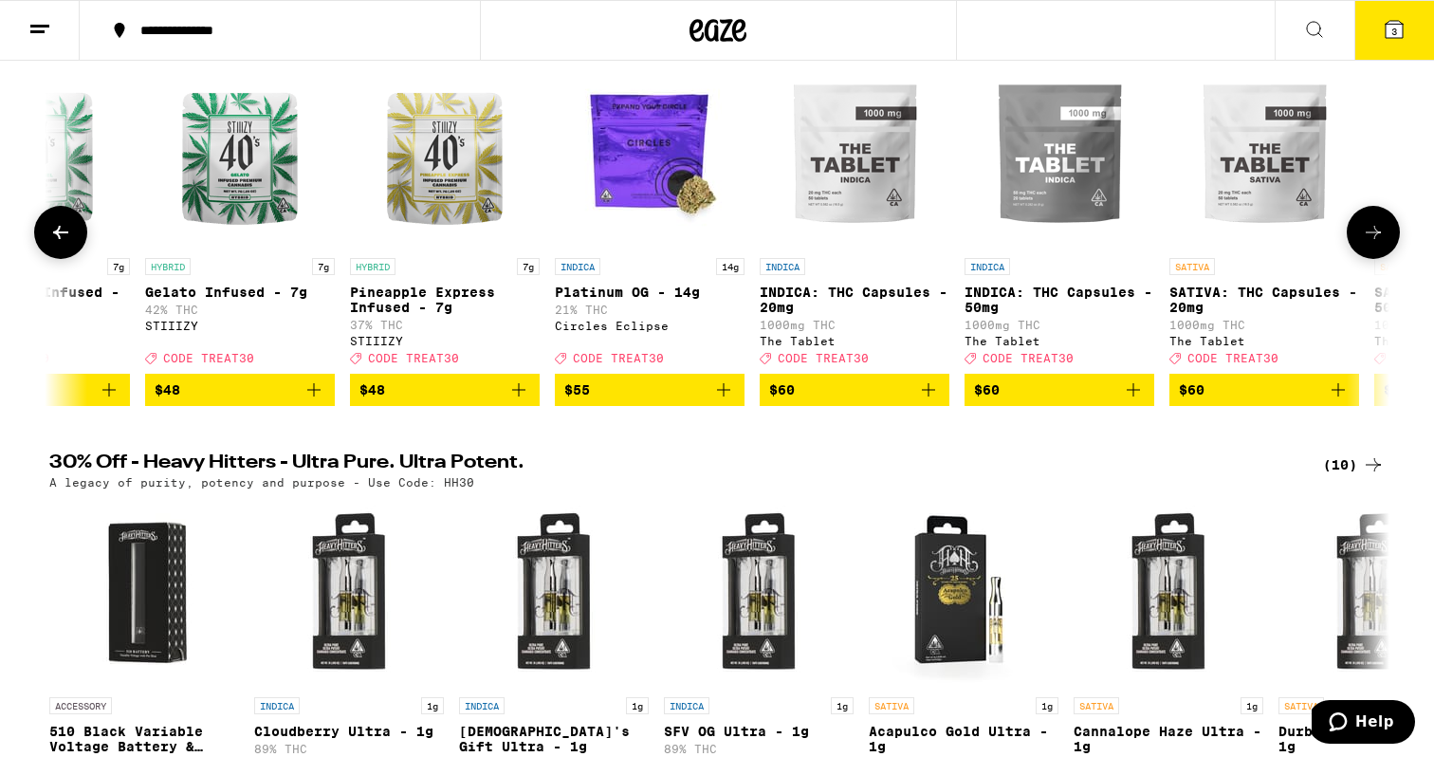
click at [1364, 232] on icon at bounding box center [1373, 232] width 23 height 23
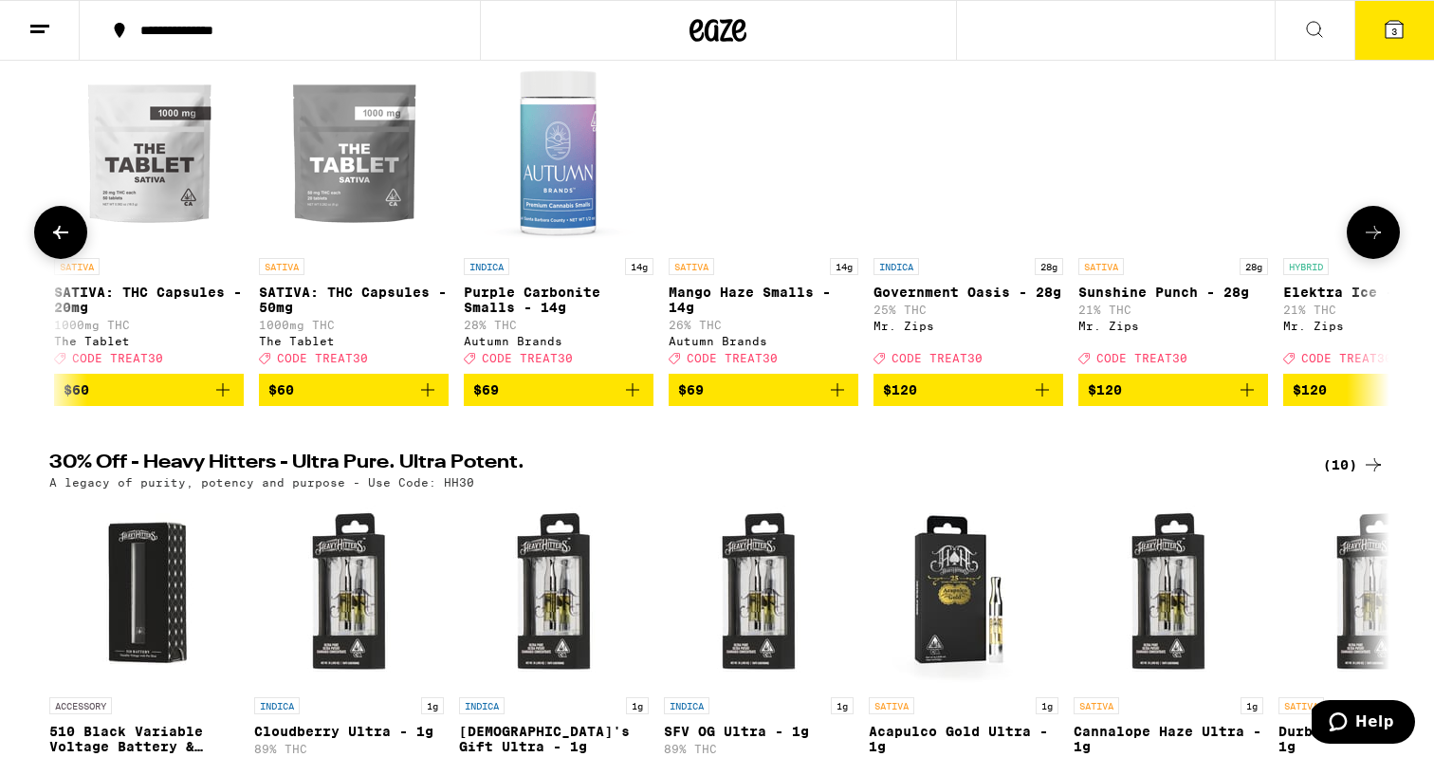
scroll to position [0, 24391]
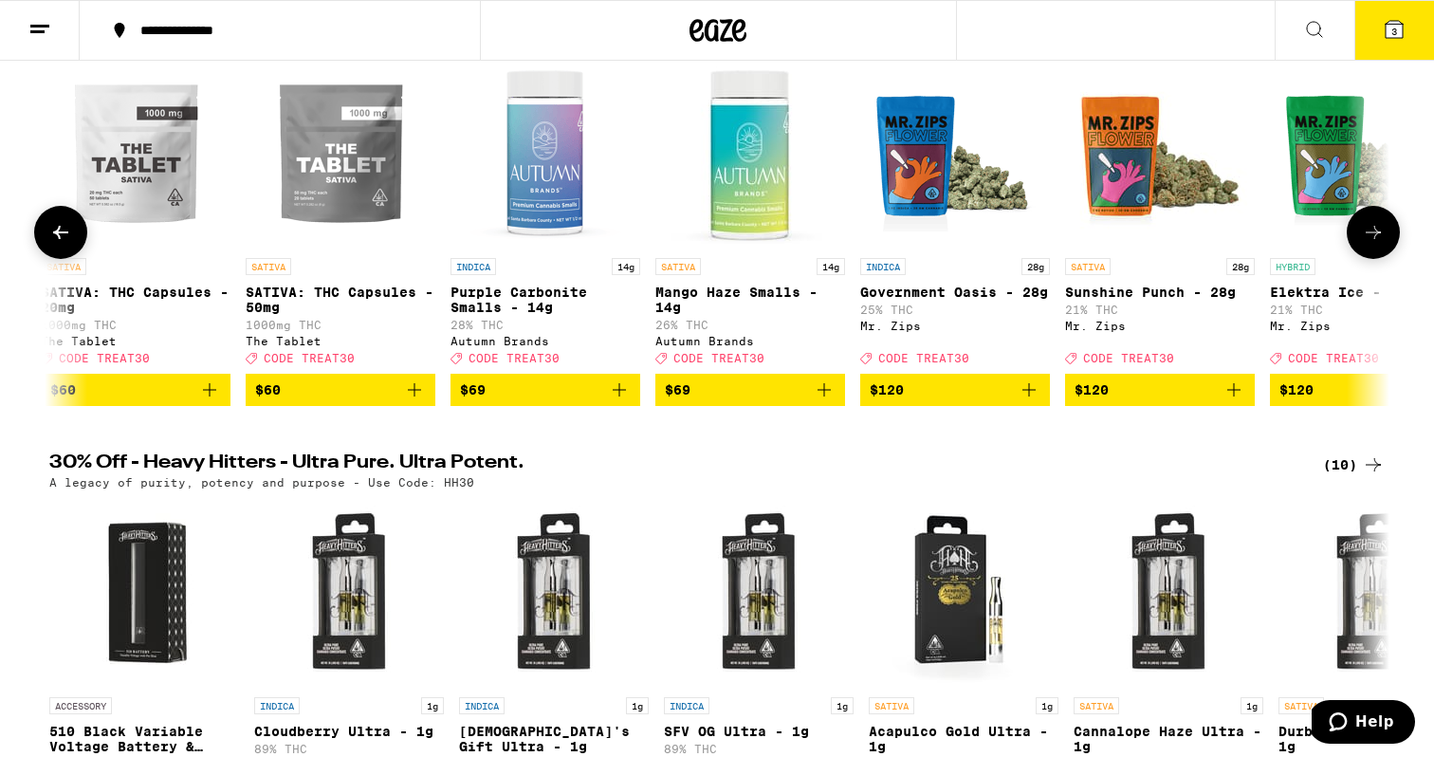
click at [1364, 232] on icon at bounding box center [1373, 232] width 23 height 23
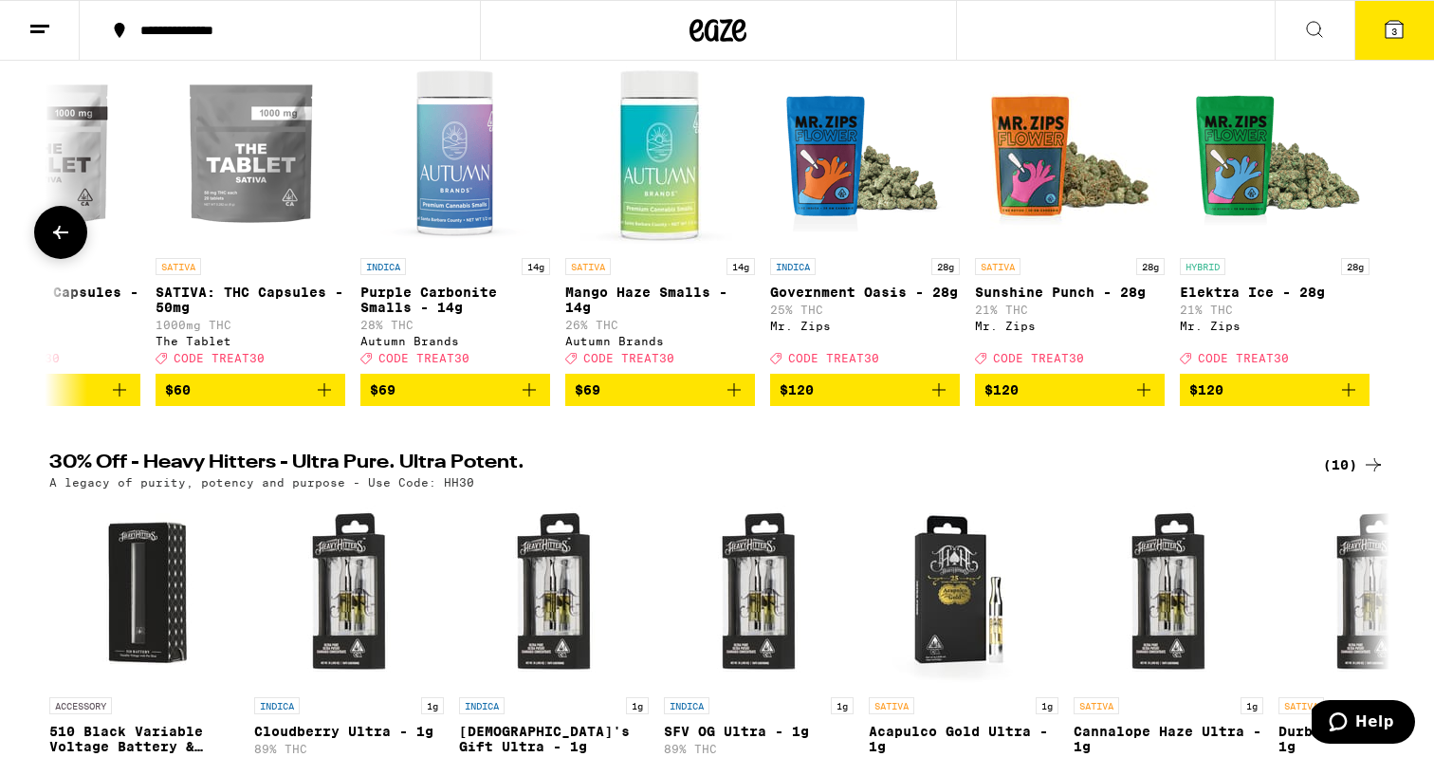
click at [54, 236] on icon at bounding box center [60, 232] width 23 height 23
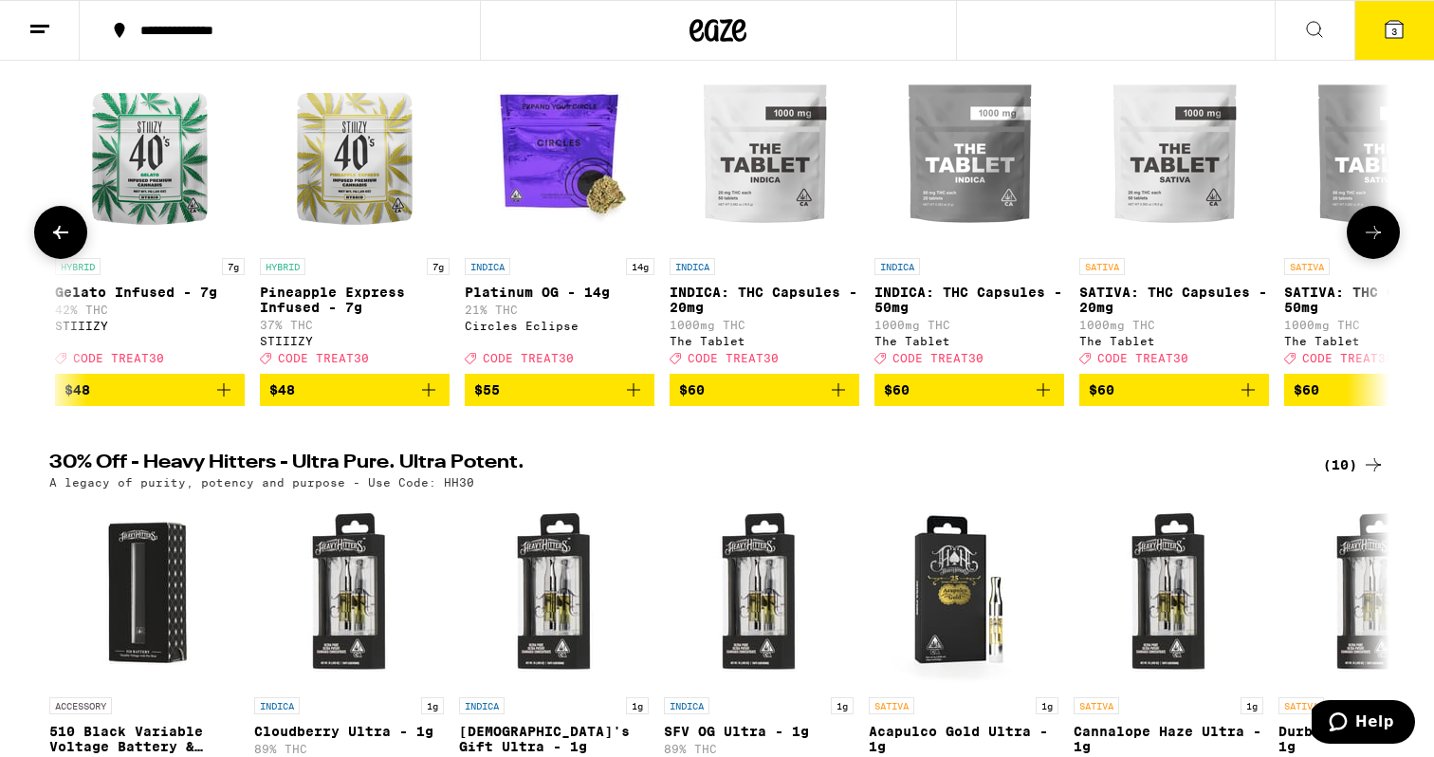
click at [54, 236] on icon at bounding box center [60, 232] width 23 height 23
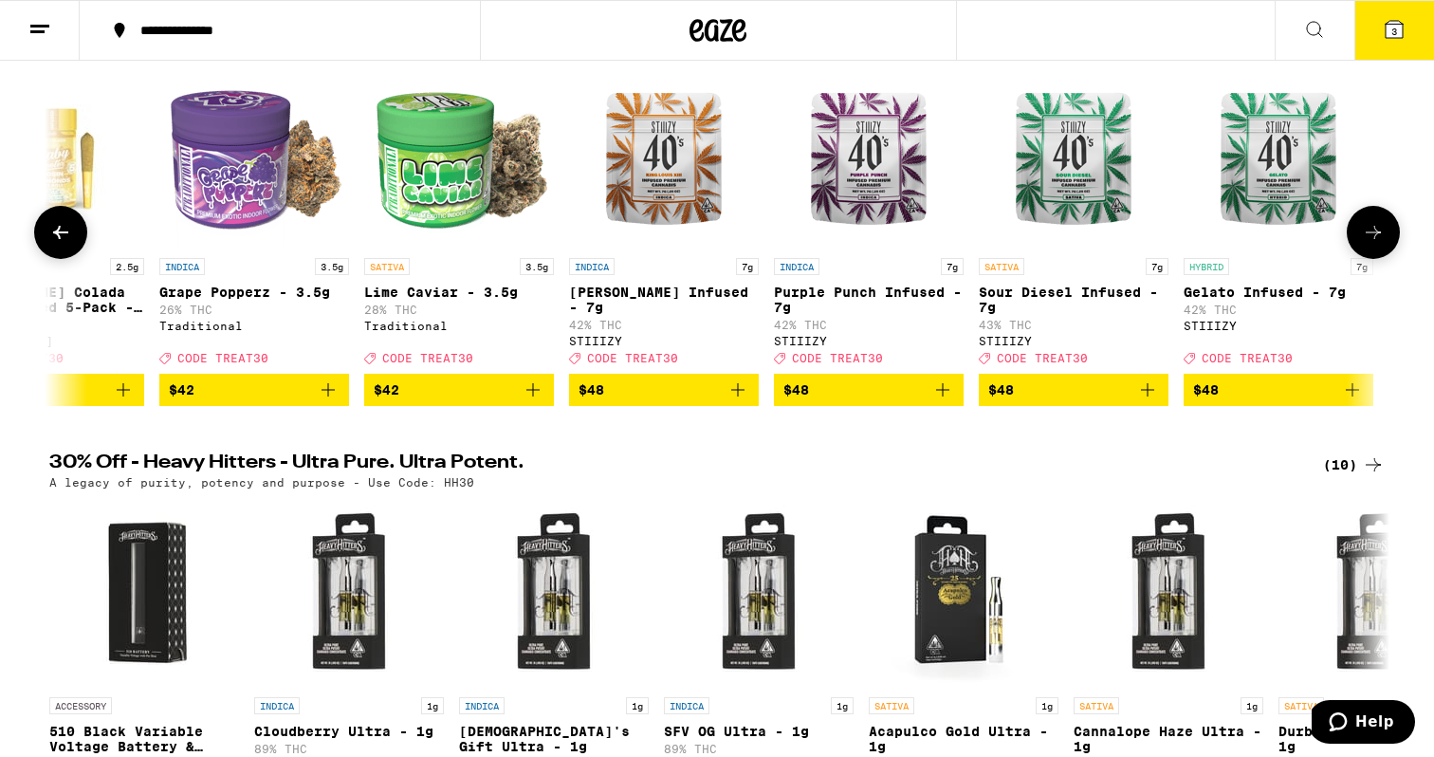
click at [54, 236] on icon at bounding box center [60, 232] width 23 height 23
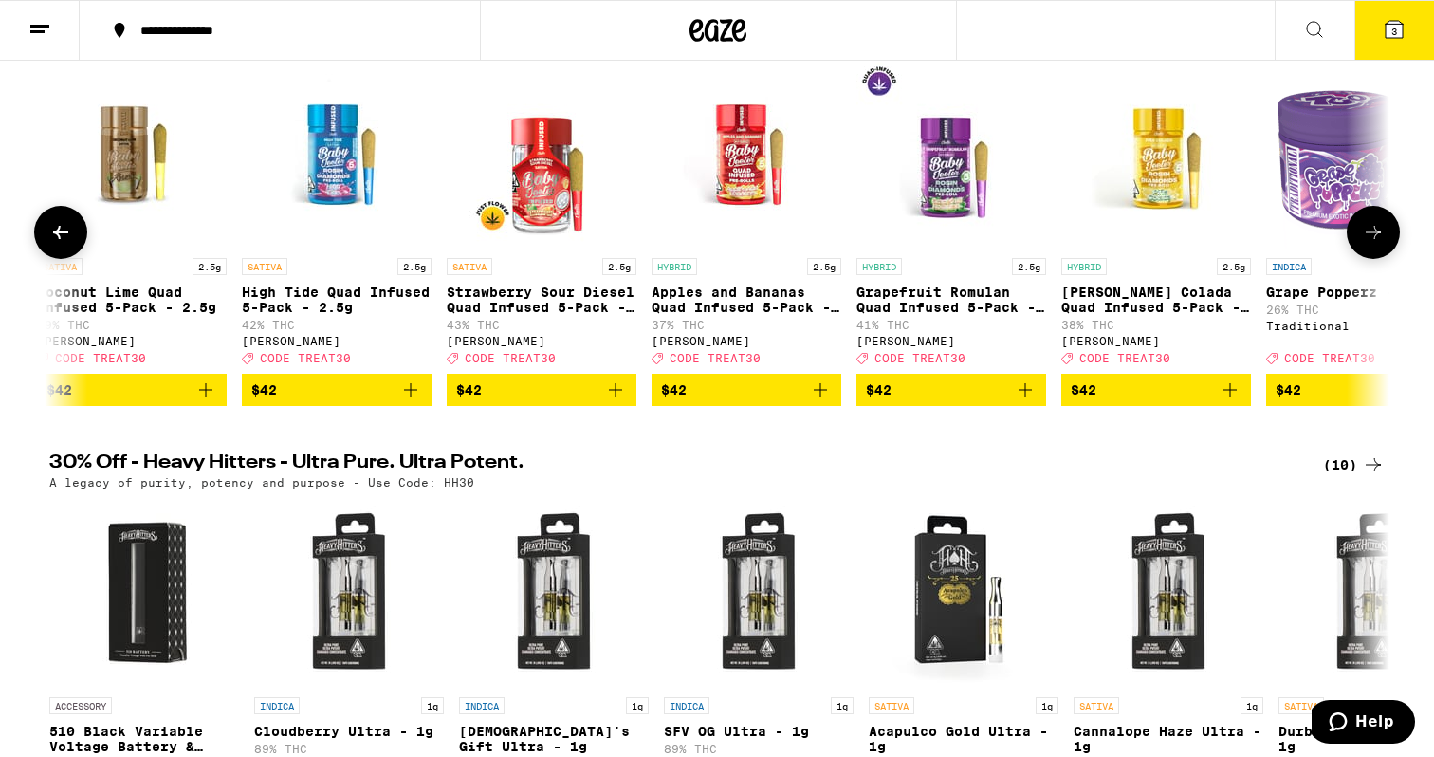
scroll to position [0, 21094]
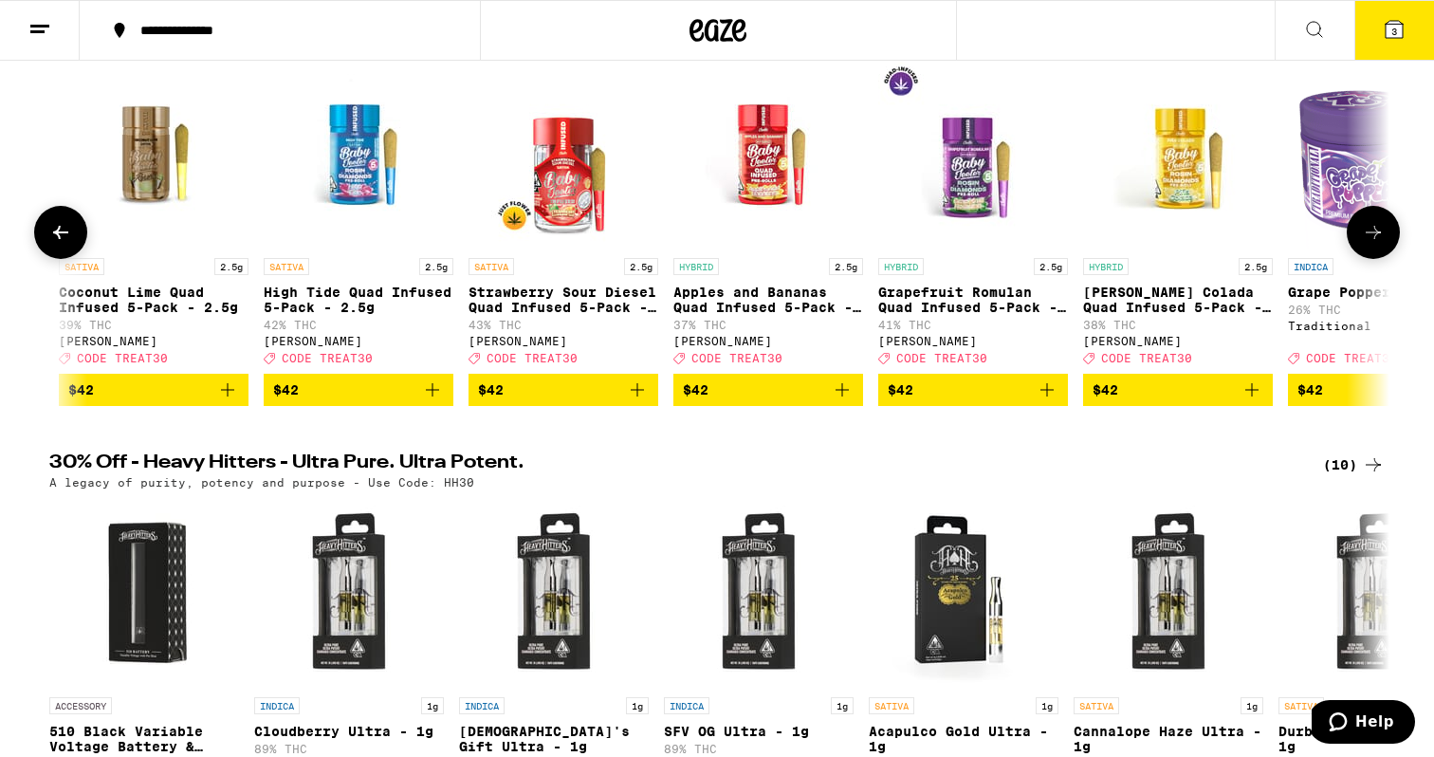
click at [1368, 234] on icon at bounding box center [1373, 232] width 23 height 23
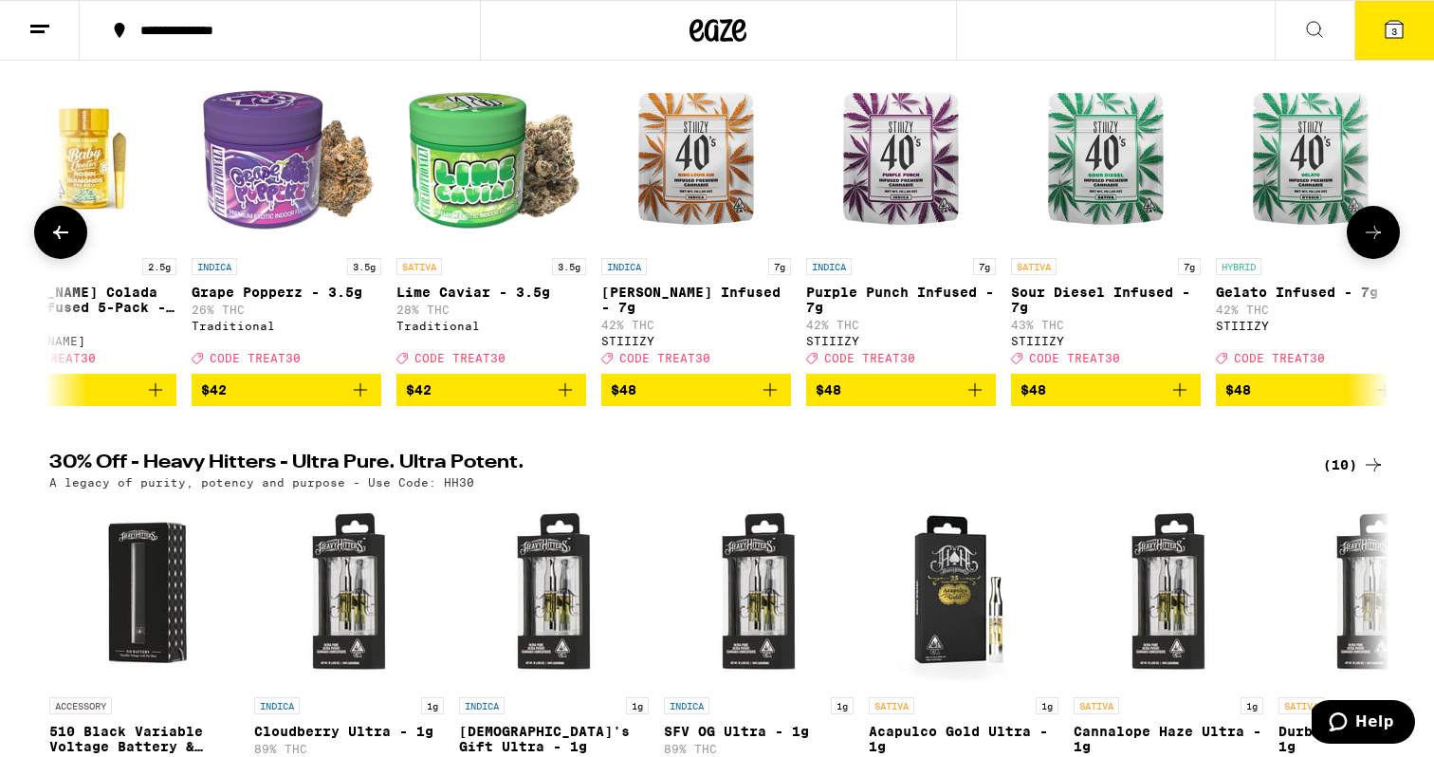
scroll to position [0, 22223]
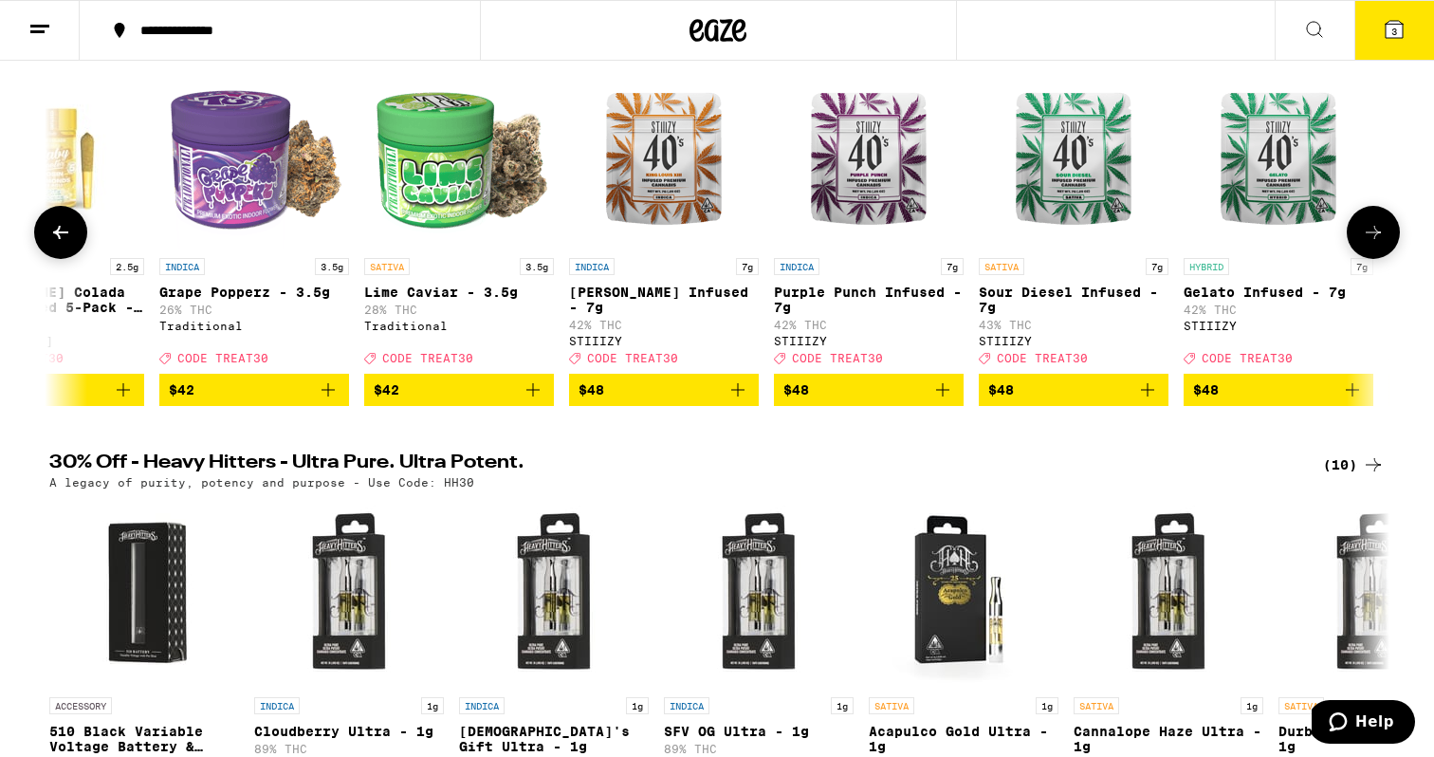
click at [487, 401] on span "$42" at bounding box center [459, 389] width 171 height 23
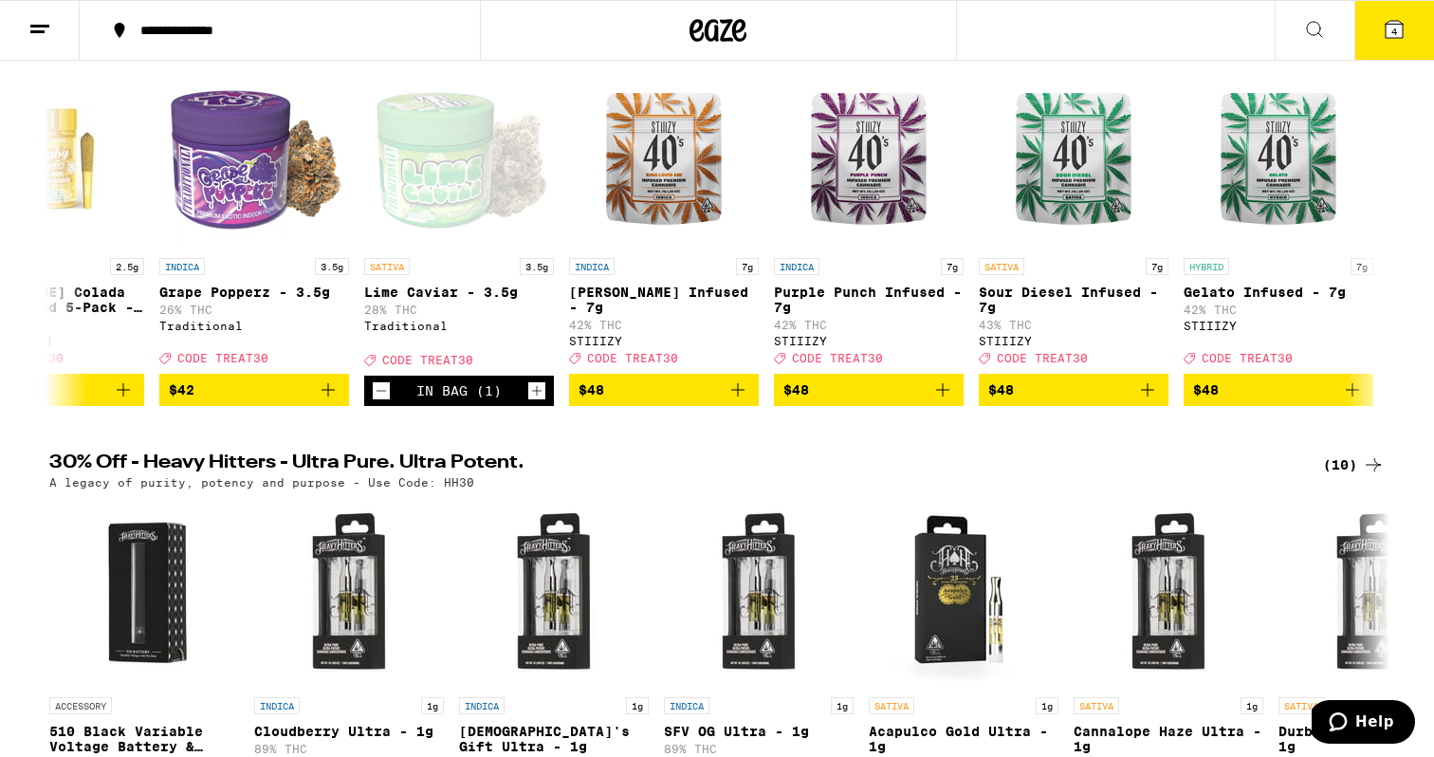
click at [1395, 28] on span "4" at bounding box center [1395, 31] width 6 height 11
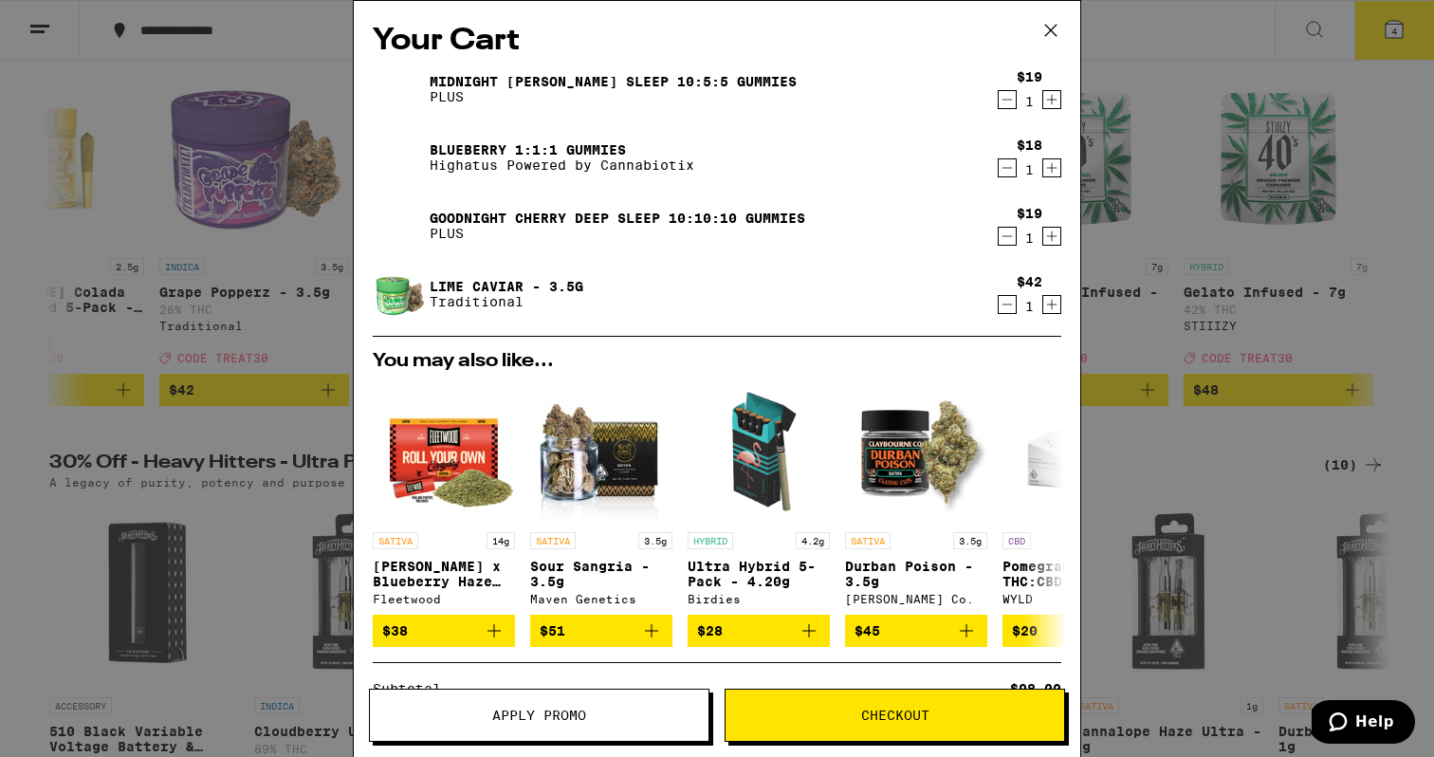
click at [1003, 99] on icon "Decrement" at bounding box center [1007, 99] width 17 height 23
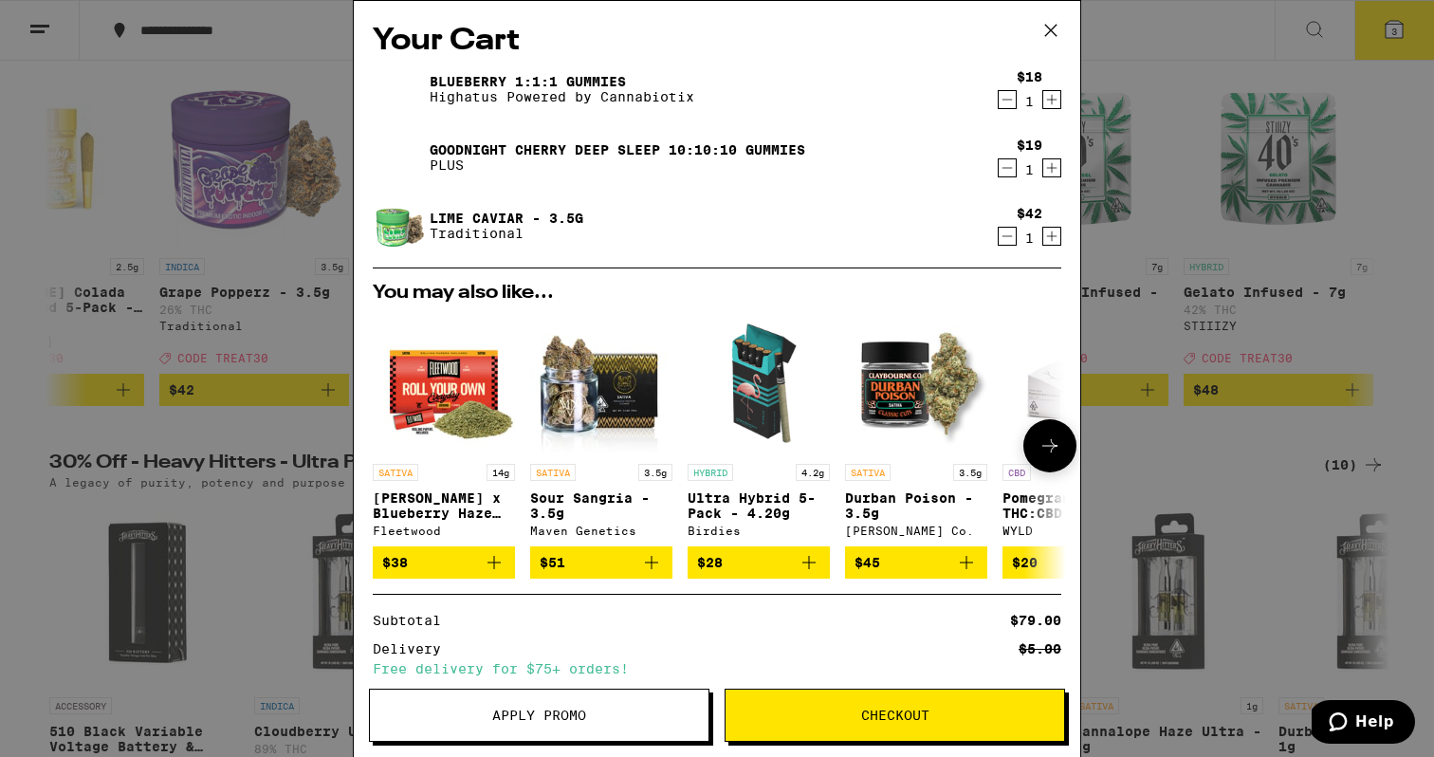
scroll to position [7, 0]
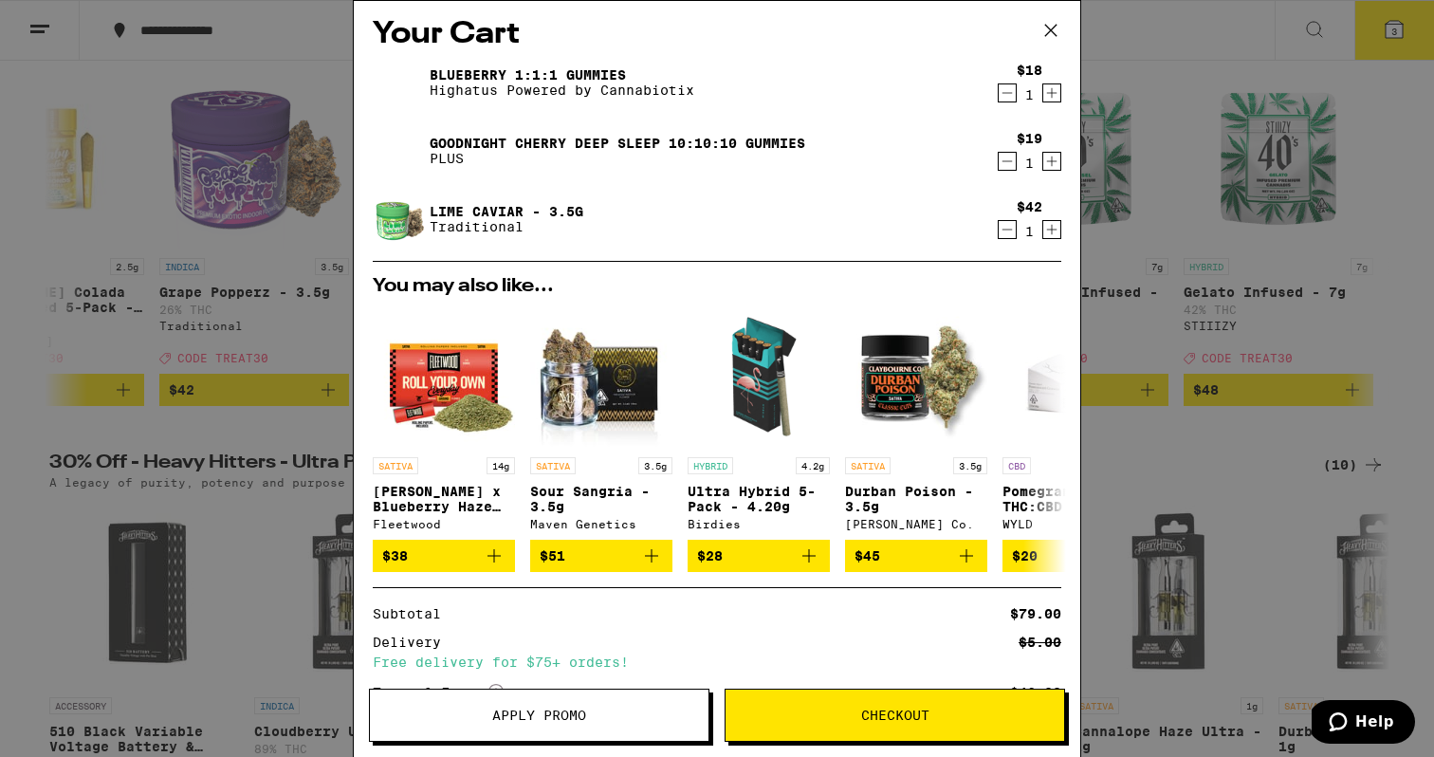
click at [478, 720] on span "Apply Promo" at bounding box center [539, 715] width 339 height 13
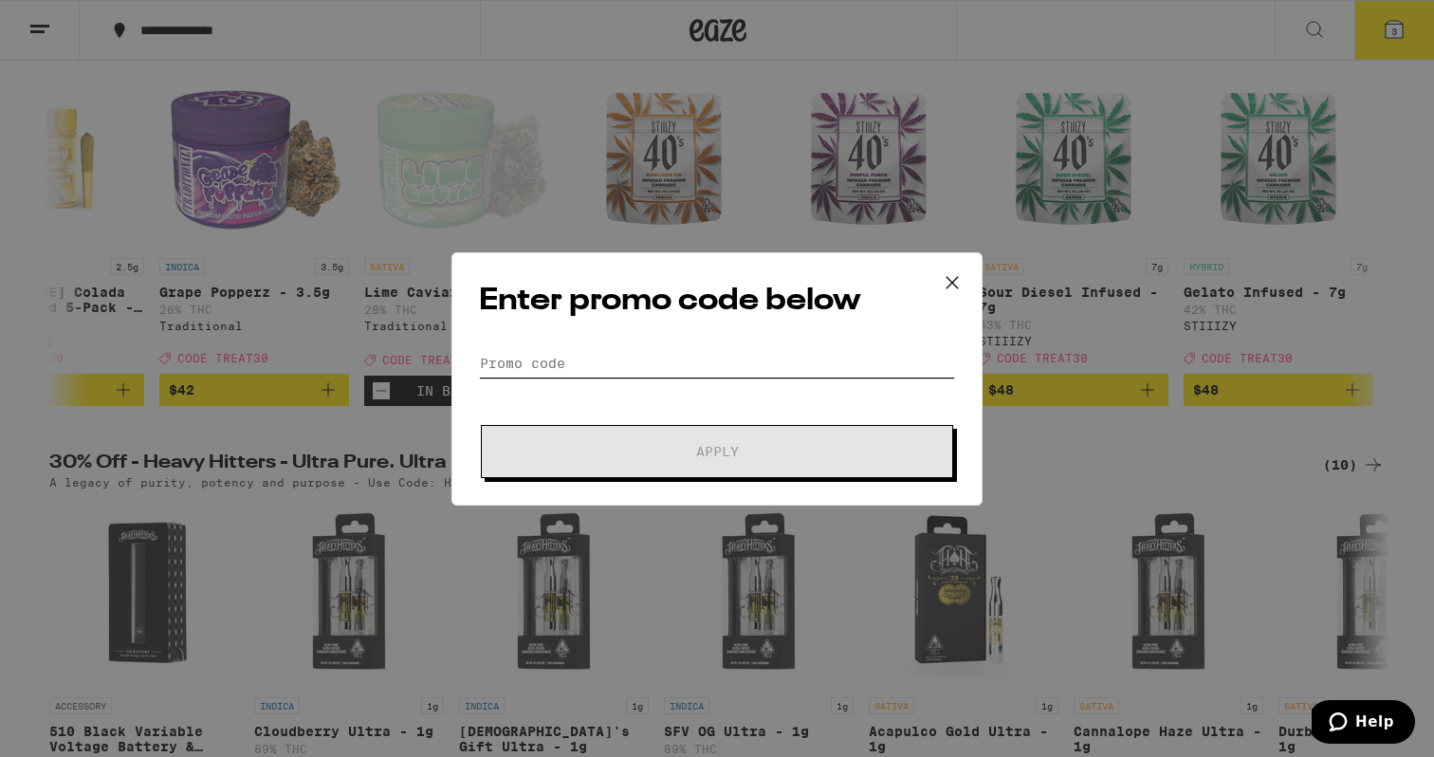
click at [583, 352] on input "Promo Code" at bounding box center [717, 363] width 476 height 28
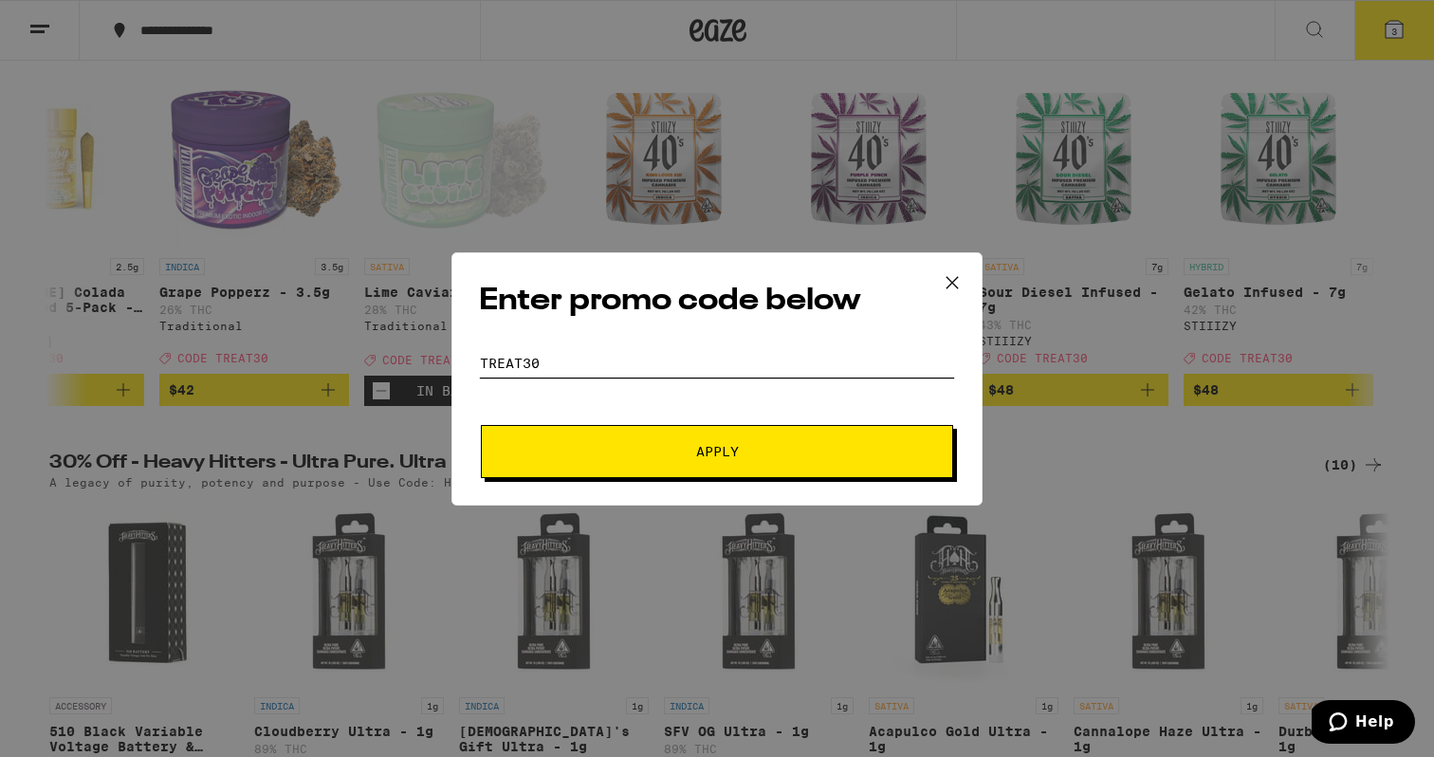
type input "TREAT30"
click at [548, 459] on button "Apply" at bounding box center [717, 451] width 472 height 53
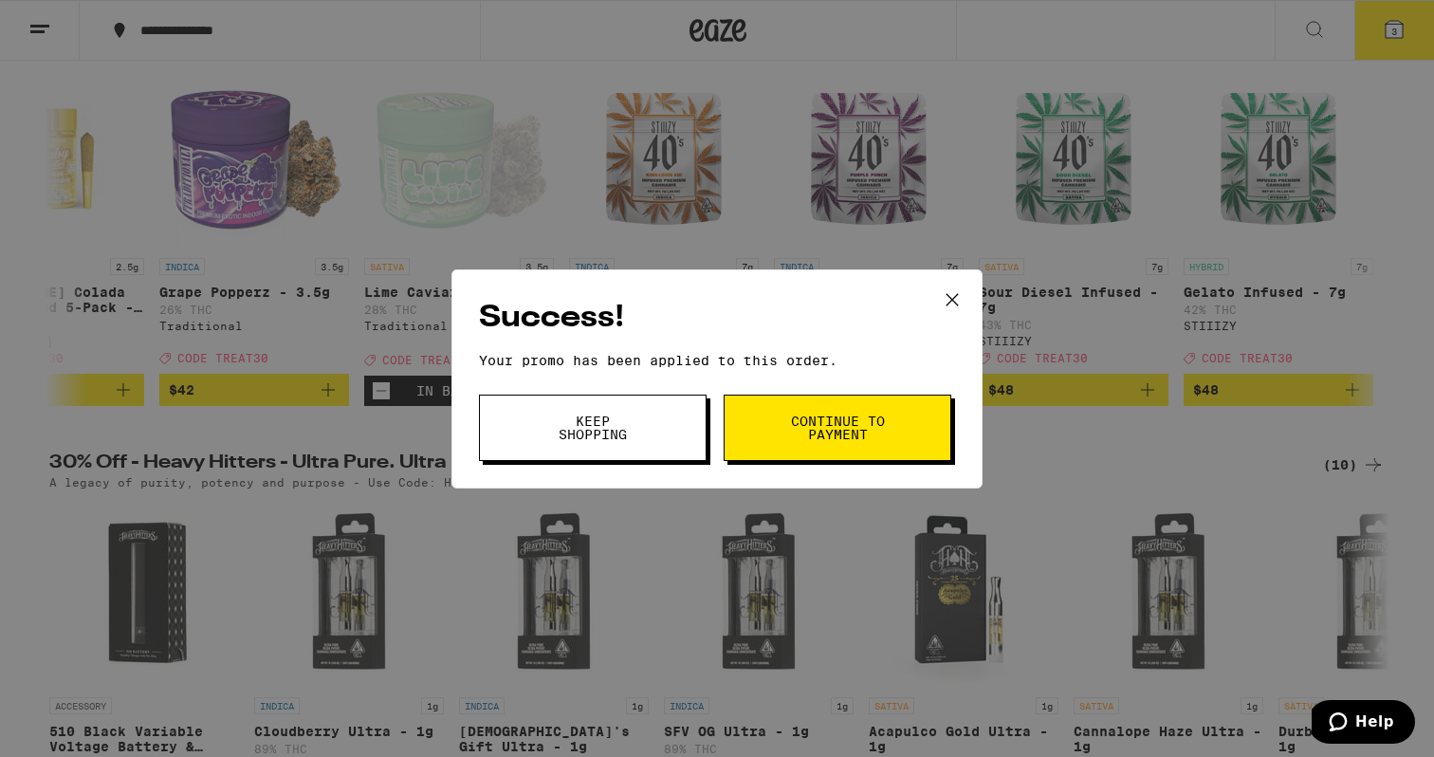
click at [866, 440] on span "Continue to payment" at bounding box center [837, 428] width 97 height 27
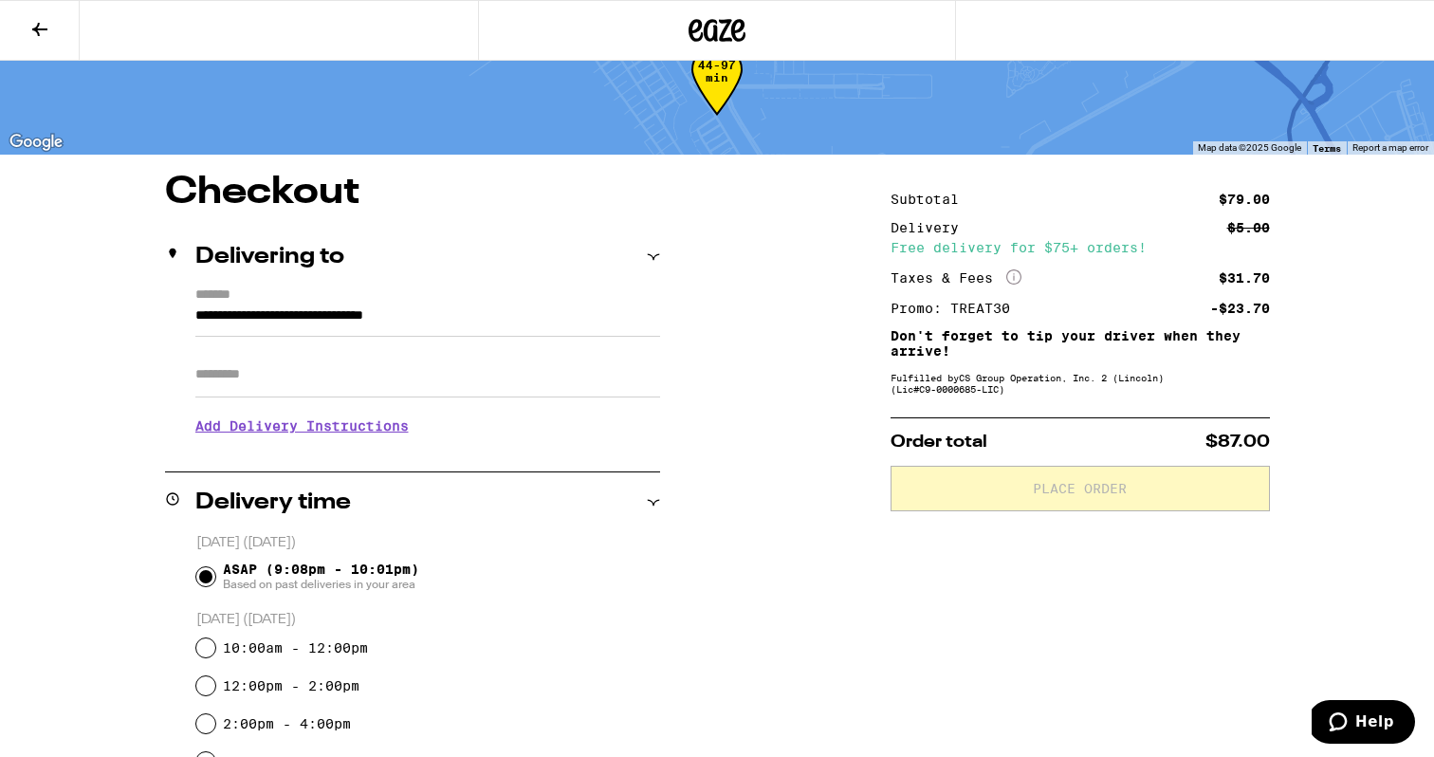
scroll to position [61, 0]
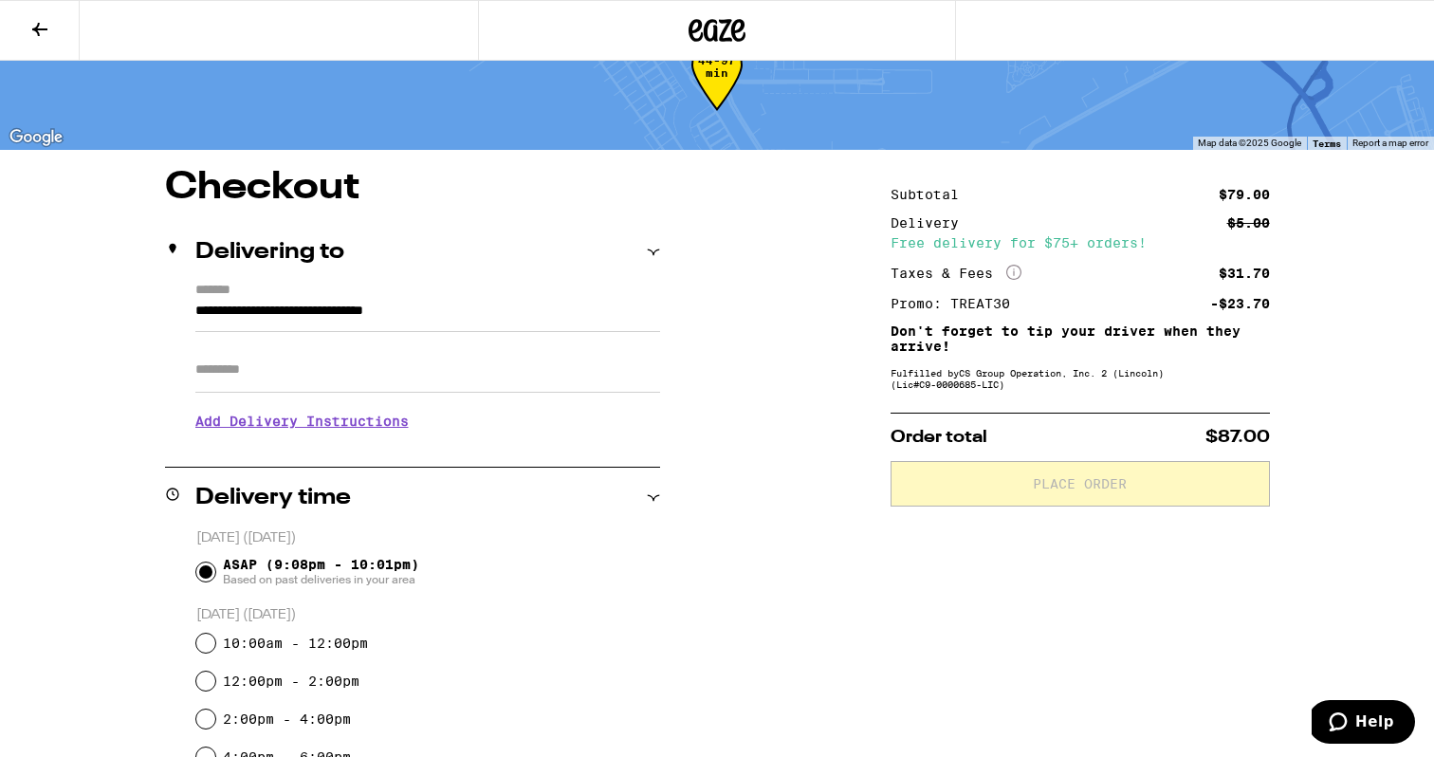
click at [241, 368] on input "Apt/Suite" at bounding box center [427, 370] width 465 height 46
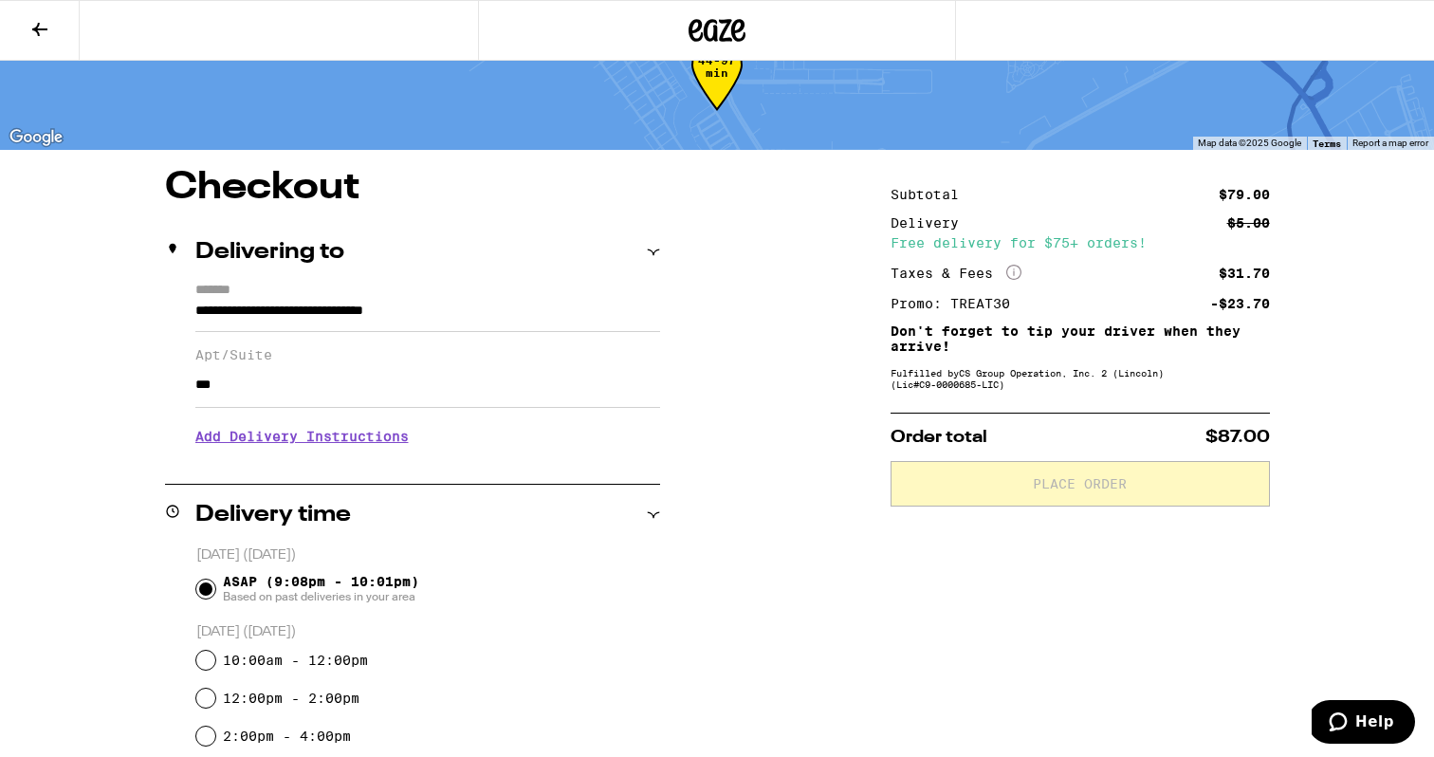
type input "***"
click at [240, 446] on h3 "Add Delivery Instructions" at bounding box center [427, 437] width 465 height 44
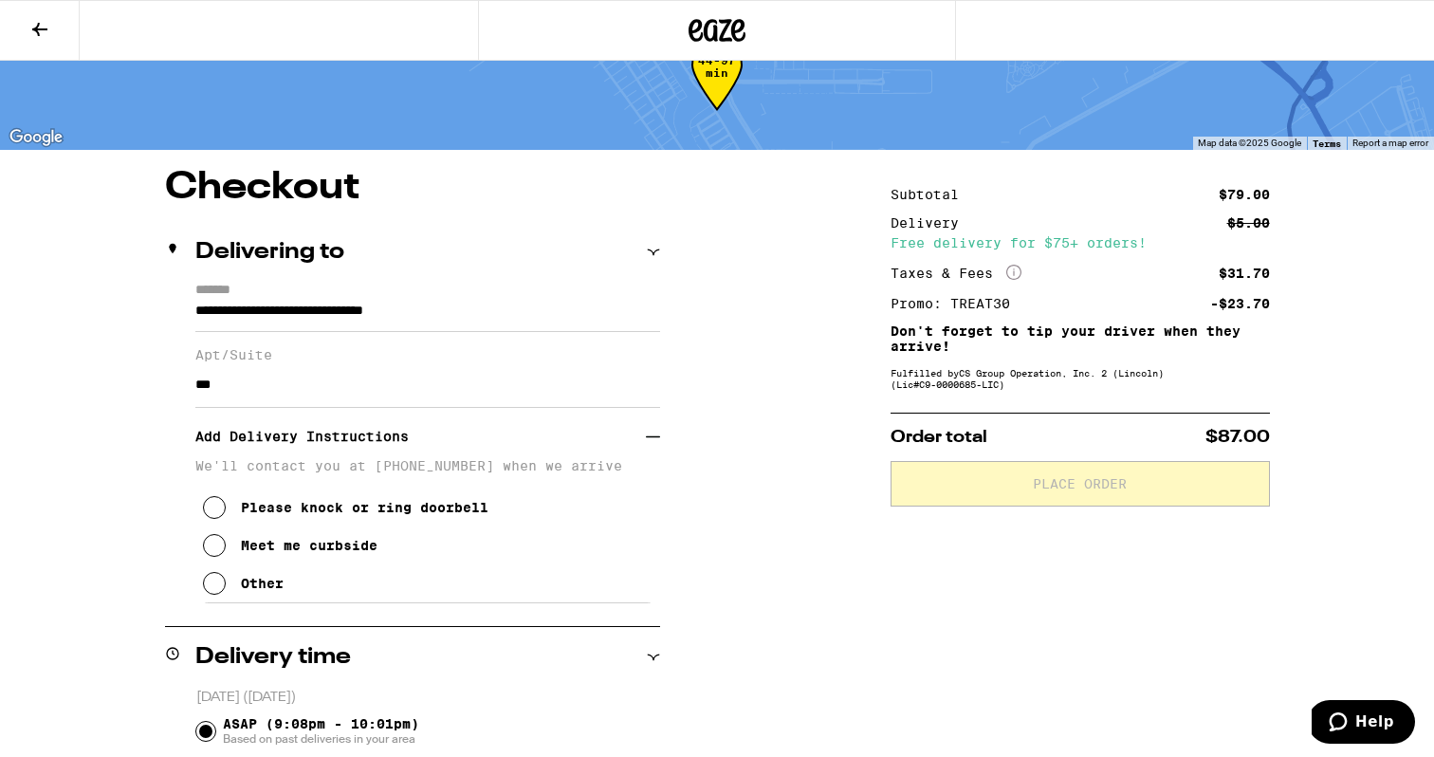
click at [217, 595] on icon at bounding box center [214, 583] width 23 height 23
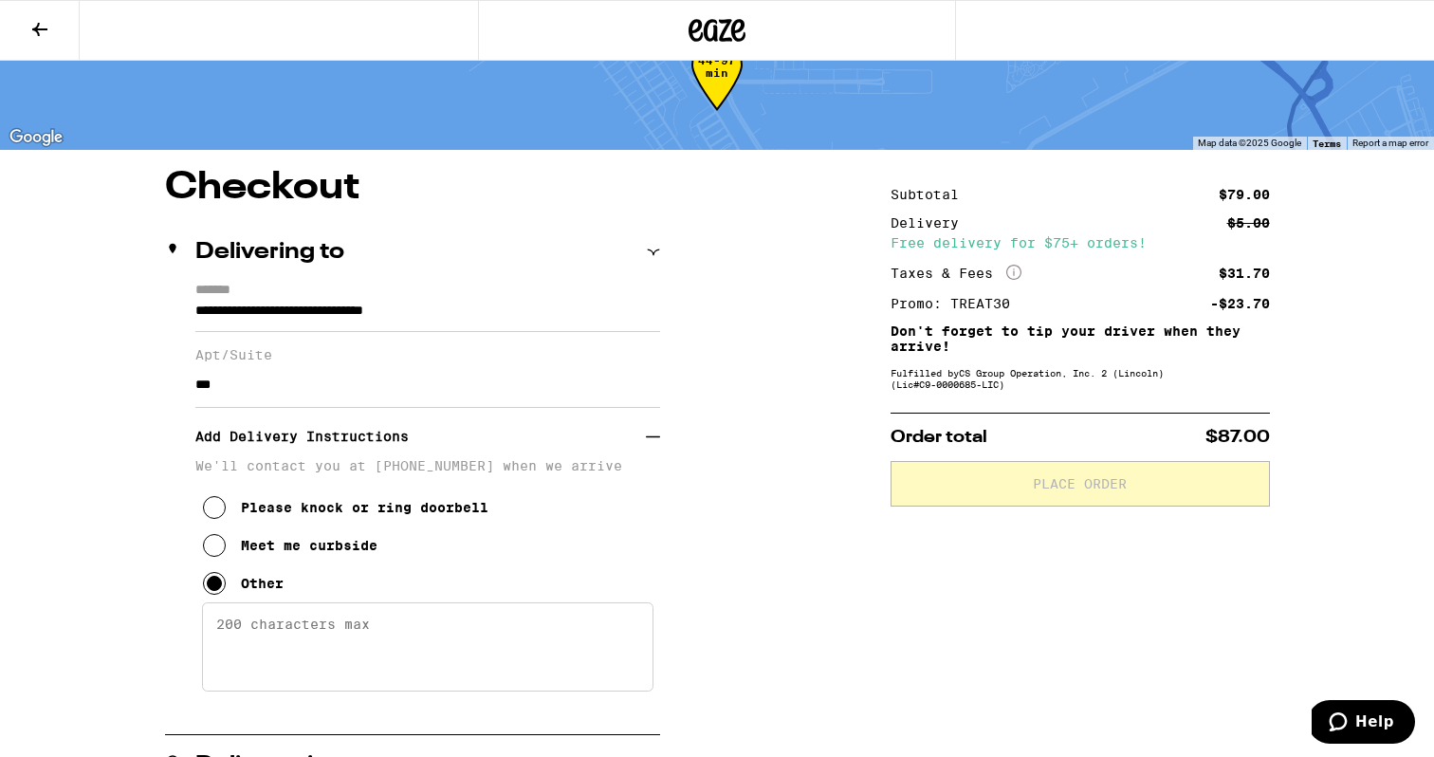
click at [254, 639] on textarea "Enter any other delivery instructions you want driver to know" at bounding box center [428, 646] width 452 height 89
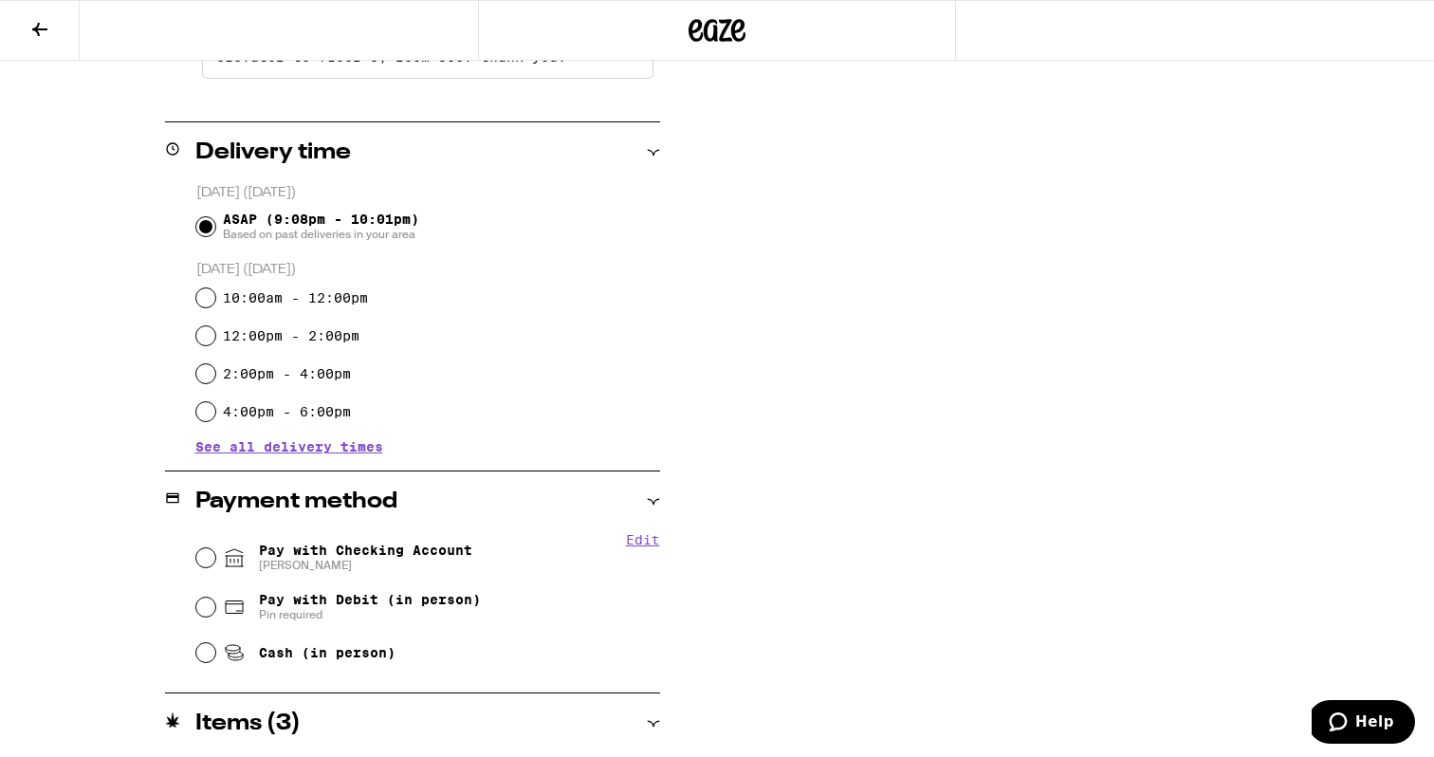
scroll to position [697, 0]
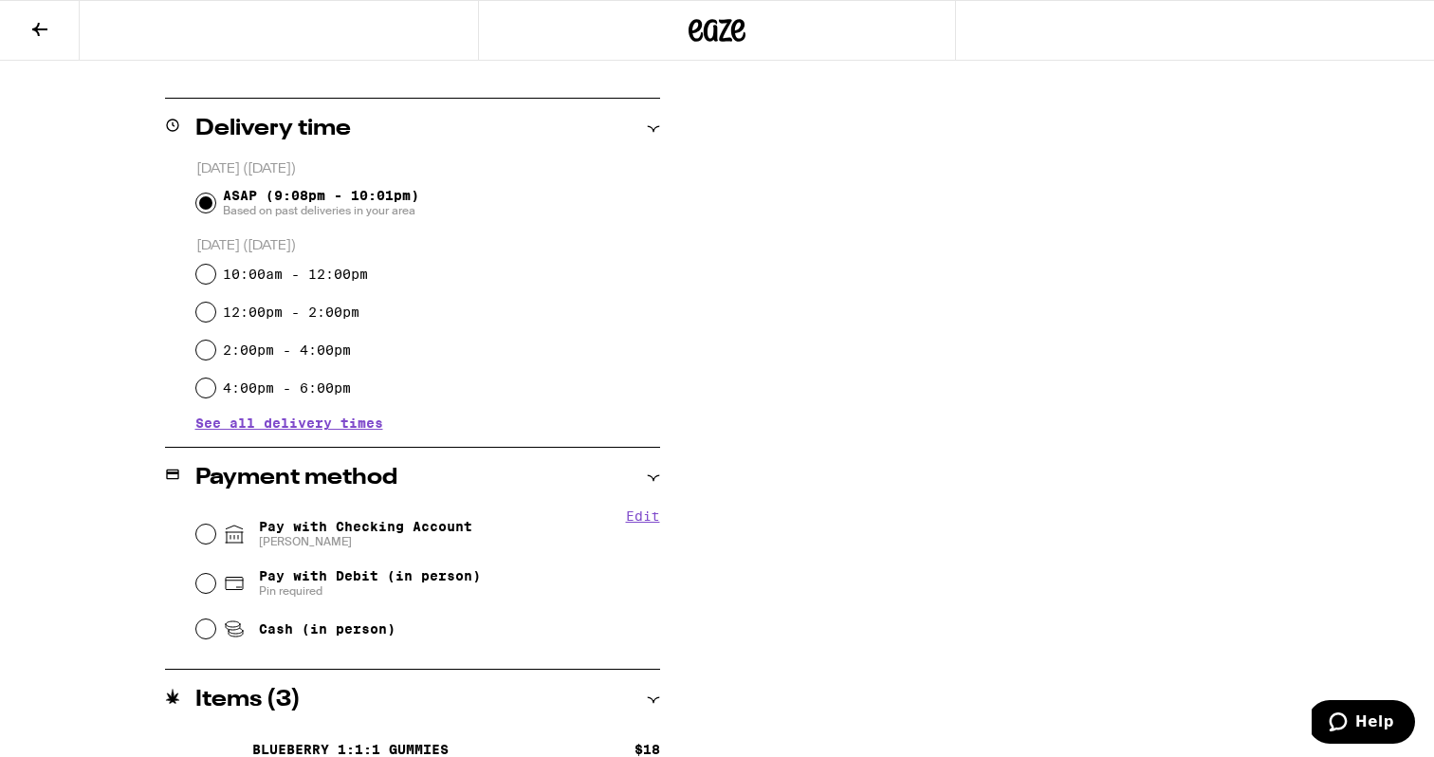
type textarea "Address will take you to alleyway. this is correct. near garage door is a code …"
click at [250, 539] on span "Pay with Checking Account [PERSON_NAME]" at bounding box center [347, 534] width 249 height 30
click at [215, 539] on input "Pay with Checking Account [PERSON_NAME]" at bounding box center [205, 534] width 19 height 19
radio input "true"
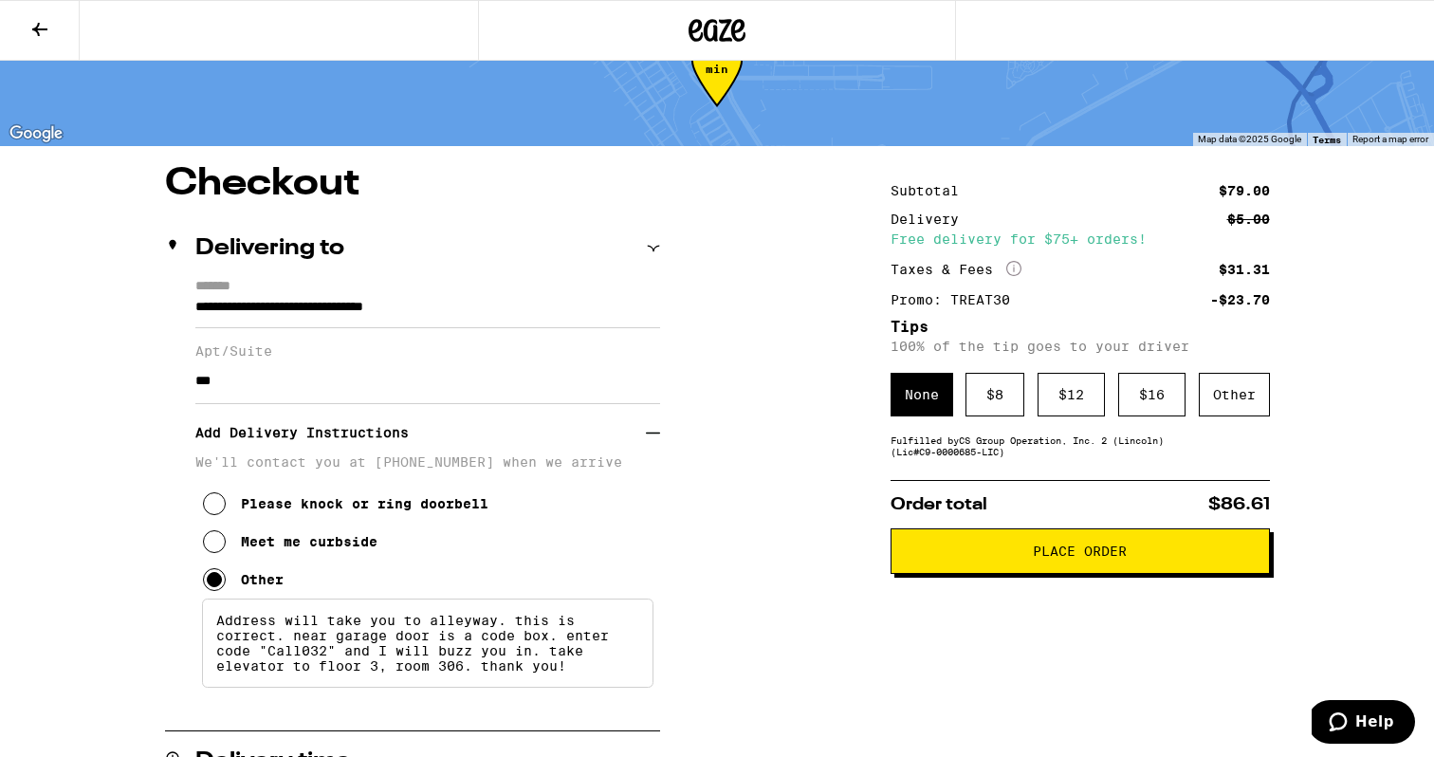
scroll to position [65, 0]
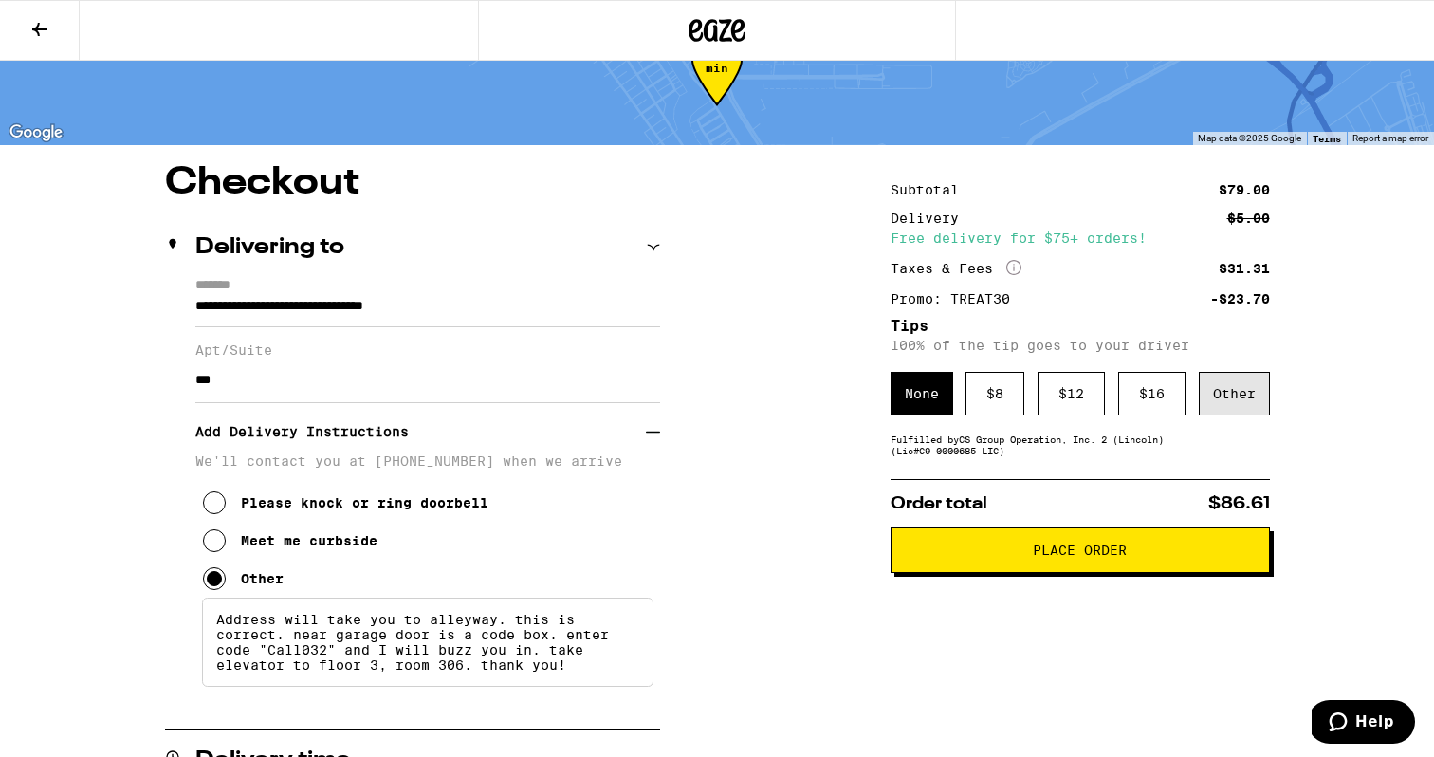
click at [1242, 394] on div "Other" at bounding box center [1234, 394] width 71 height 44
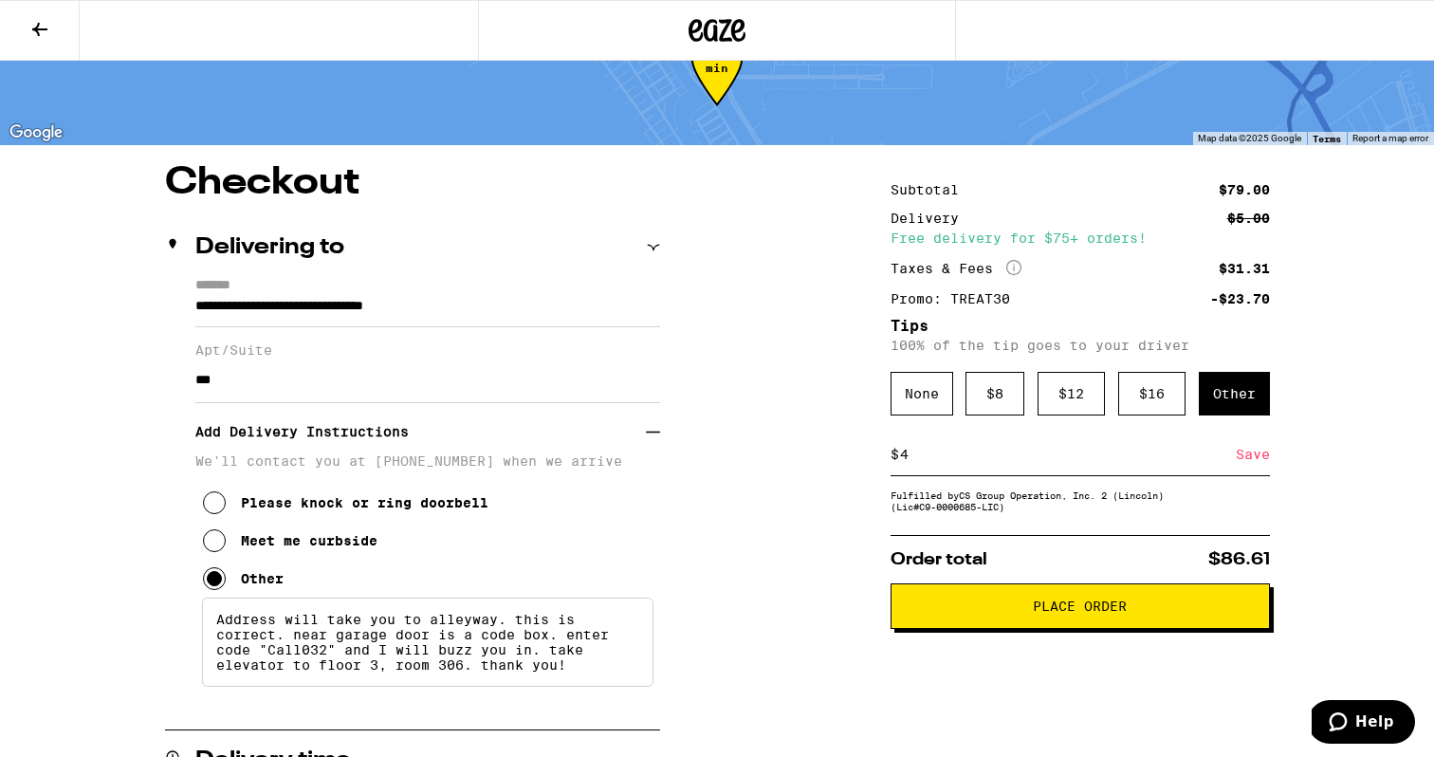
type input "4"
click at [1246, 456] on div "Save" at bounding box center [1253, 454] width 34 height 42
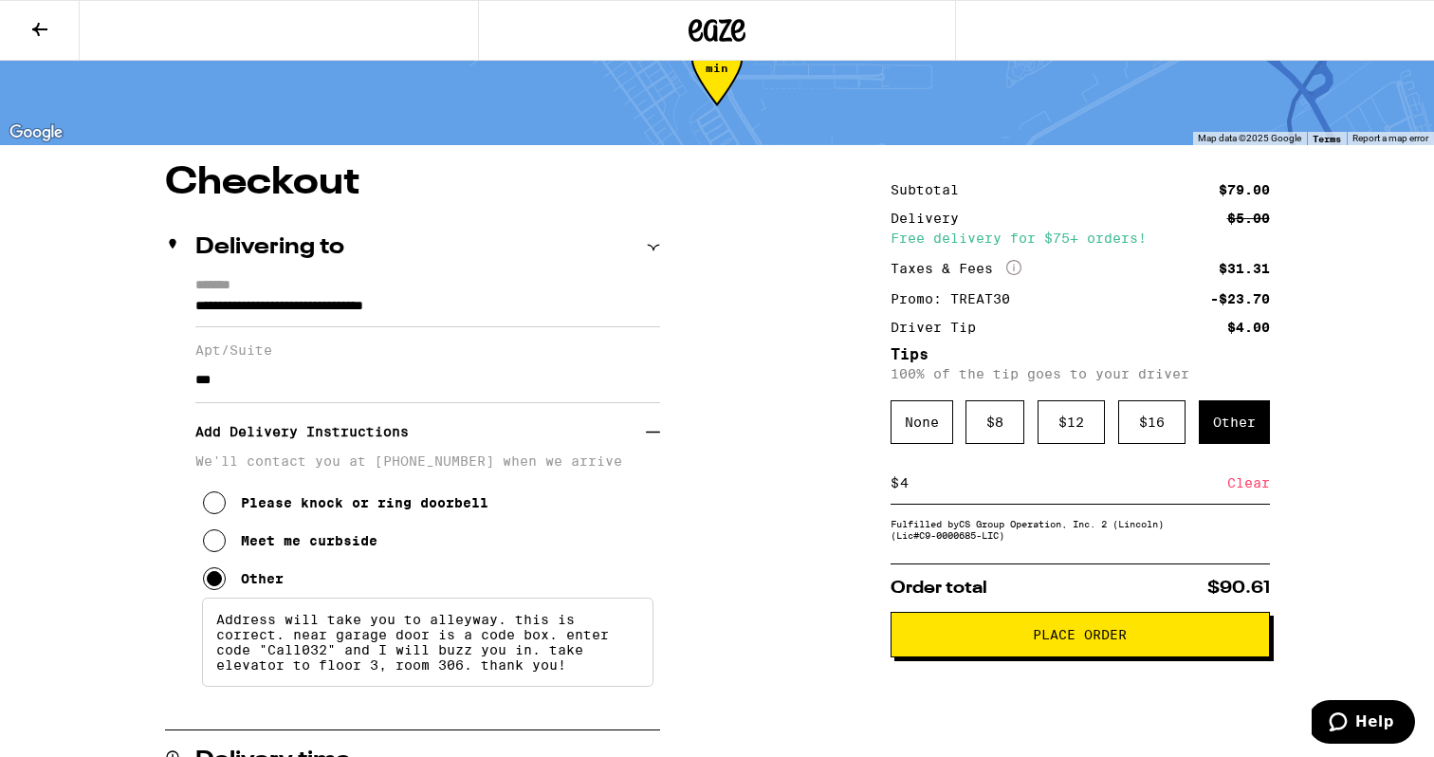
click at [1099, 638] on span "Place Order" at bounding box center [1080, 634] width 94 height 13
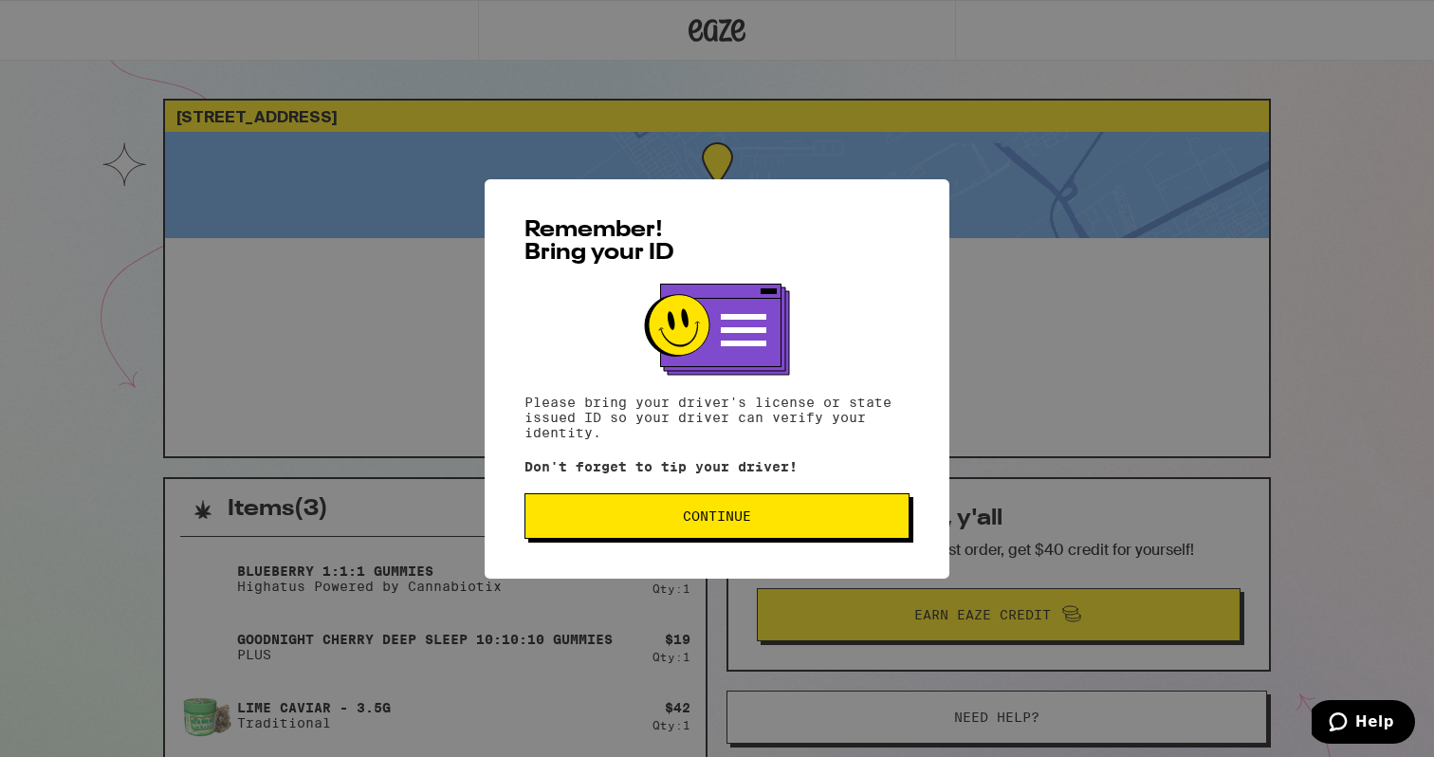
click at [688, 510] on button "Continue" at bounding box center [717, 516] width 385 height 46
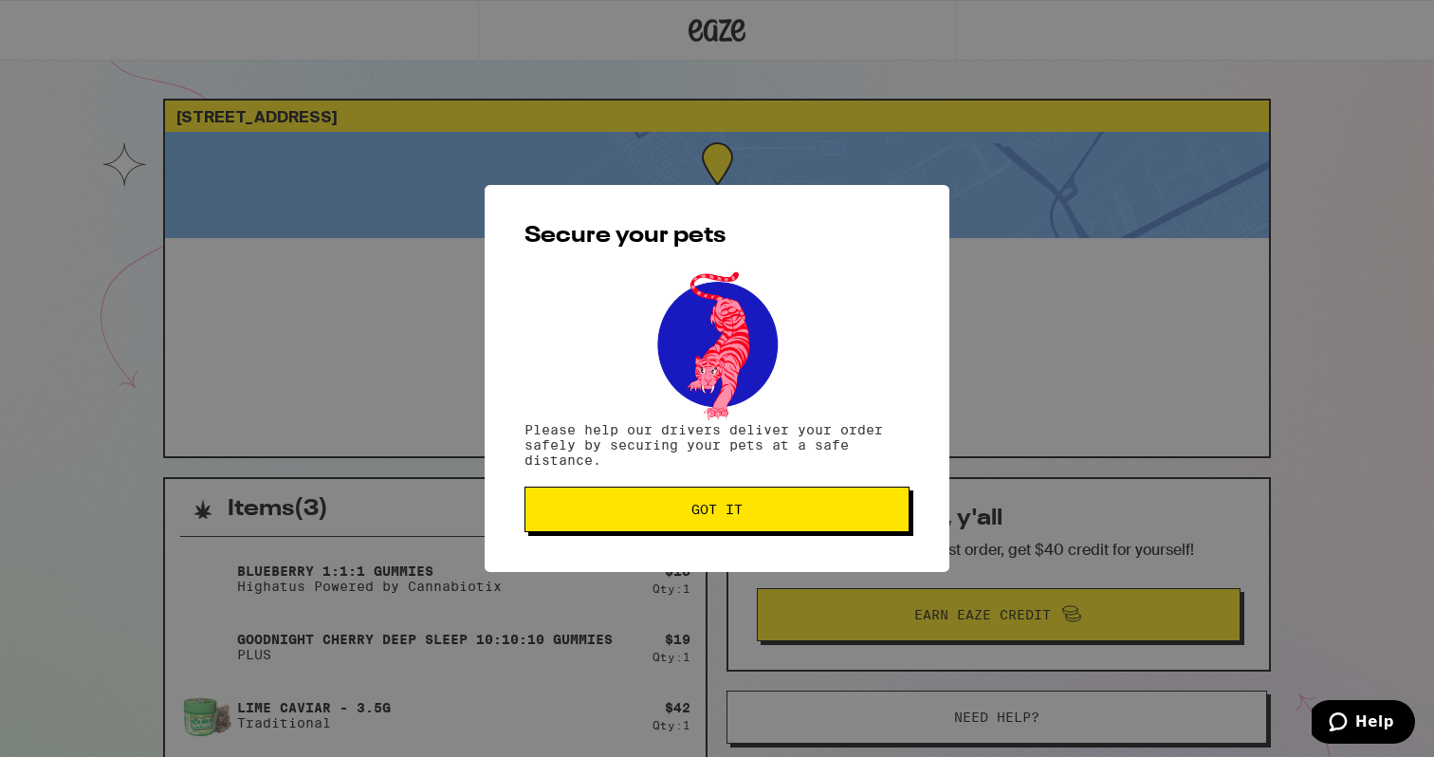
click at [688, 510] on span "Got it" at bounding box center [717, 509] width 353 height 13
